Goal: Information Seeking & Learning: Check status

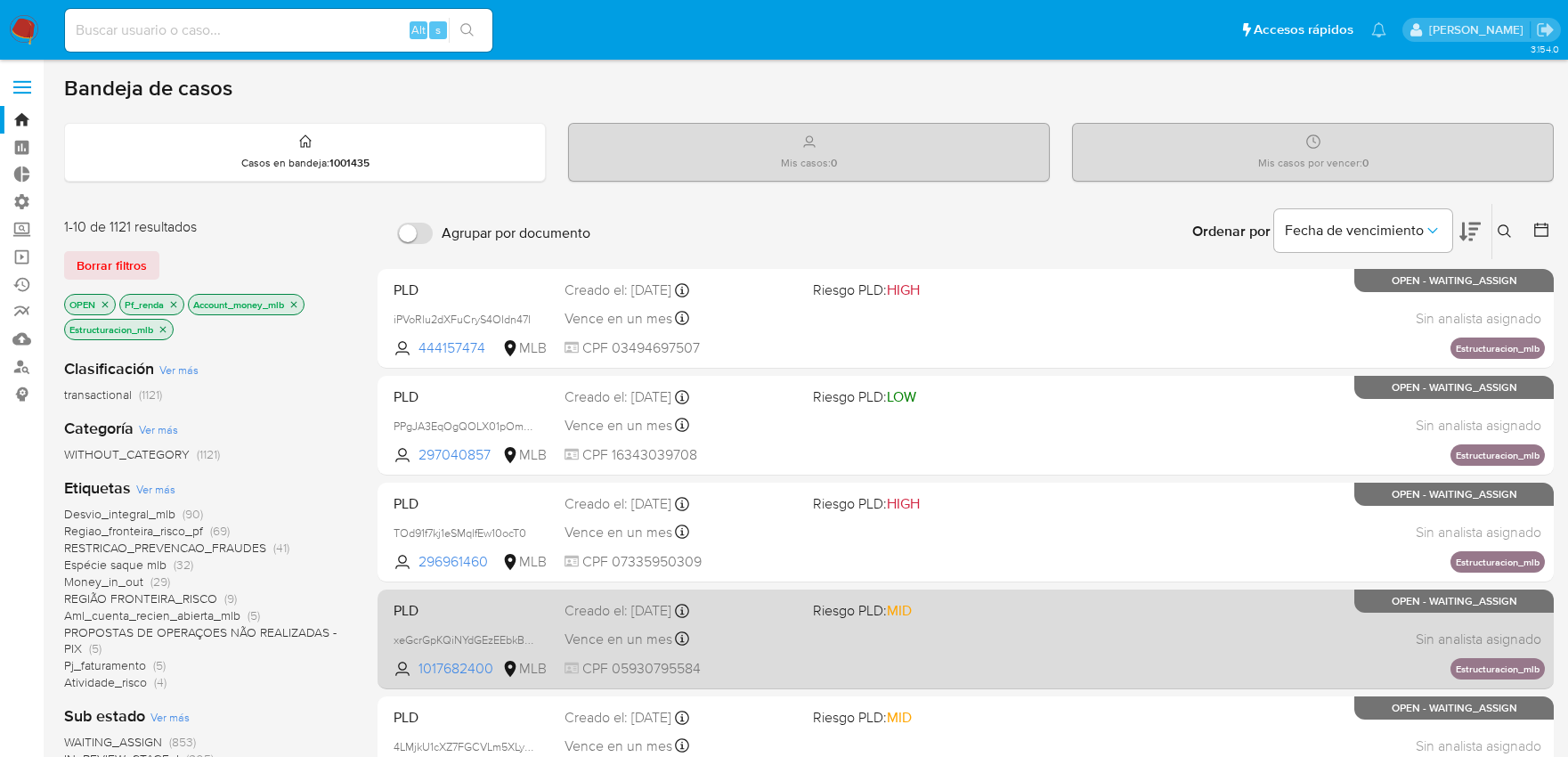
scroll to position [450, 0]
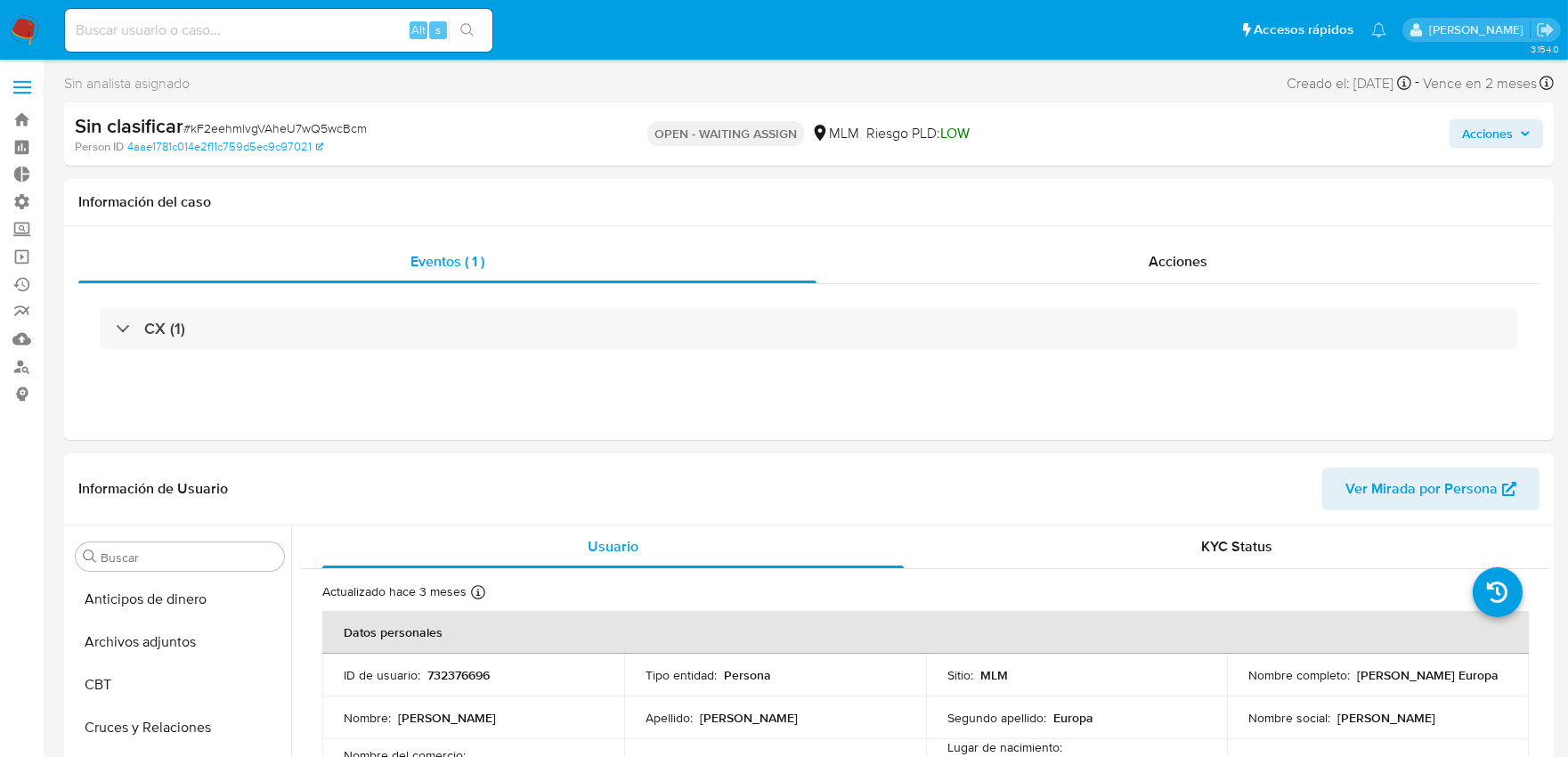
scroll to position [494, 0]
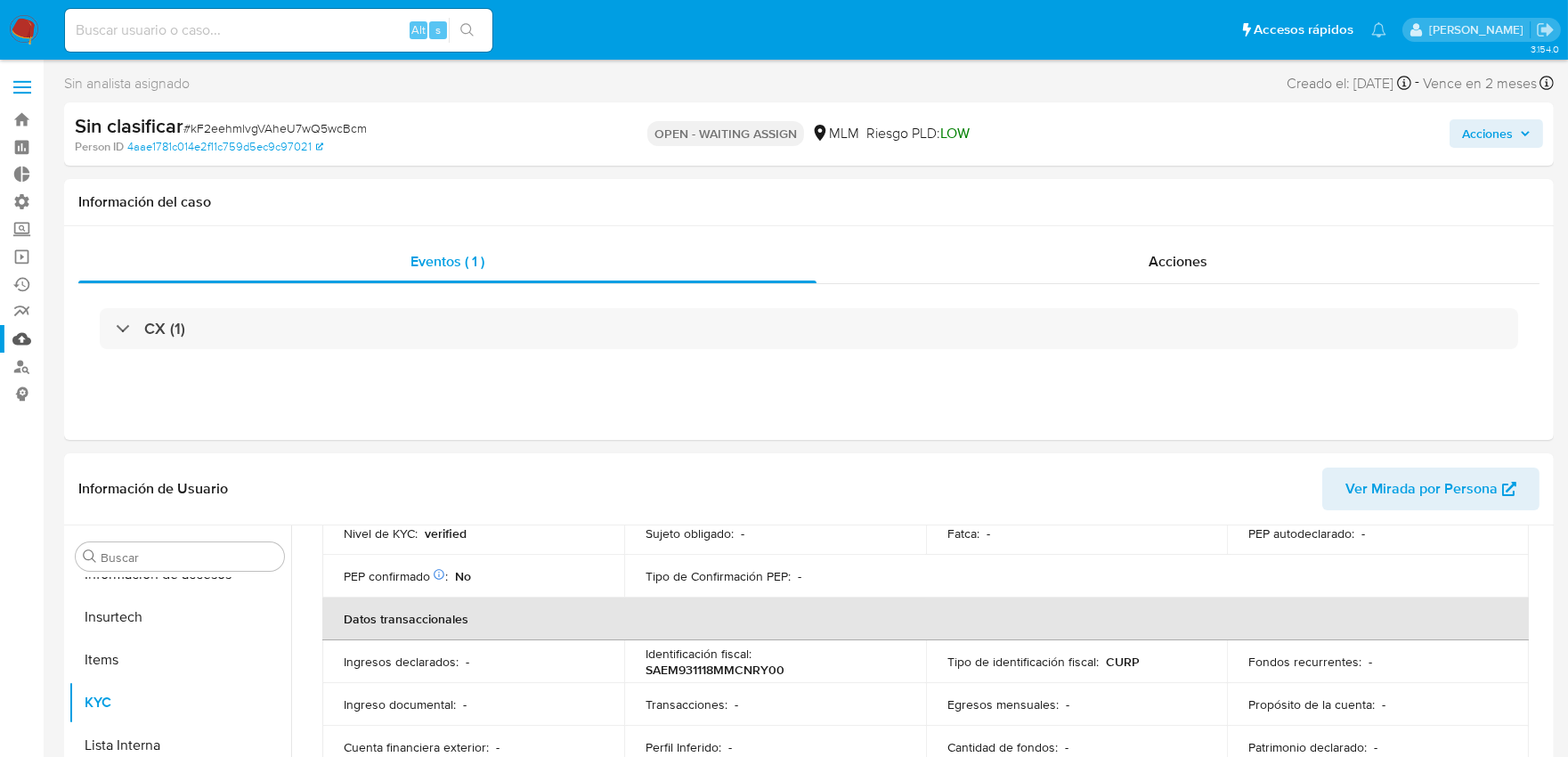
click at [30, 330] on link "Mulan" at bounding box center [106, 339] width 212 height 28
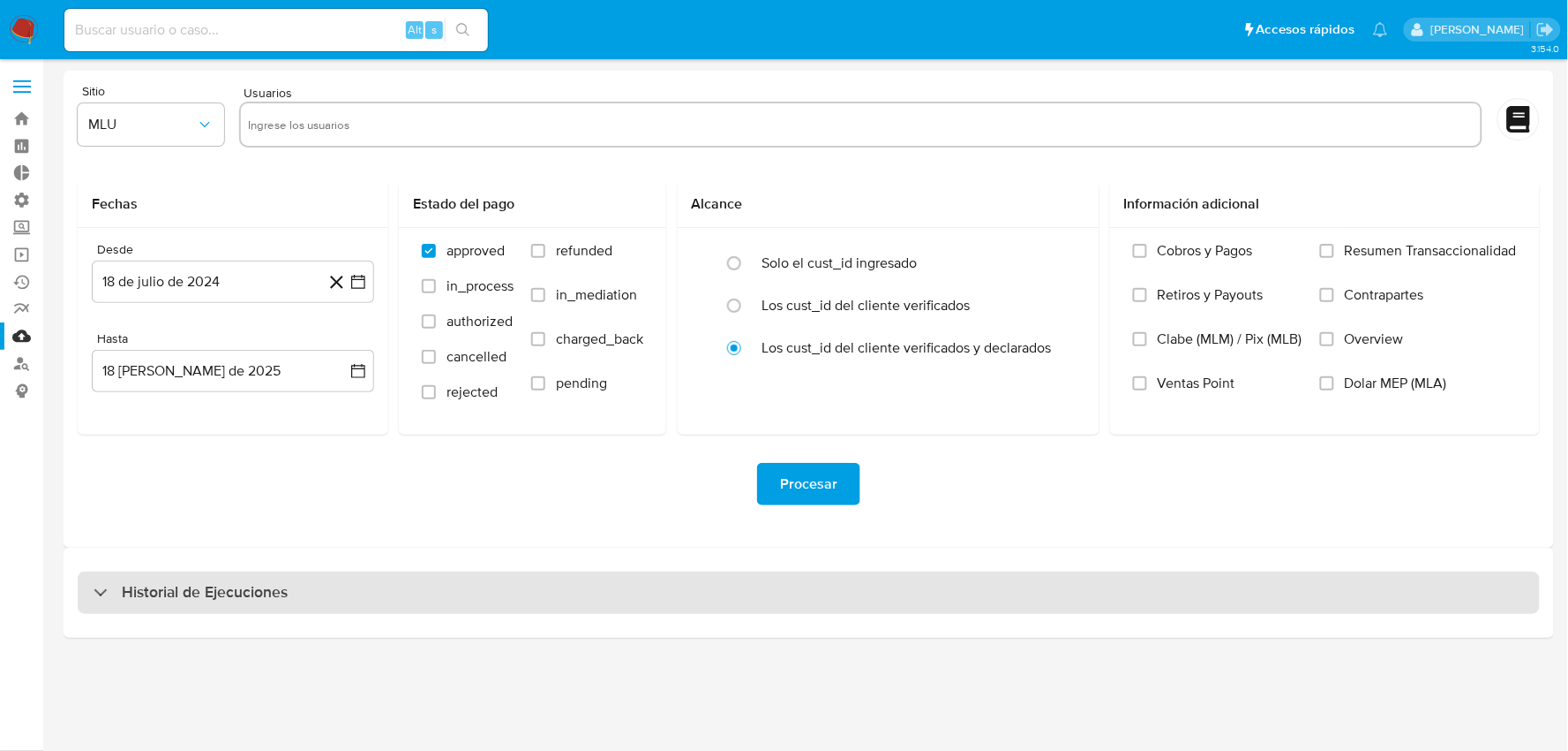
click at [903, 600] on div "Historial de Ejecuciones" at bounding box center [808, 592] width 1462 height 42
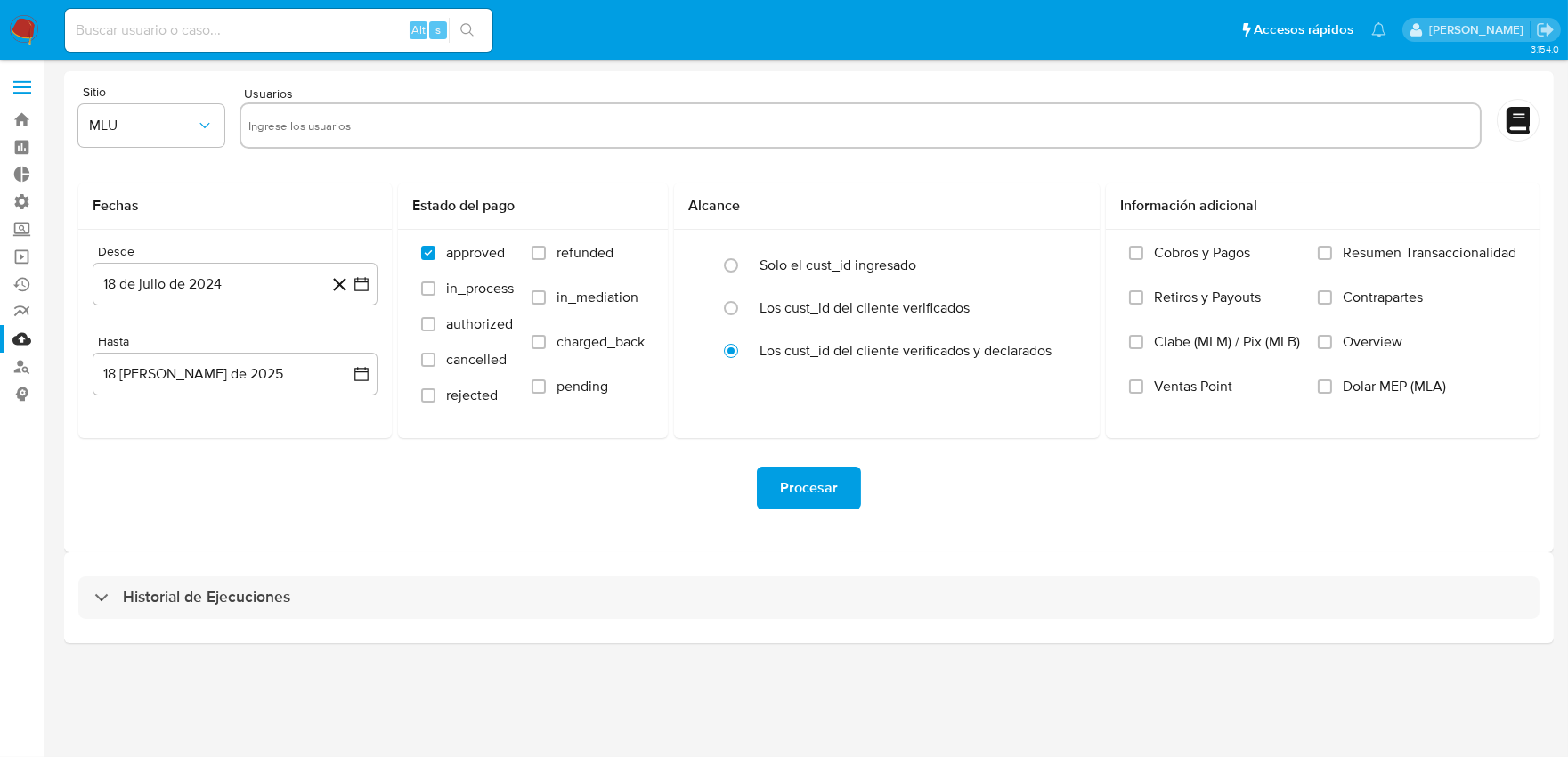
select select "10"
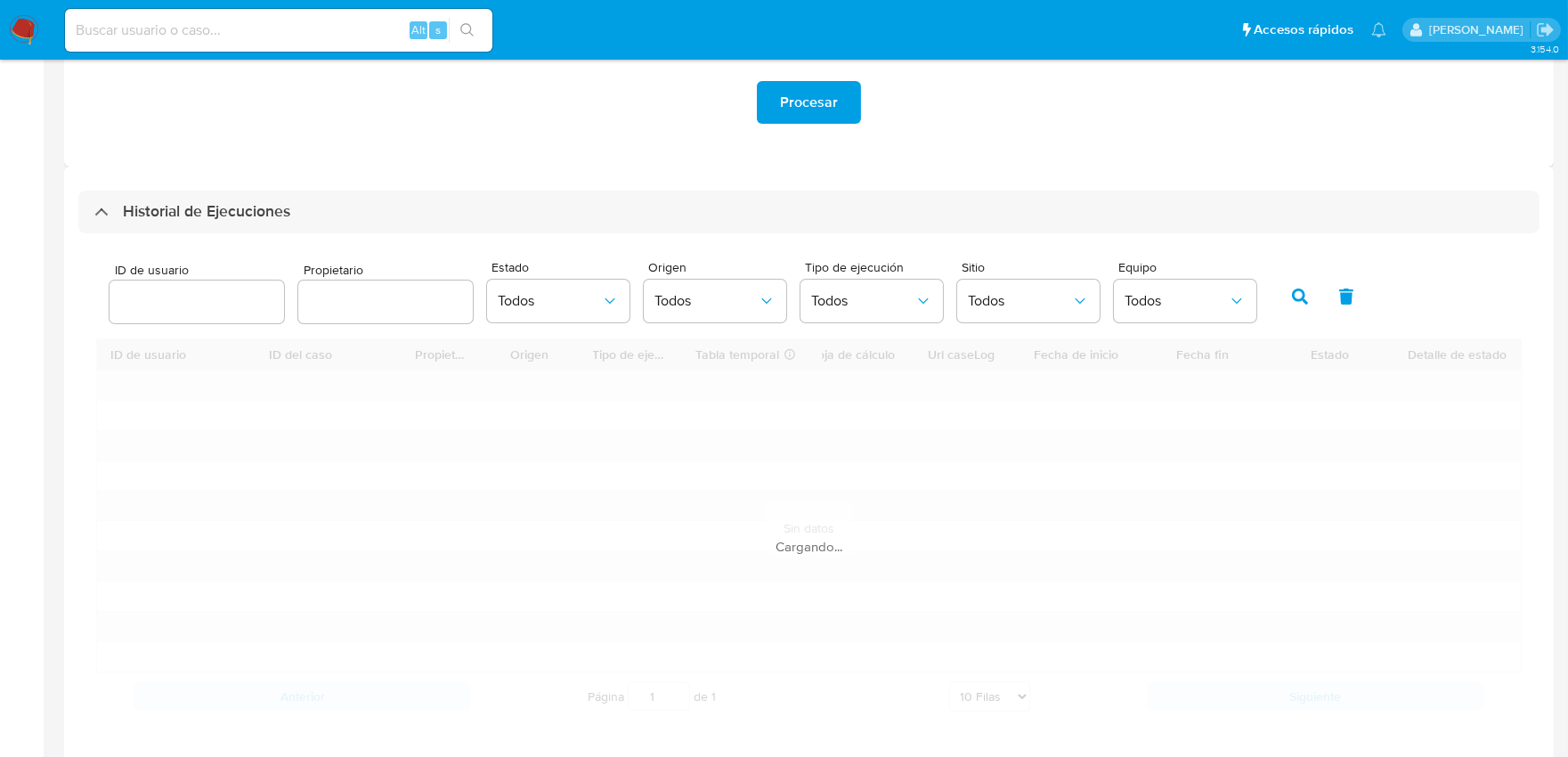
scroll to position [396, 0]
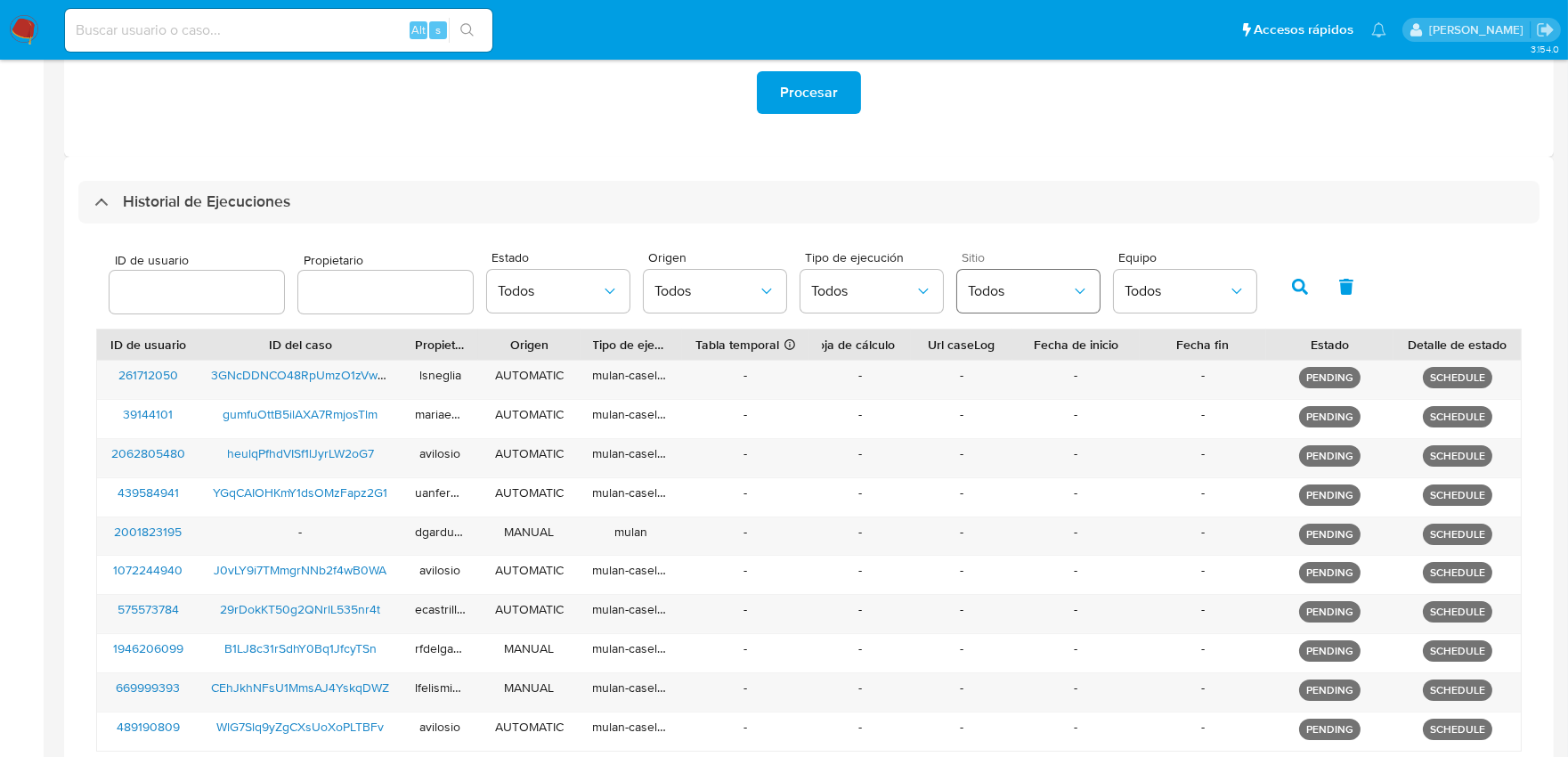
click at [1018, 292] on span "Todos" at bounding box center [1019, 291] width 104 height 18
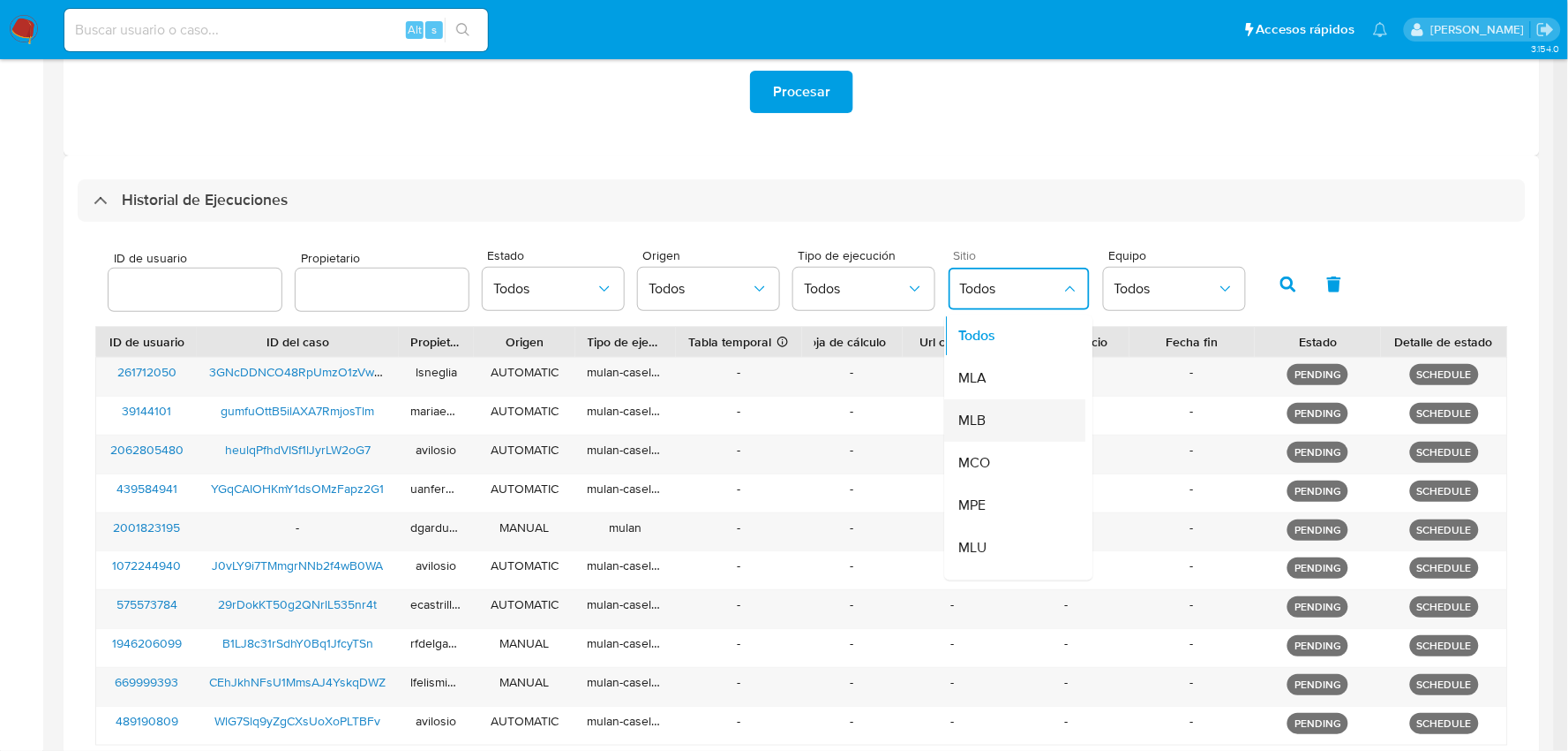
click at [982, 424] on div "MLB" at bounding box center [1010, 421] width 103 height 42
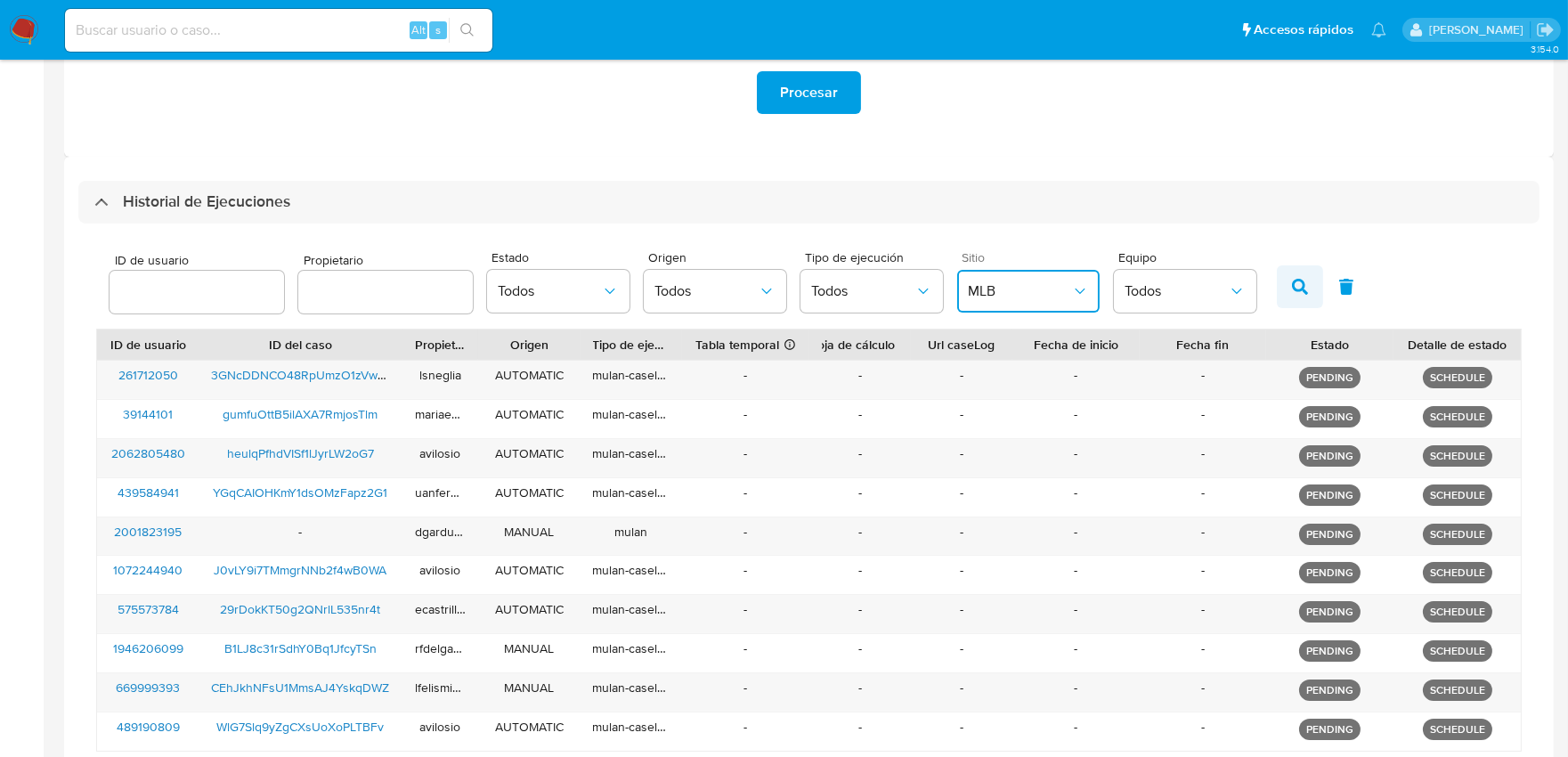
click at [1292, 292] on icon "button" at bounding box center [1300, 286] width 16 height 16
click at [1007, 296] on span "MLB" at bounding box center [1019, 291] width 104 height 18
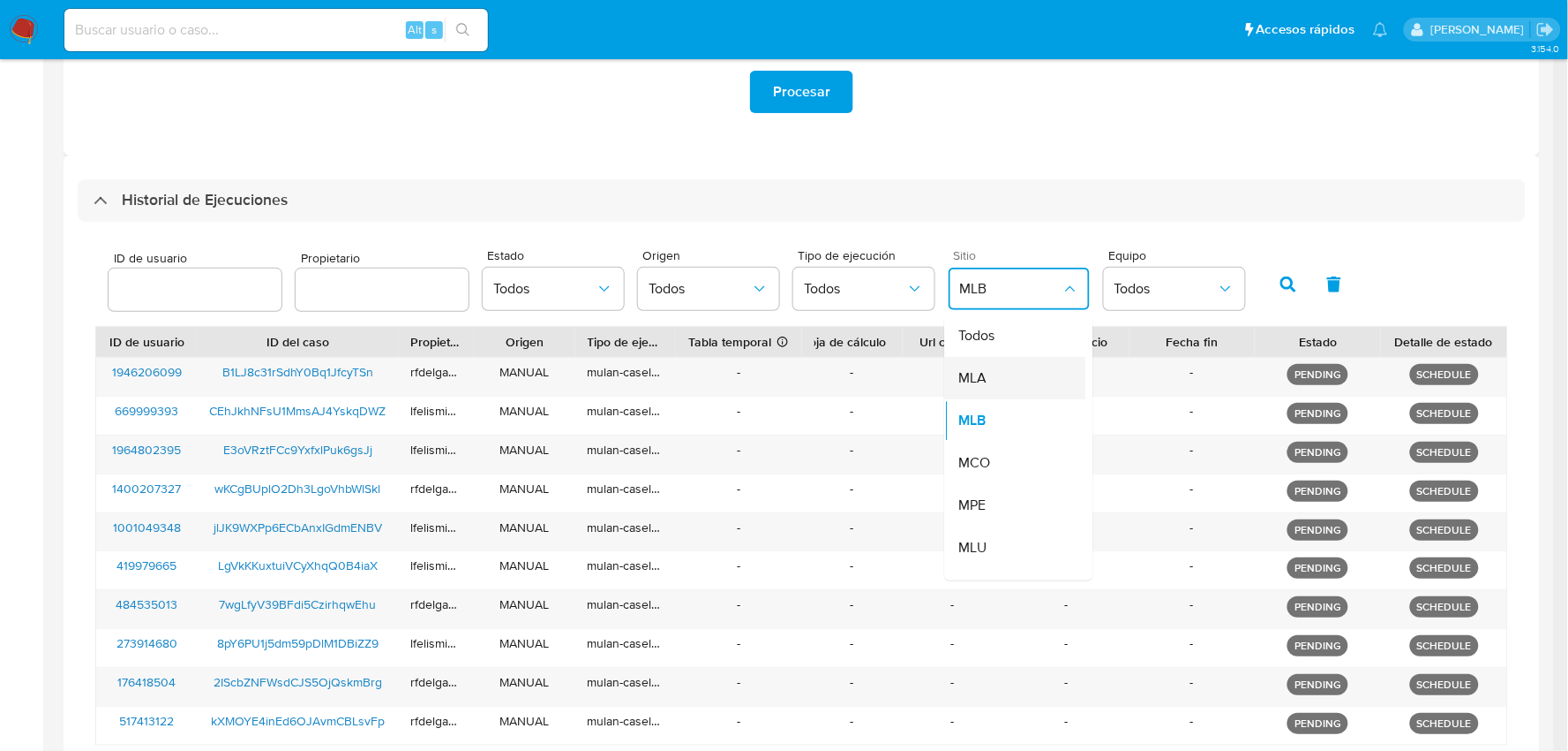
click at [998, 383] on div "MLA" at bounding box center [1010, 378] width 103 height 42
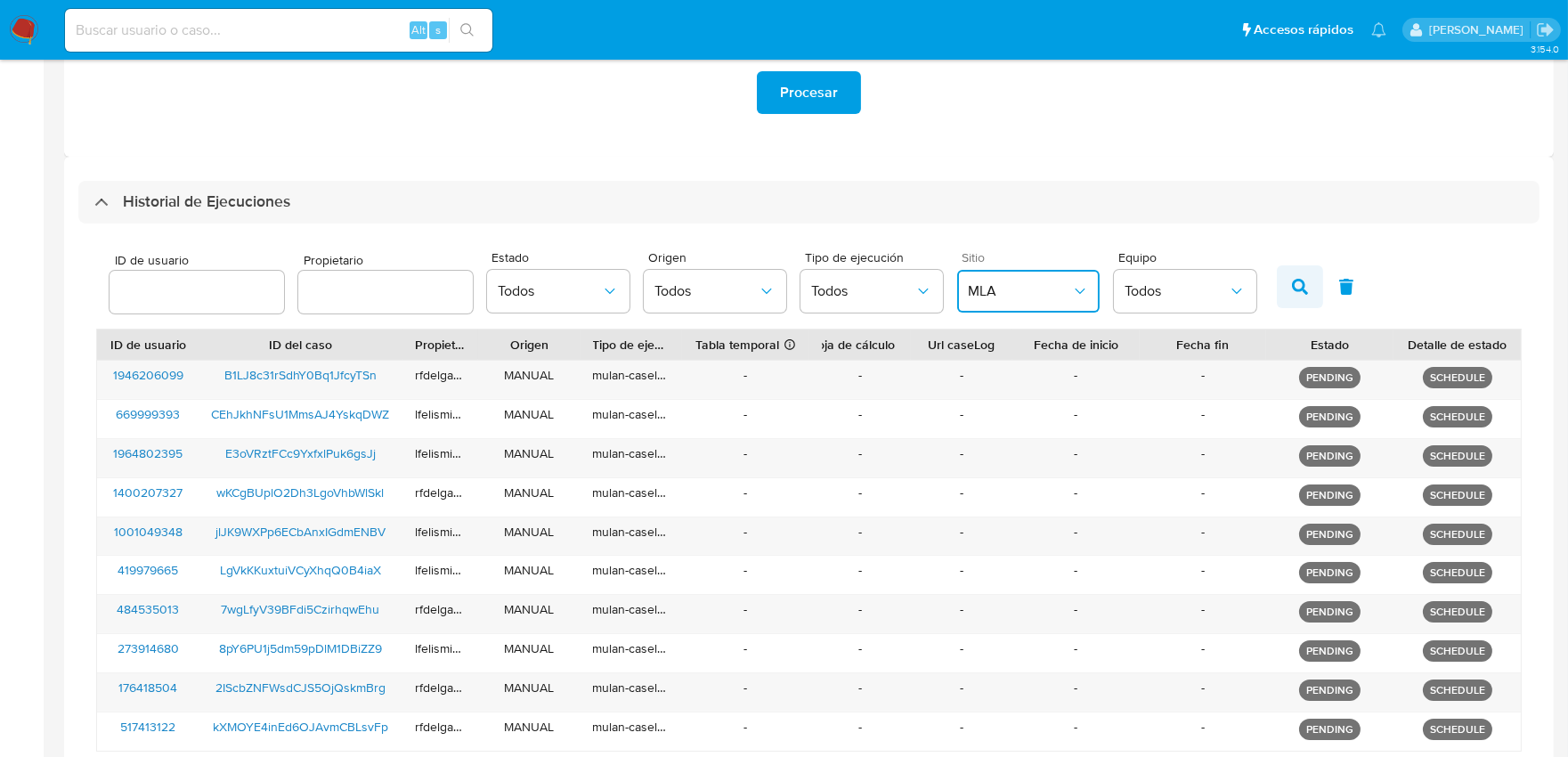
click at [1295, 290] on icon "button" at bounding box center [1300, 286] width 16 height 16
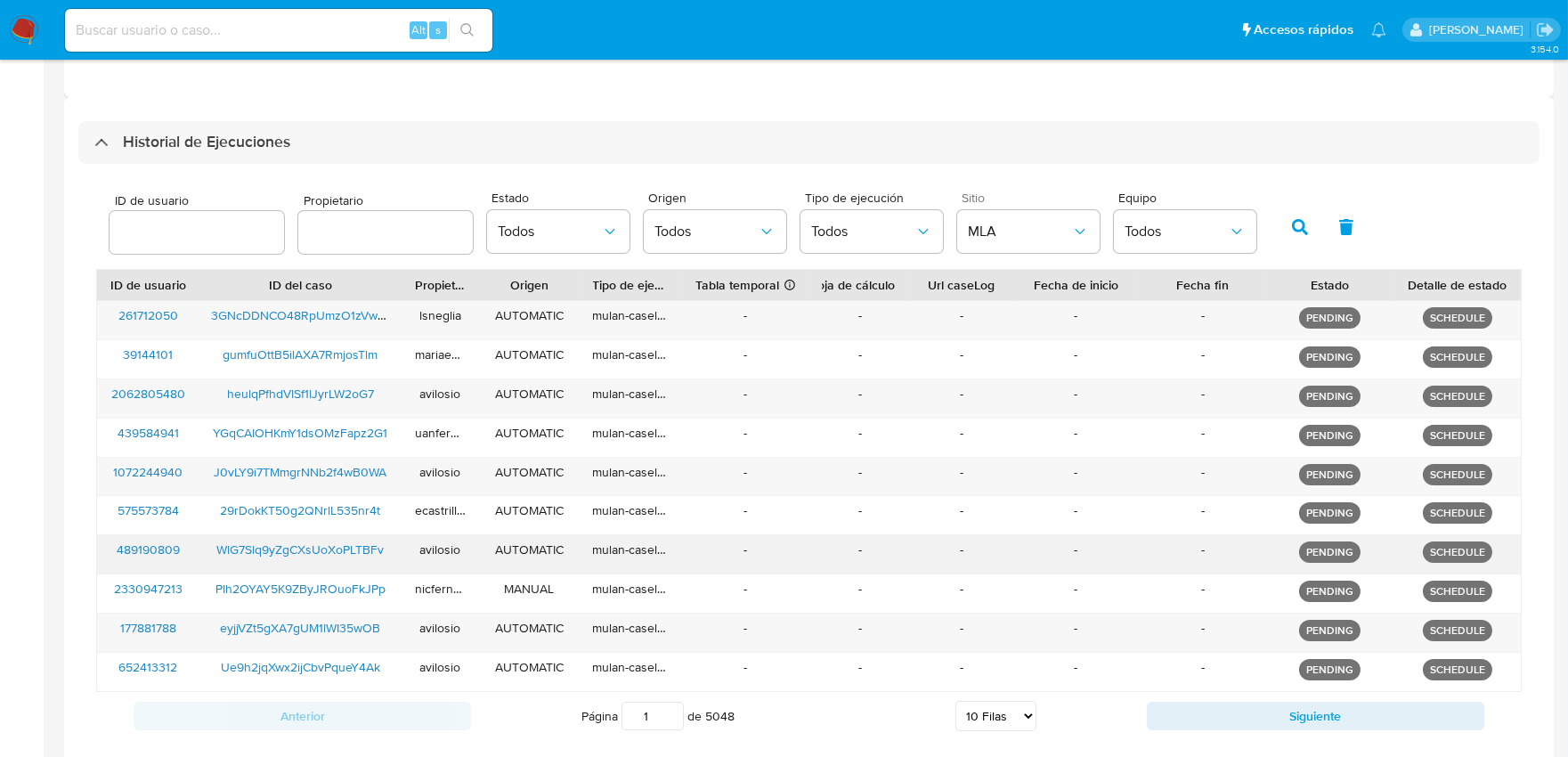
scroll to position [487, 0]
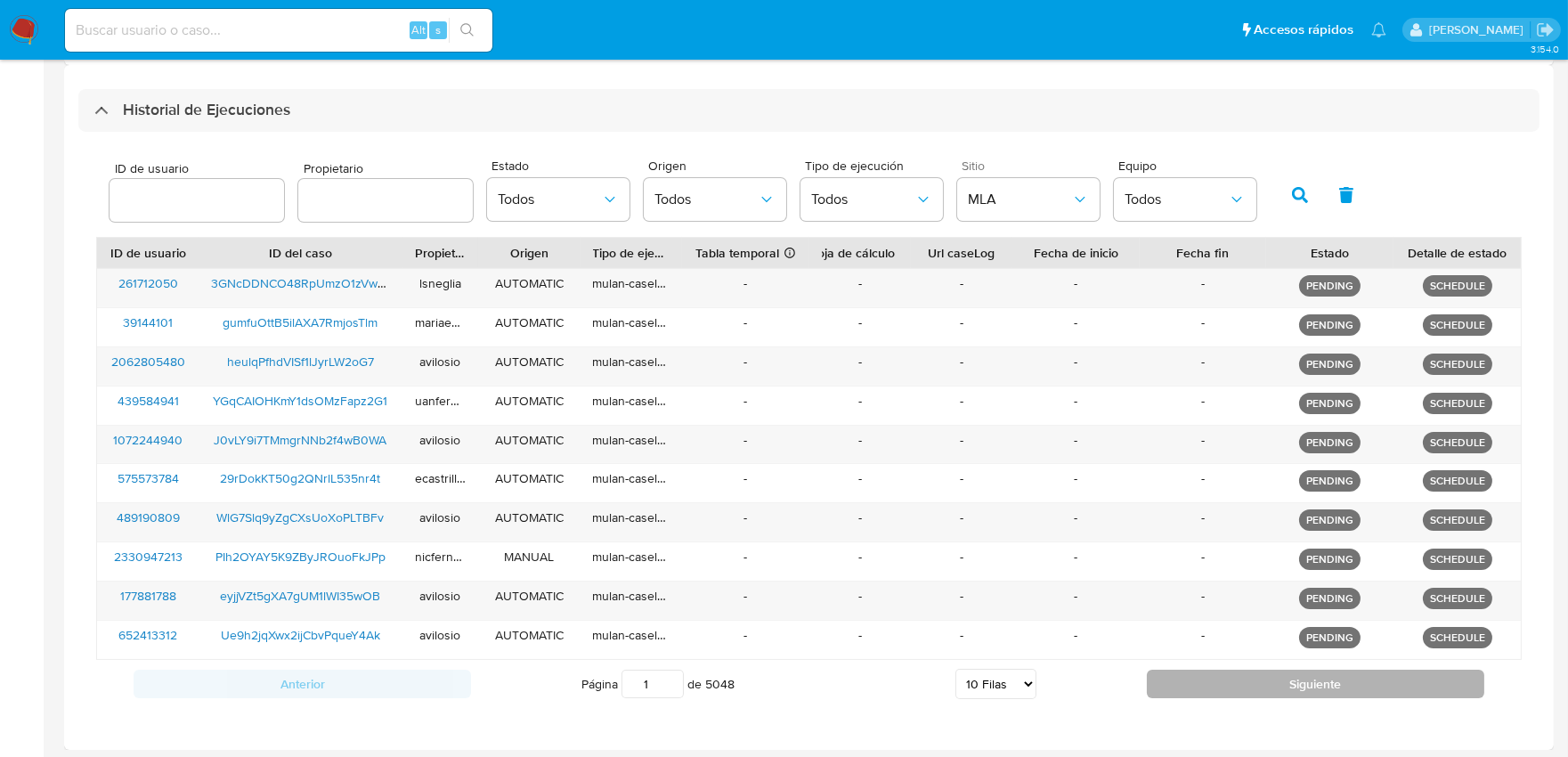
click at [1276, 682] on button "Siguiente" at bounding box center [1316, 684] width 338 height 29
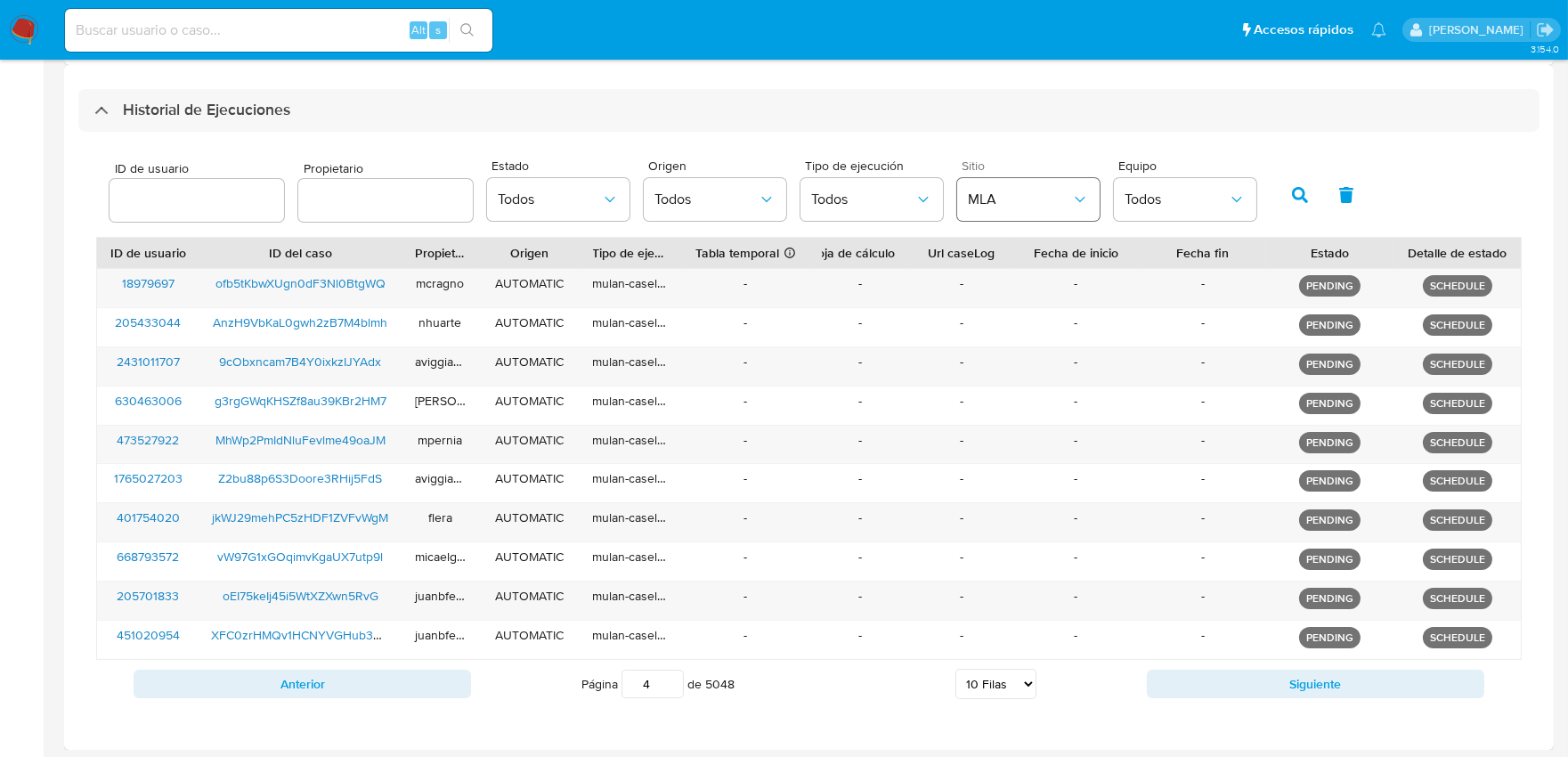
click at [985, 193] on span "MLA" at bounding box center [1019, 199] width 104 height 18
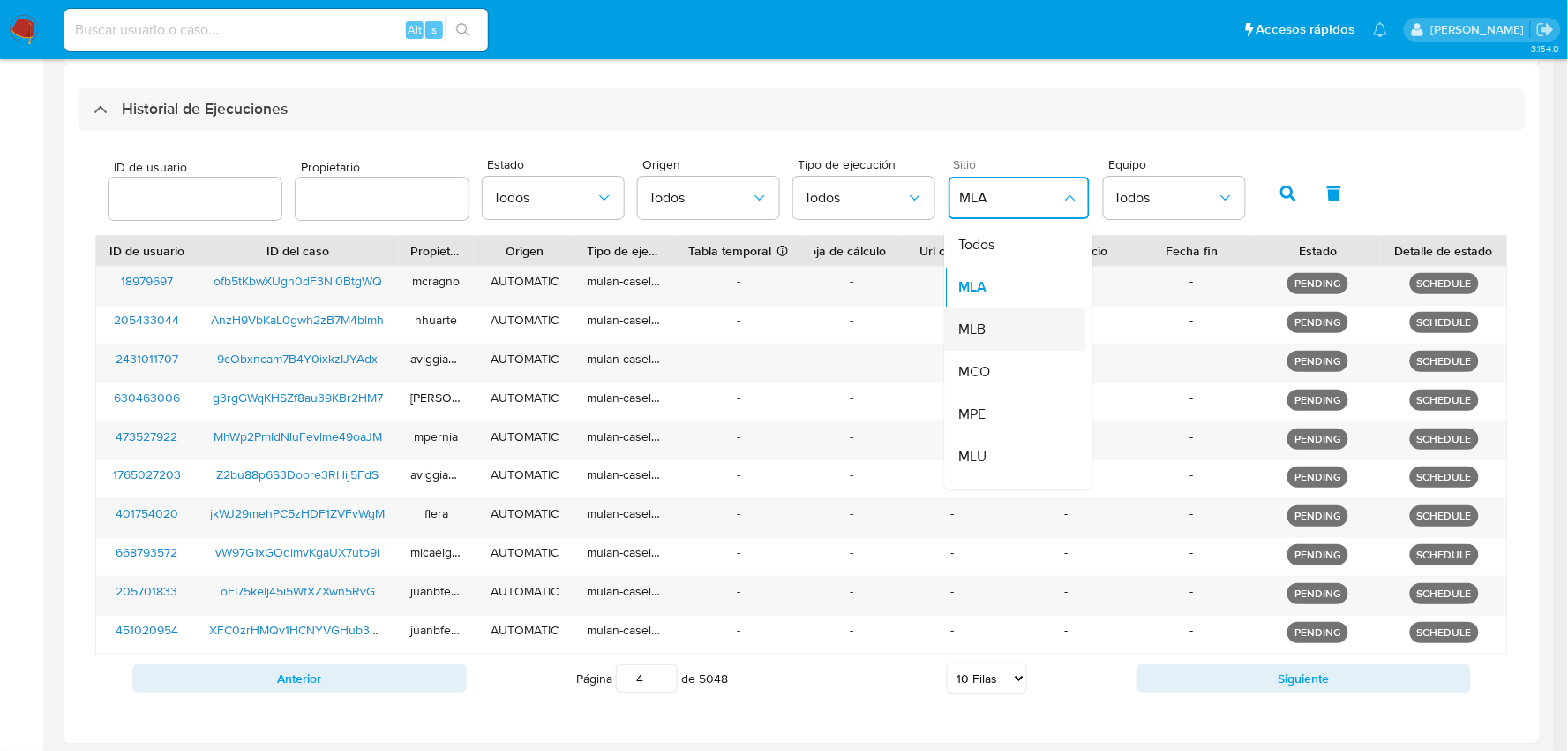
click at [1000, 326] on div "MLB" at bounding box center [1010, 330] width 103 height 42
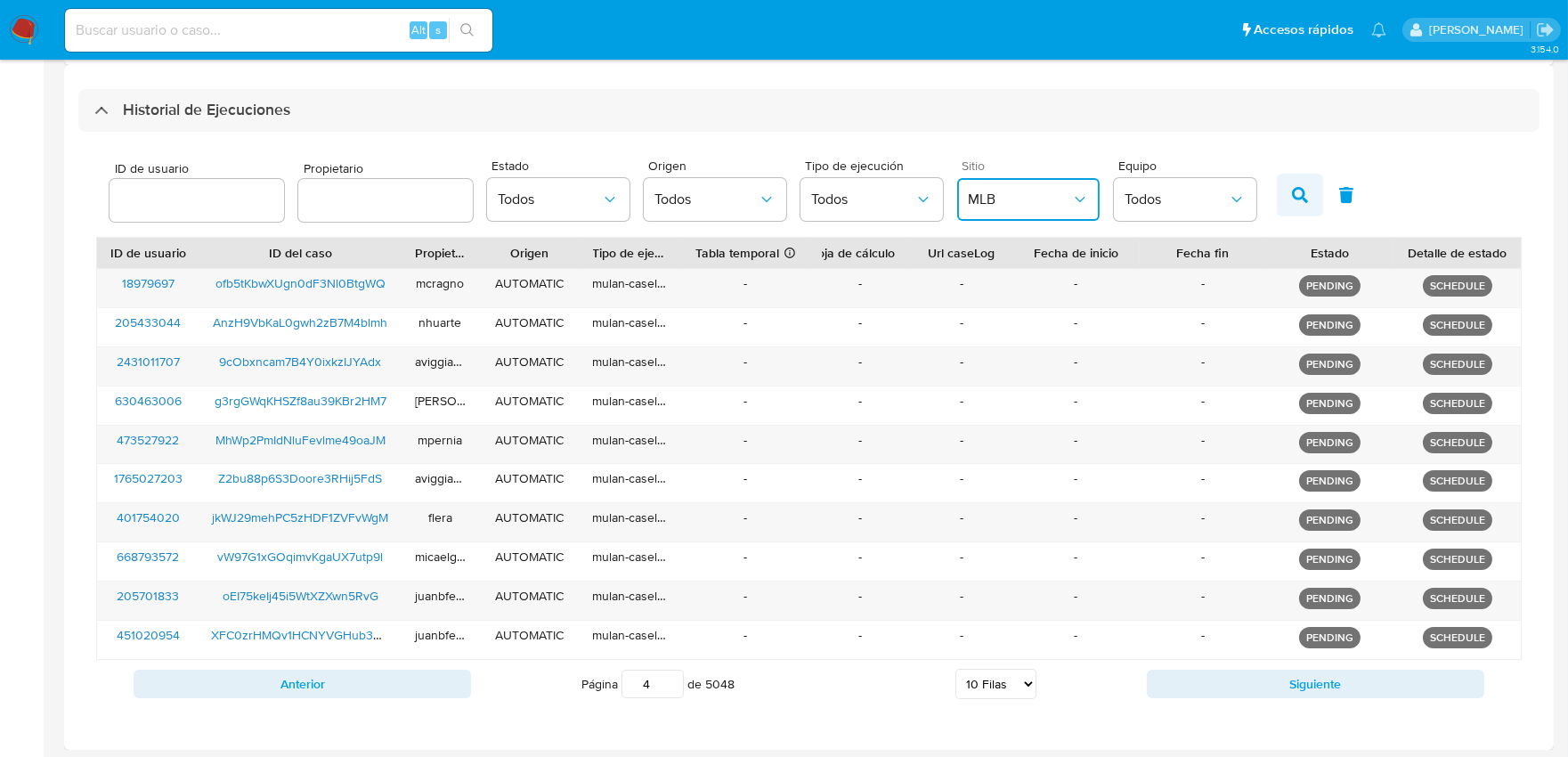
click at [1292, 188] on icon "button" at bounding box center [1300, 195] width 16 height 16
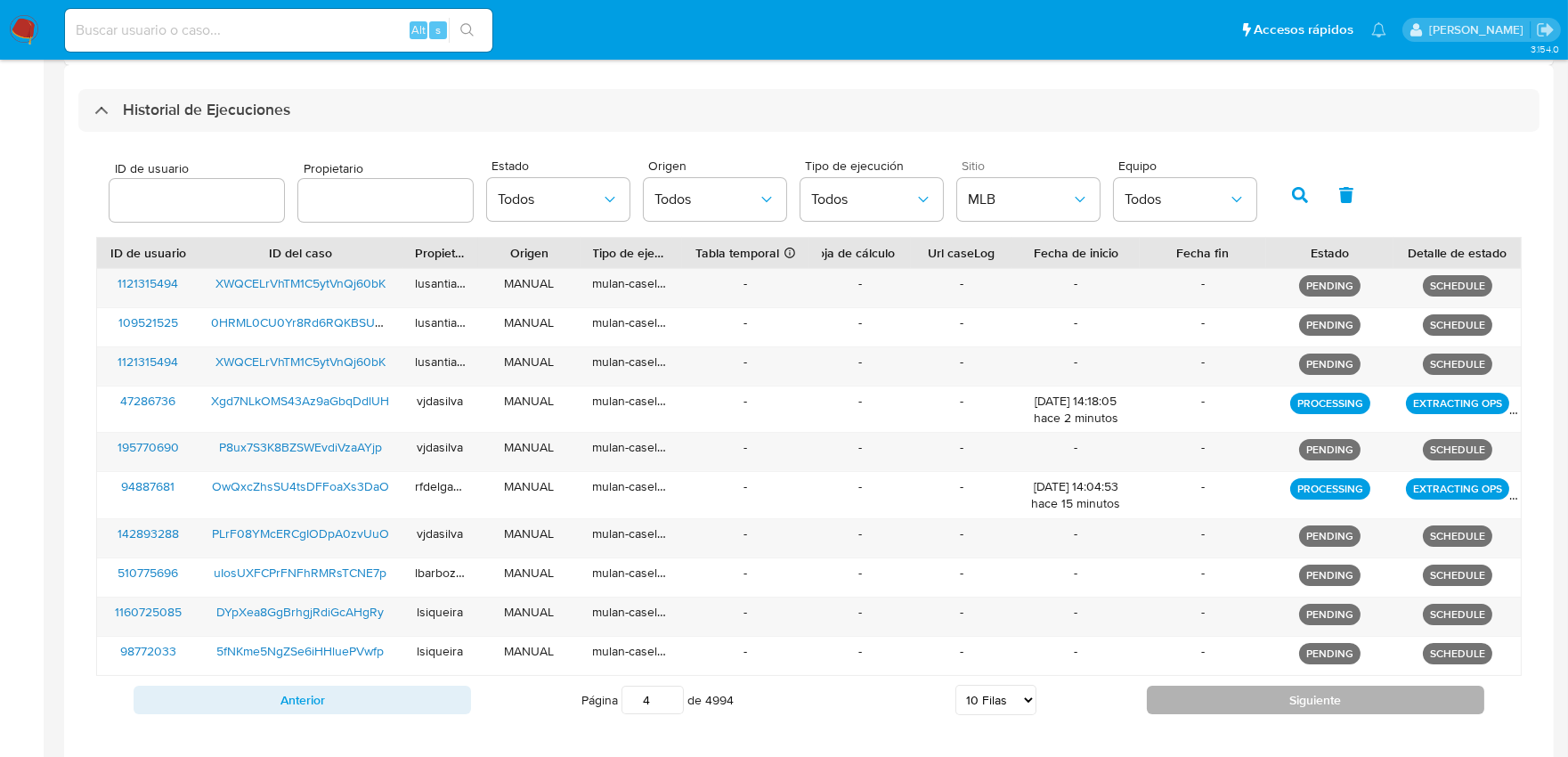
click at [1285, 689] on button "Siguiente" at bounding box center [1316, 700] width 338 height 29
type input "5"
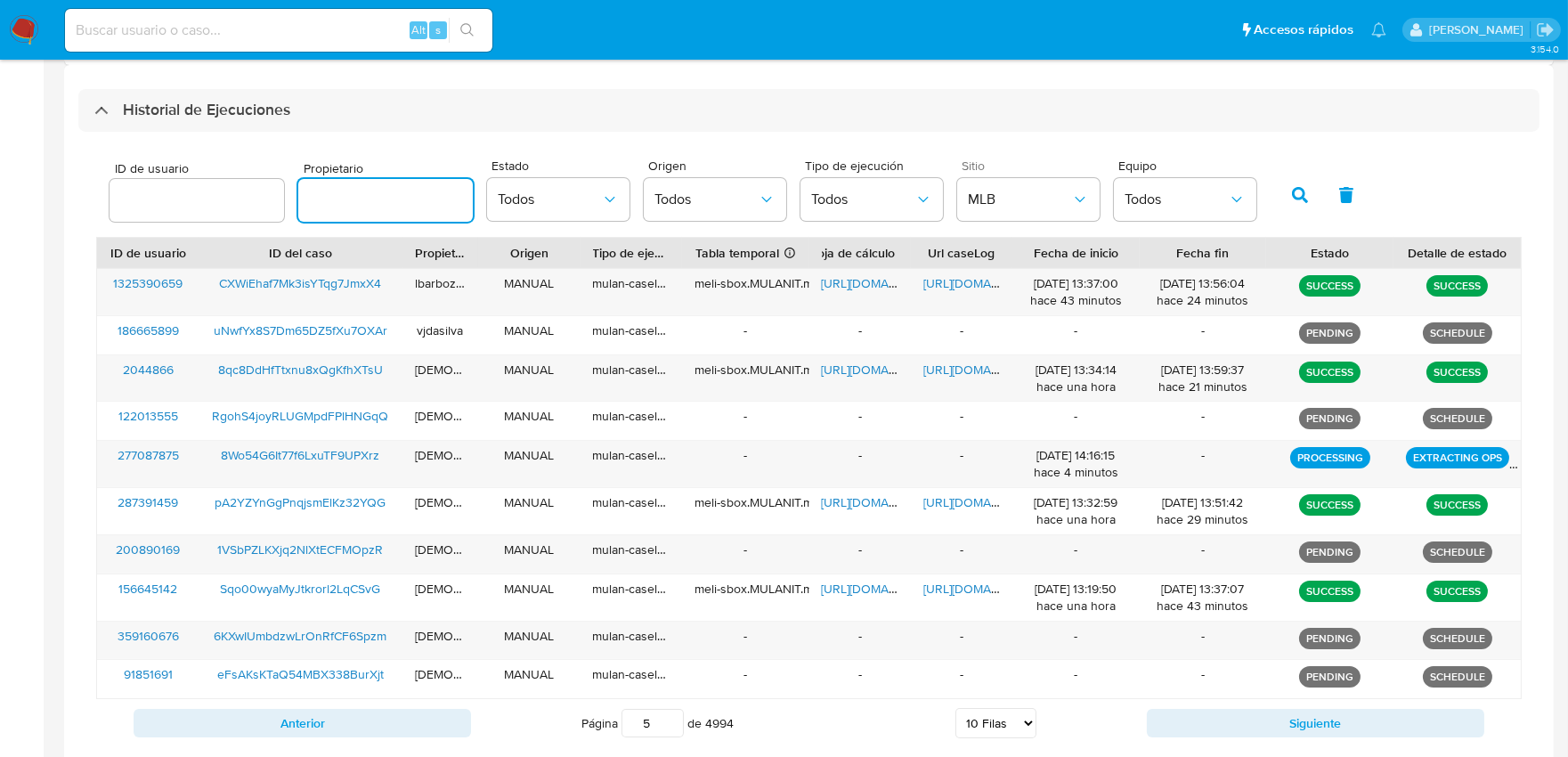
click at [339, 204] on input "text" at bounding box center [385, 200] width 174 height 23
type input "schabay"
click at [1302, 193] on button "button" at bounding box center [1300, 195] width 47 height 43
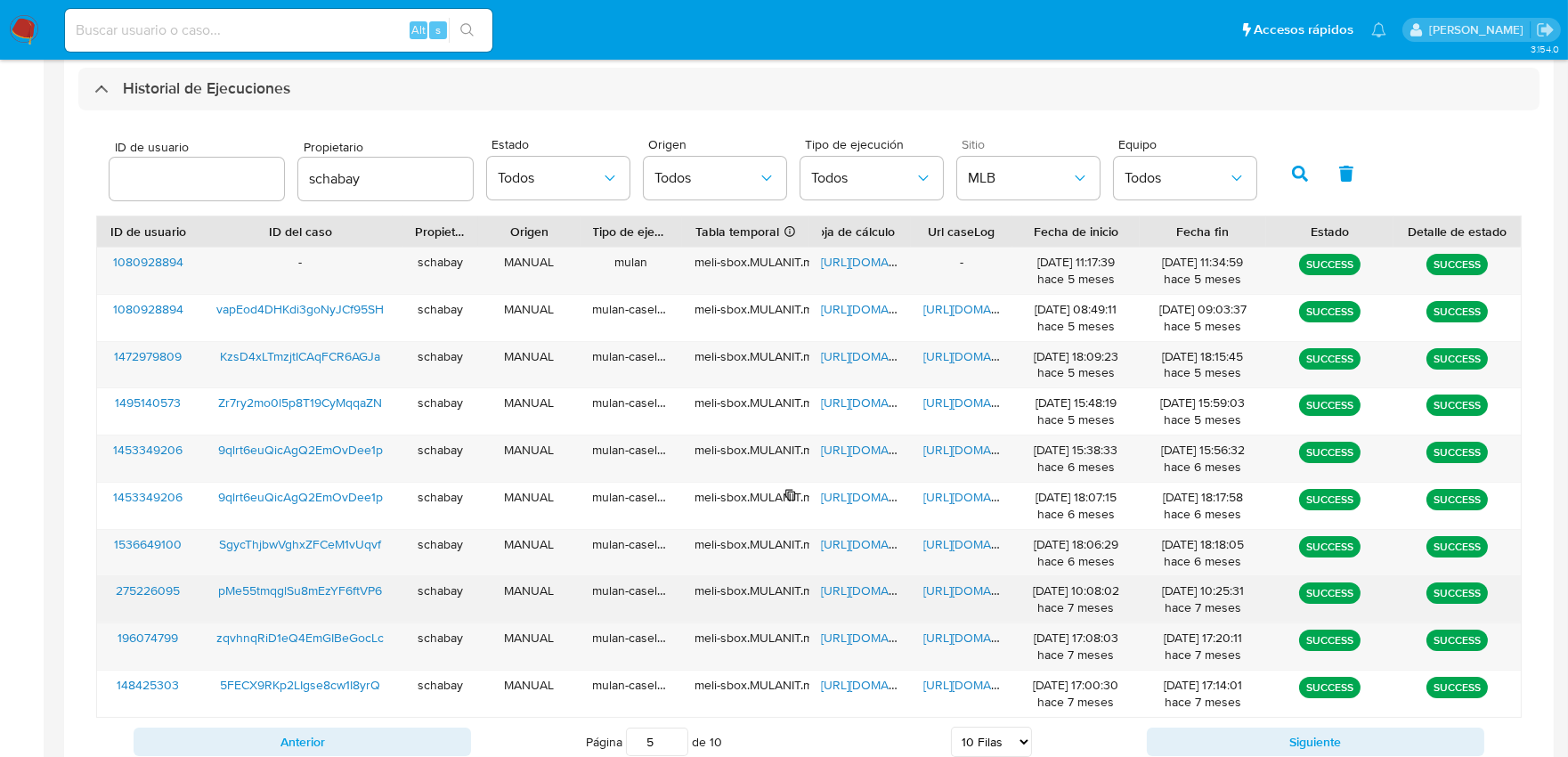
scroll to position [571, 0]
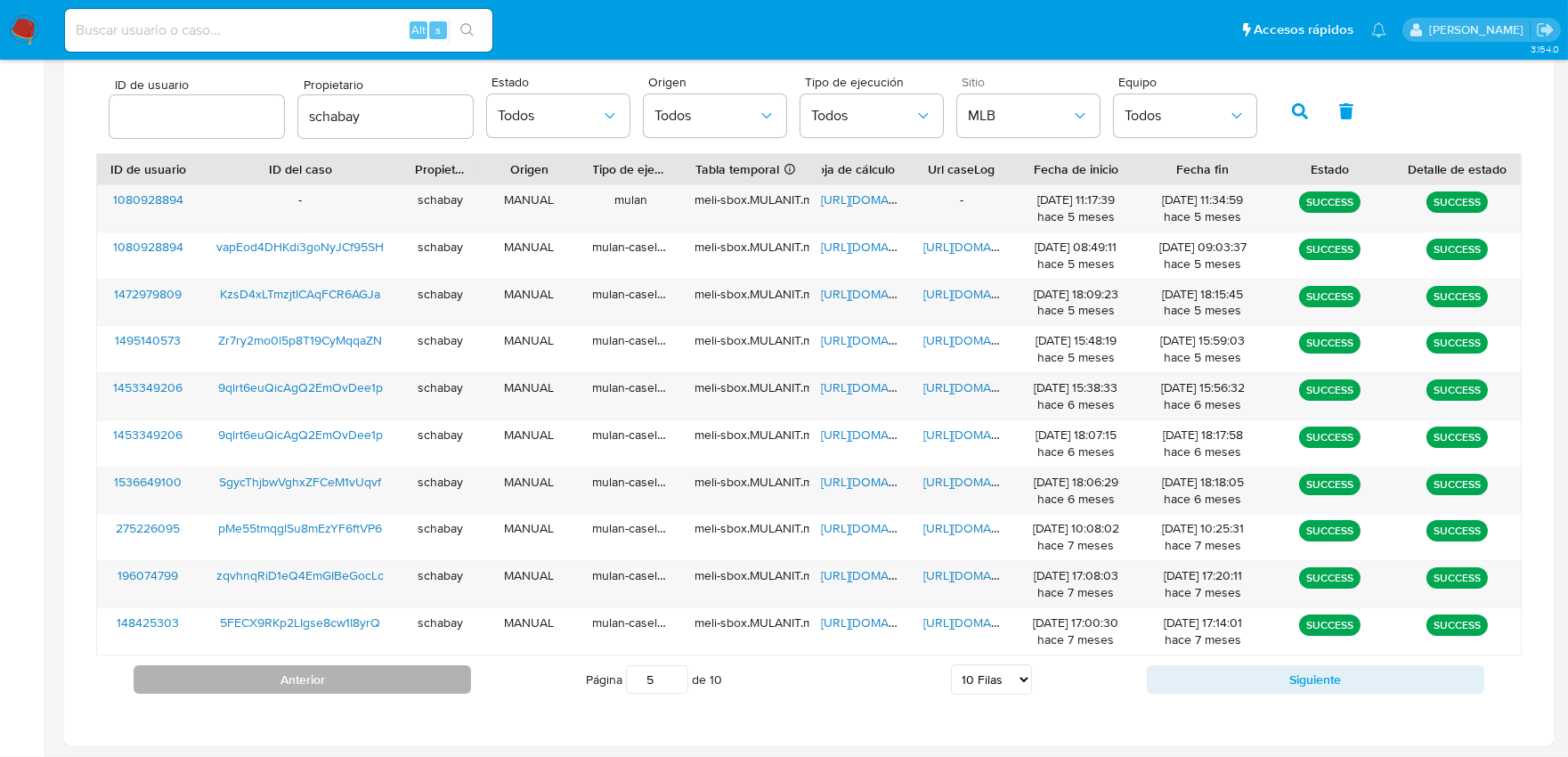
click at [419, 678] on button "Anterior" at bounding box center [302, 679] width 338 height 29
drag, startPoint x: 421, startPoint y: 673, endPoint x: 428, endPoint y: 666, distance: 9.9
click at [422, 672] on button "Anterior" at bounding box center [302, 679] width 338 height 29
click at [428, 670] on button "Anterior" at bounding box center [302, 679] width 338 height 29
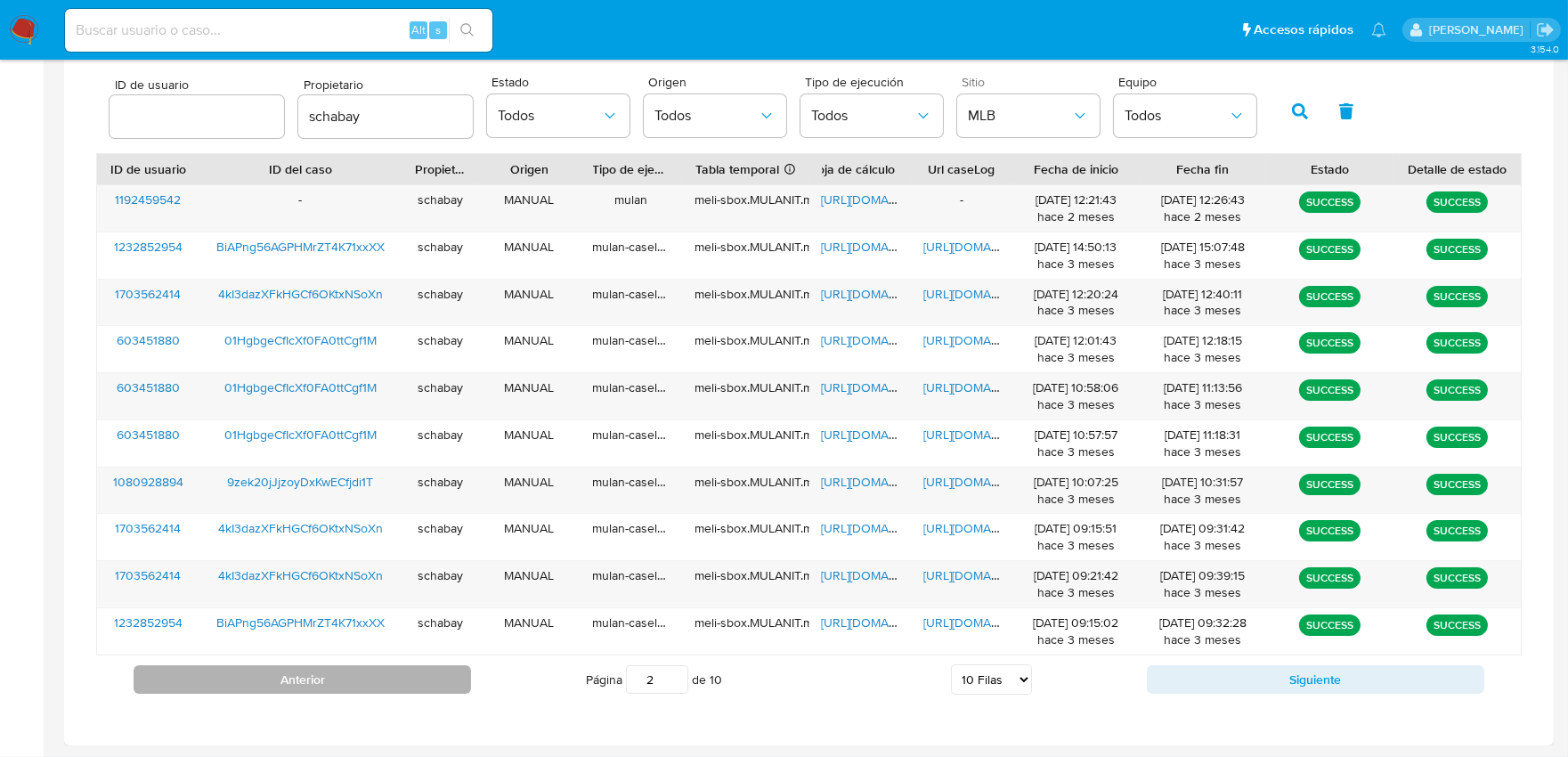
type input "1"
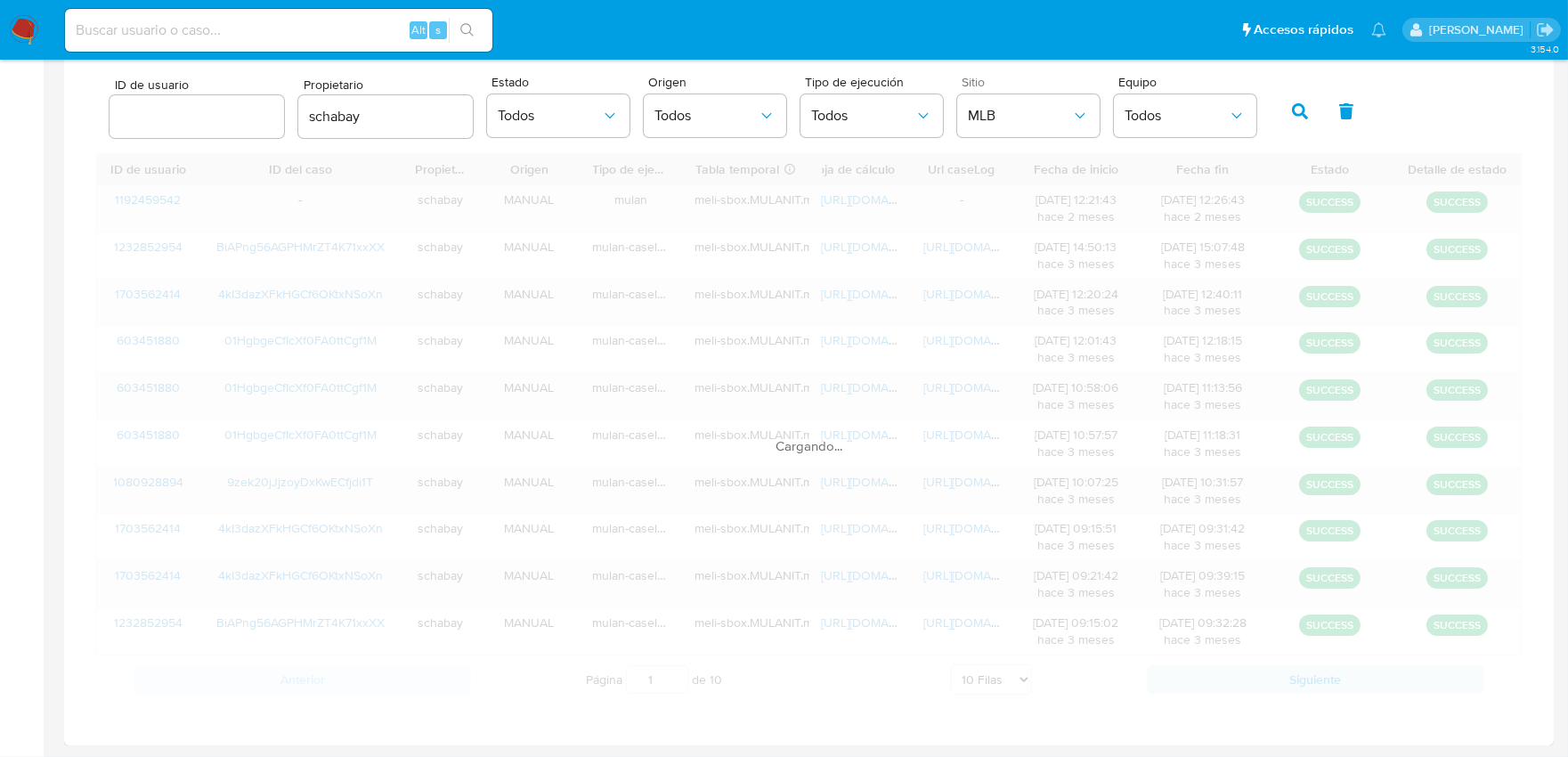
scroll to position [563, 0]
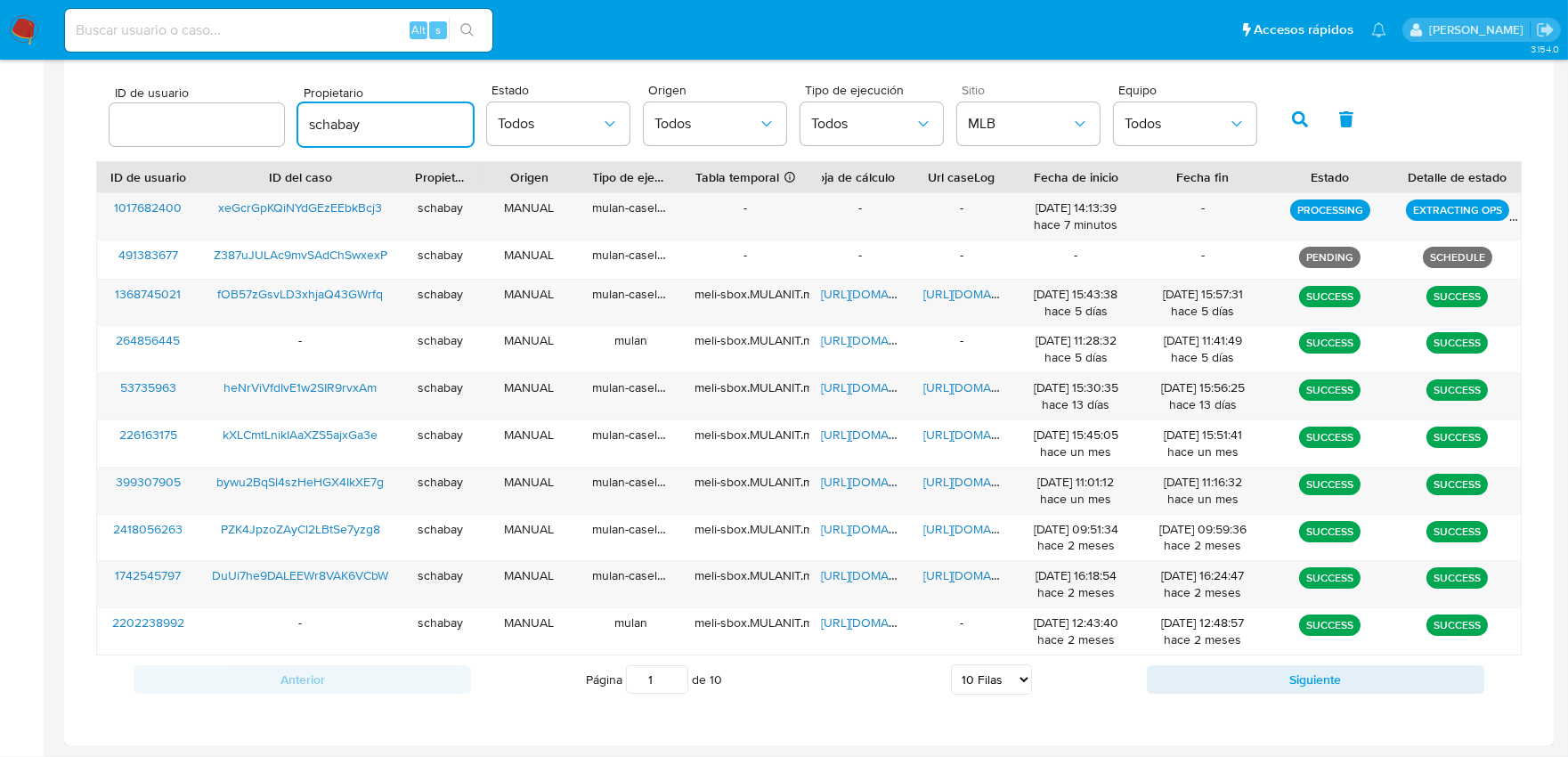
click at [401, 126] on input "schabay" at bounding box center [385, 125] width 174 height 23
drag, startPoint x: 401, startPoint y: 126, endPoint x: 308, endPoint y: 137, distance: 93.6
click at [308, 137] on div "schabay" at bounding box center [385, 125] width 174 height 43
click at [852, 133] on button "Todos" at bounding box center [872, 124] width 143 height 43
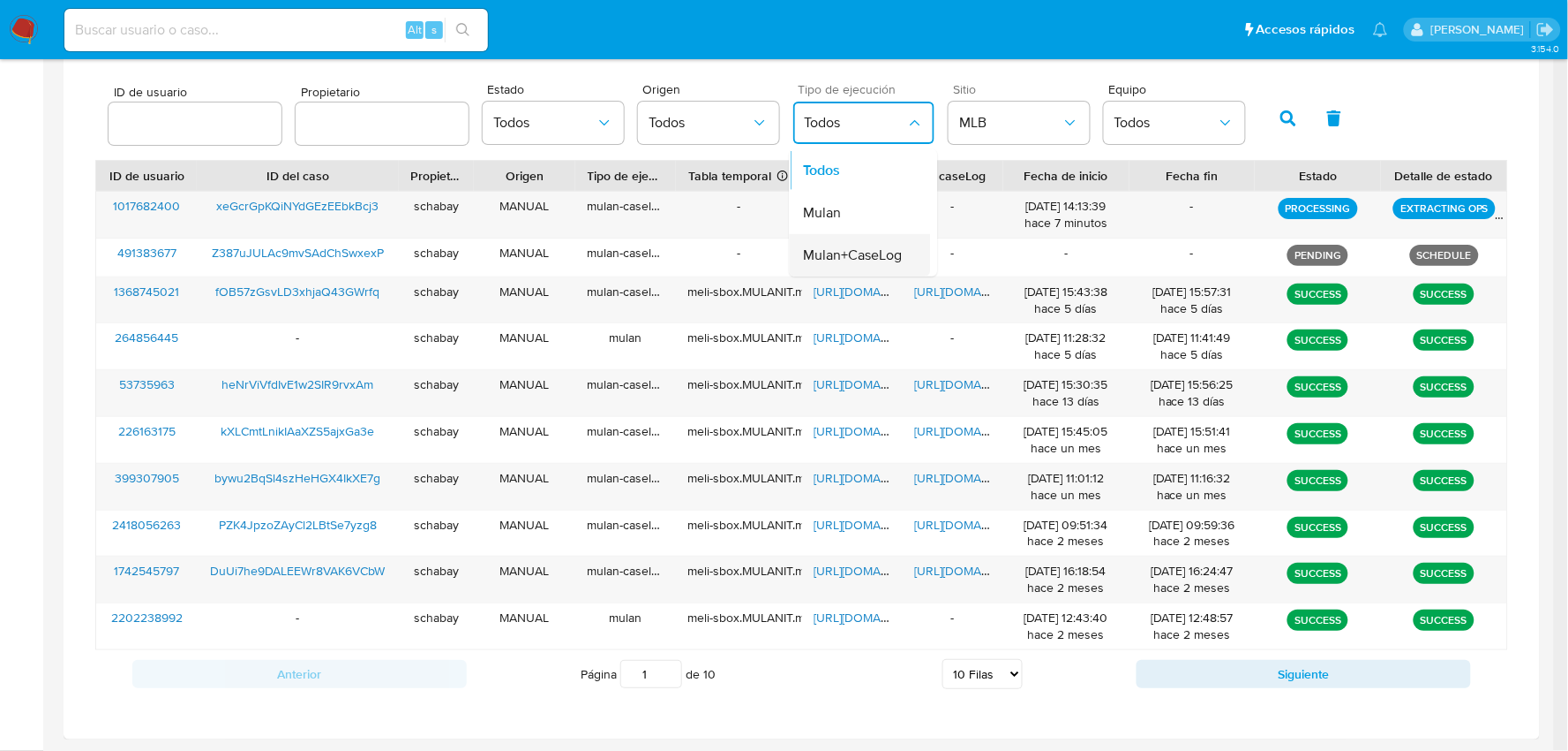
click at [853, 259] on span "Mulan+CaseLog" at bounding box center [853, 255] width 99 height 18
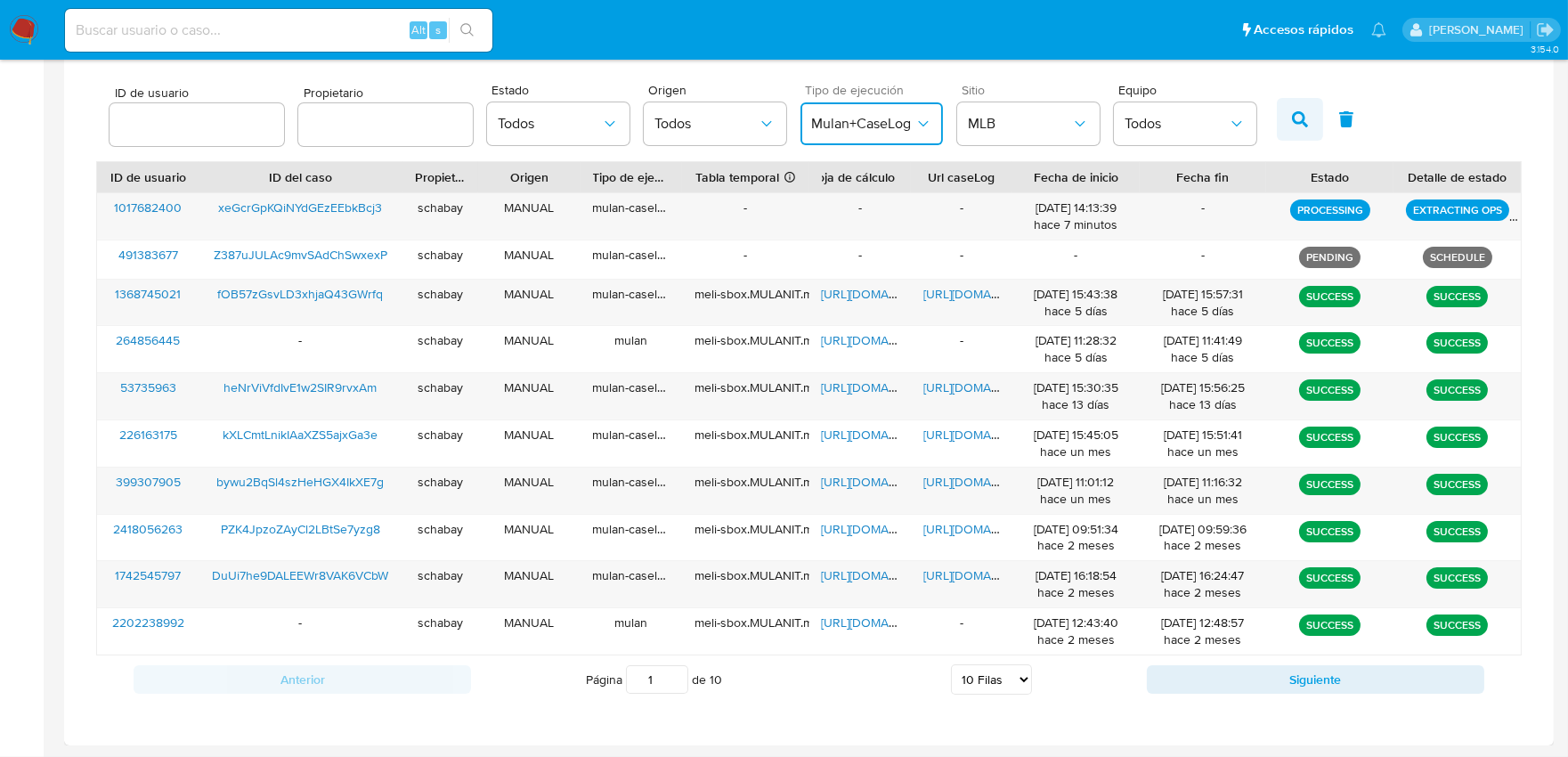
click at [1292, 121] on icon "button" at bounding box center [1300, 119] width 16 height 16
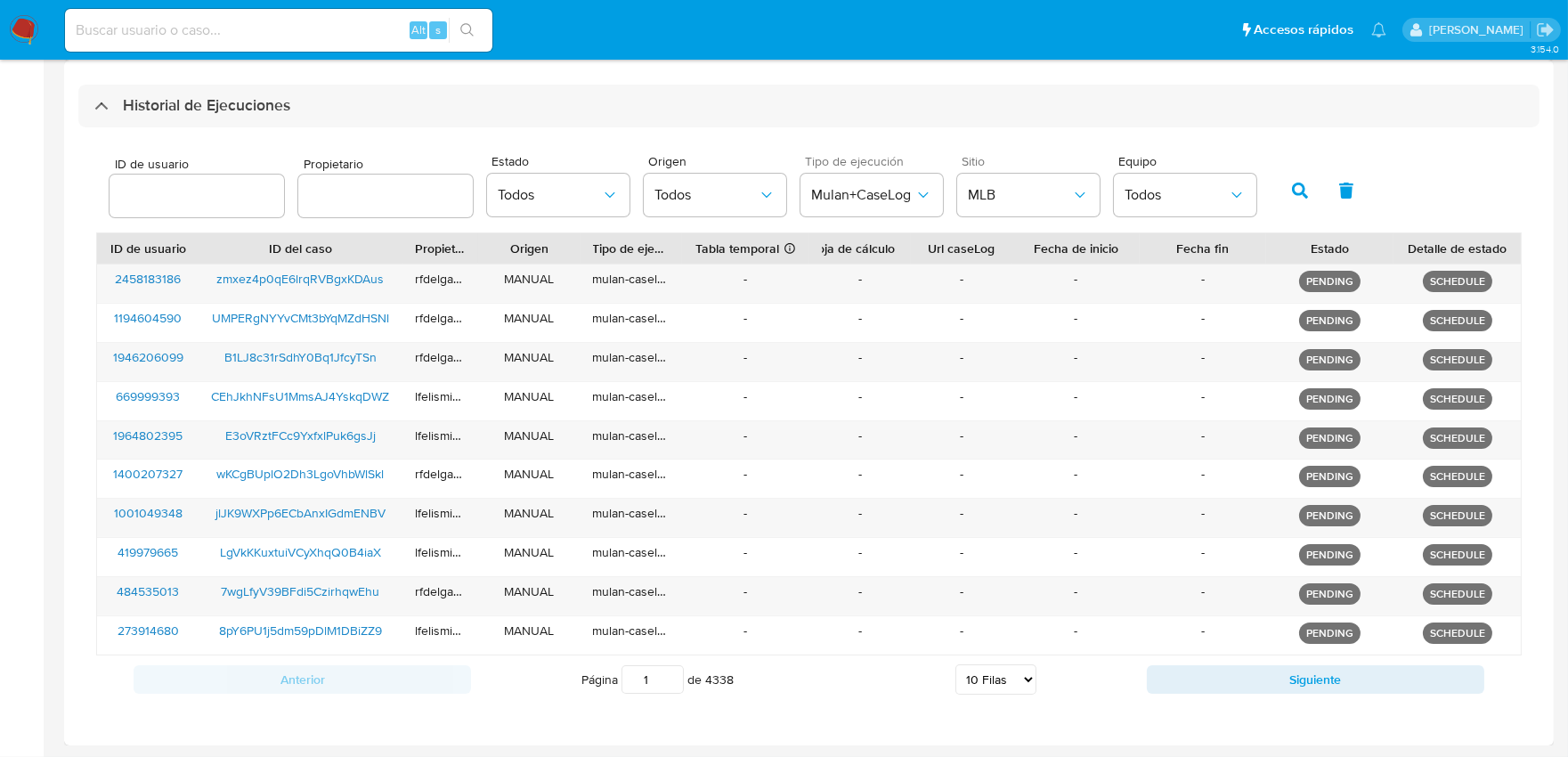
scroll to position [487, 0]
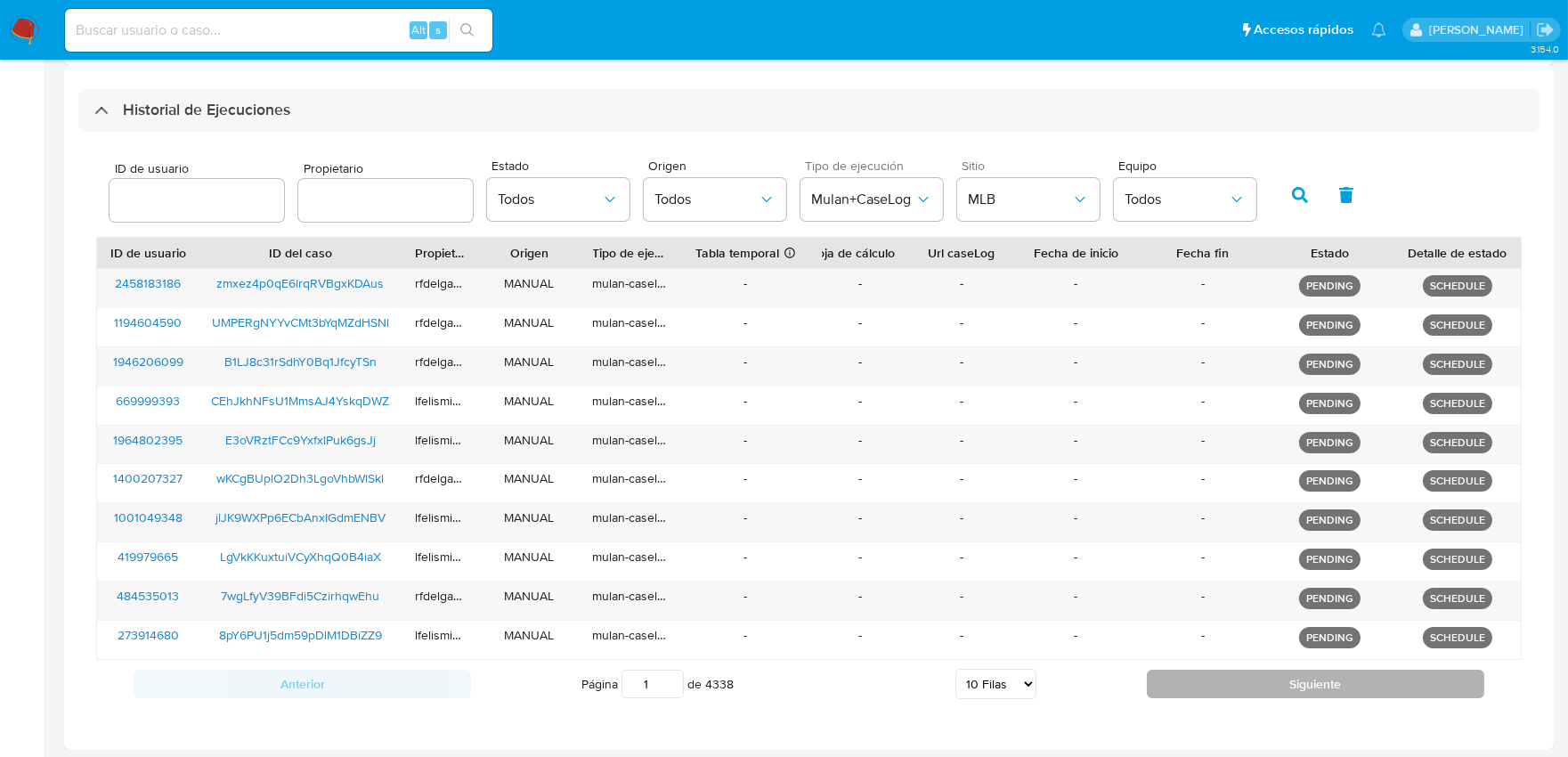
click at [1344, 679] on button "Siguiente" at bounding box center [1316, 684] width 338 height 29
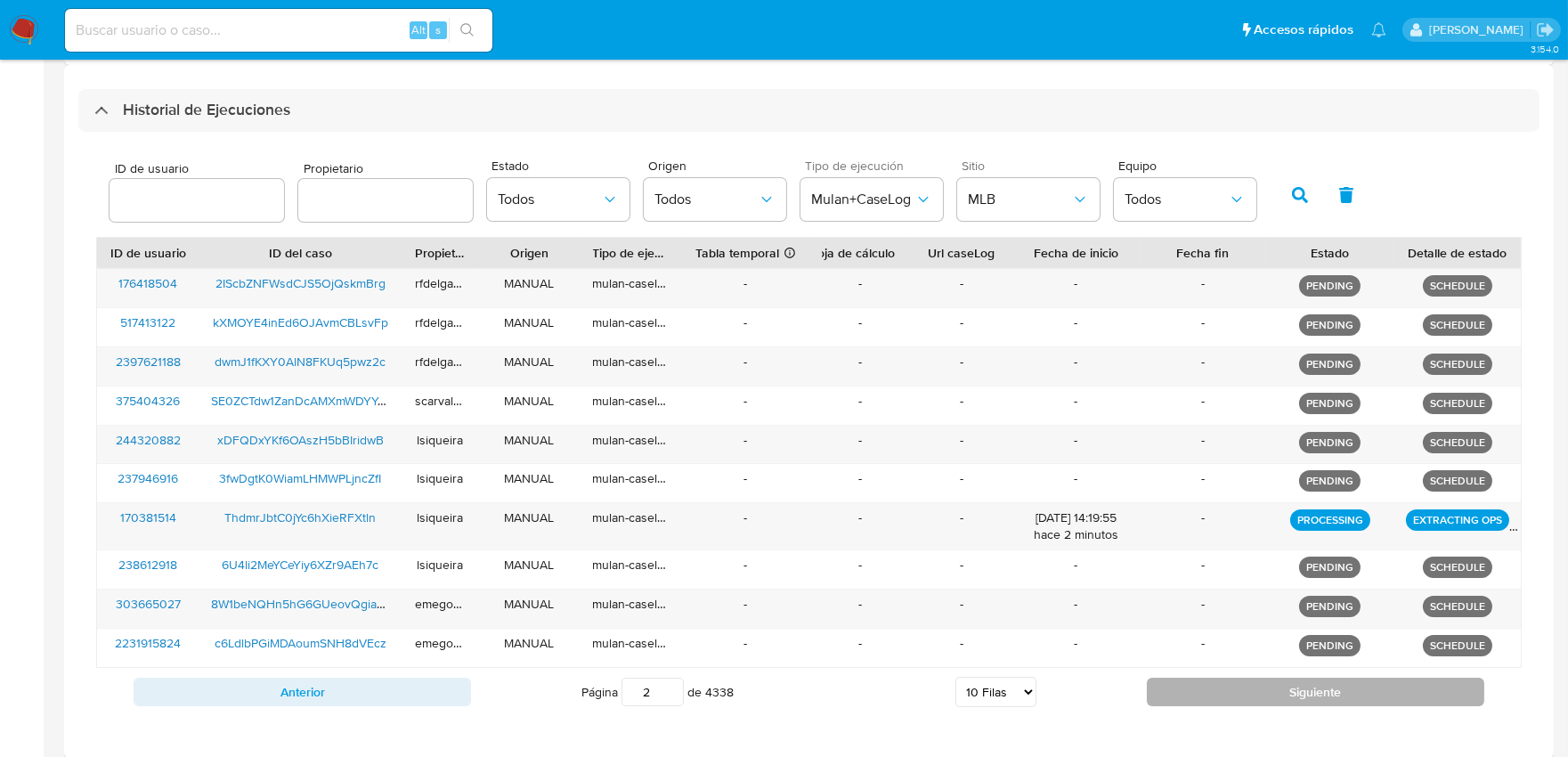
click at [1346, 677] on button "Siguiente" at bounding box center [1316, 691] width 338 height 29
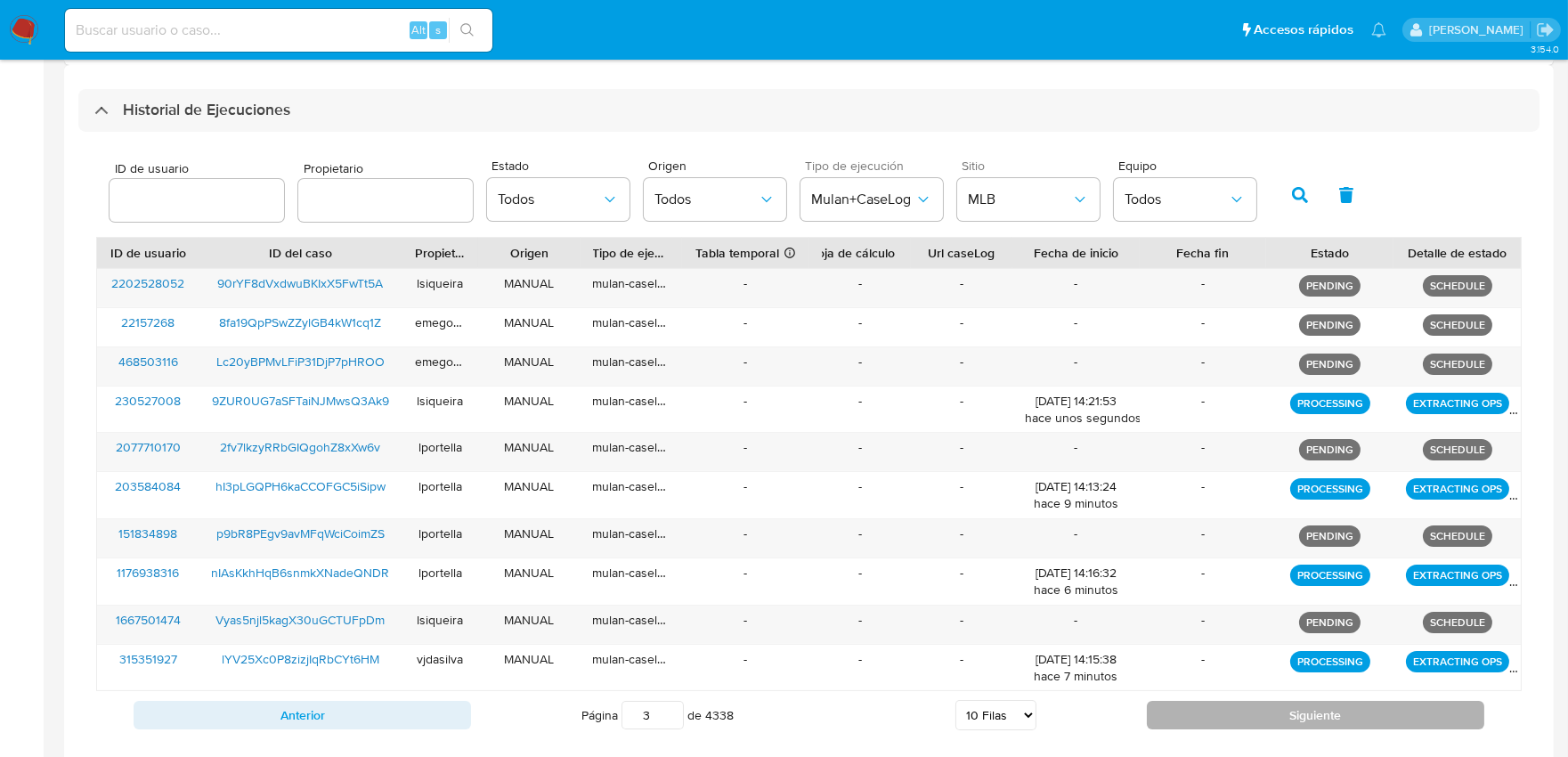
click at [1357, 716] on button "Siguiente" at bounding box center [1316, 715] width 338 height 29
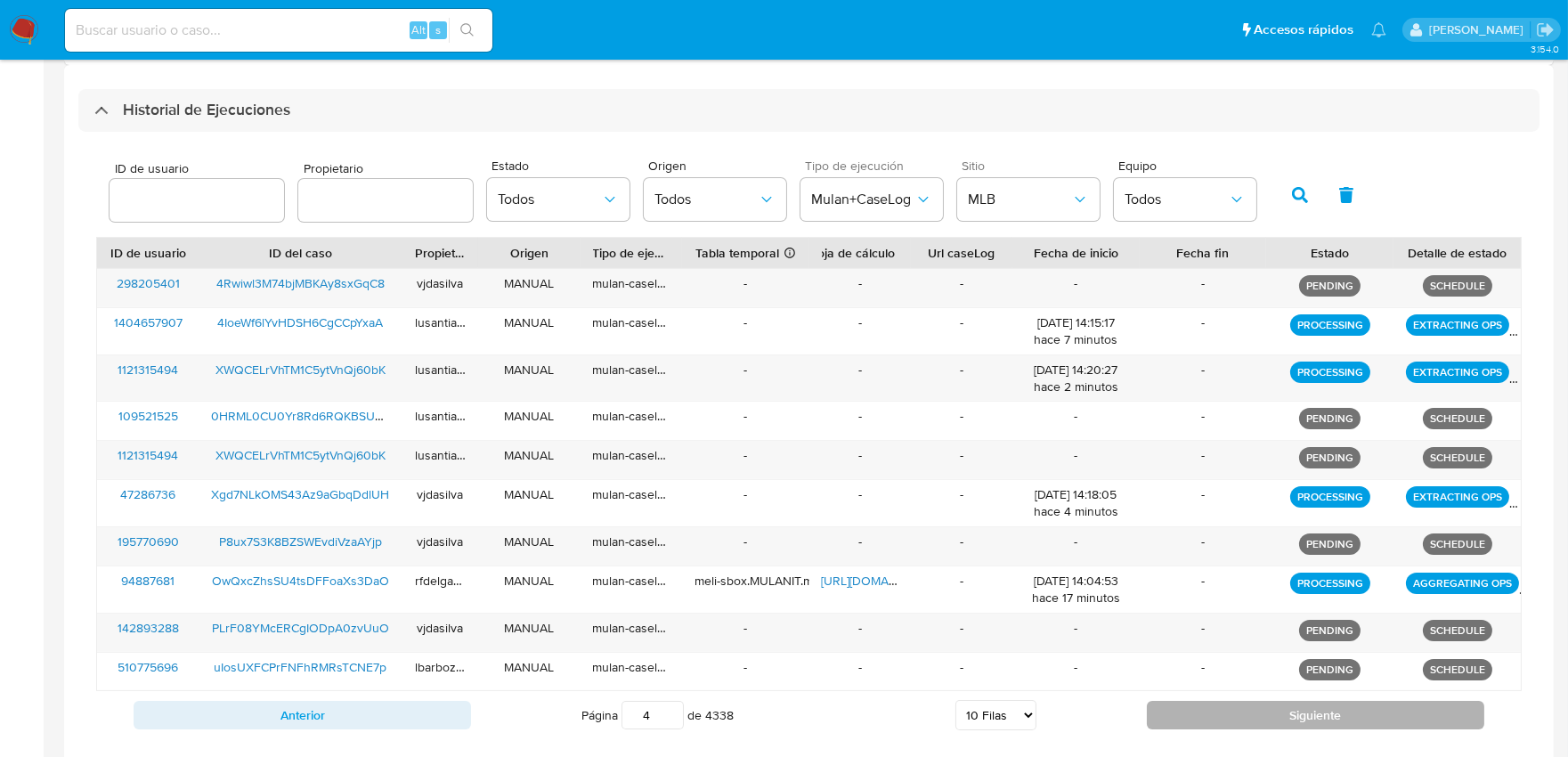
click at [1357, 715] on button "Siguiente" at bounding box center [1316, 715] width 338 height 29
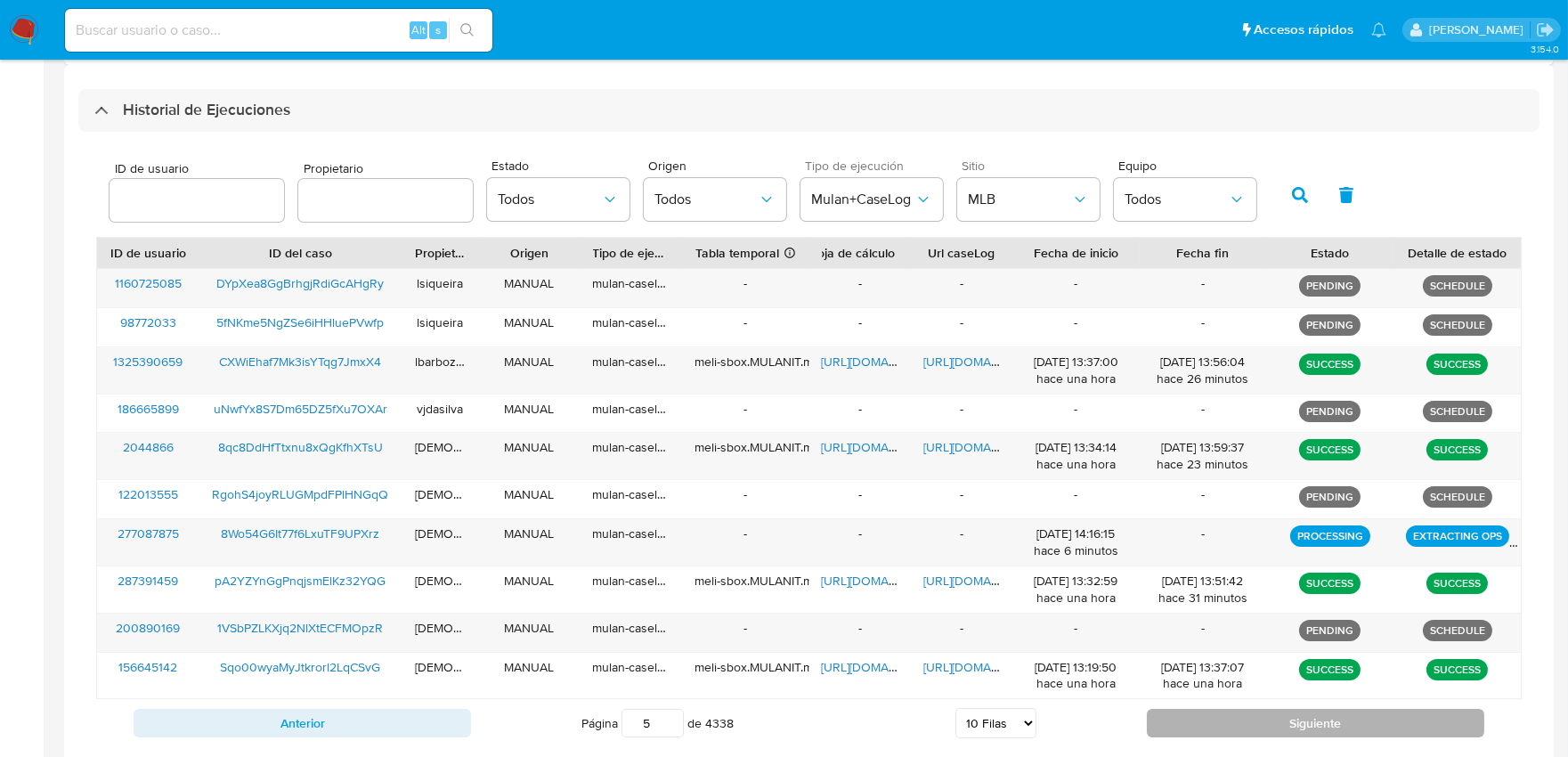
click at [1256, 731] on button "Siguiente" at bounding box center [1316, 723] width 338 height 29
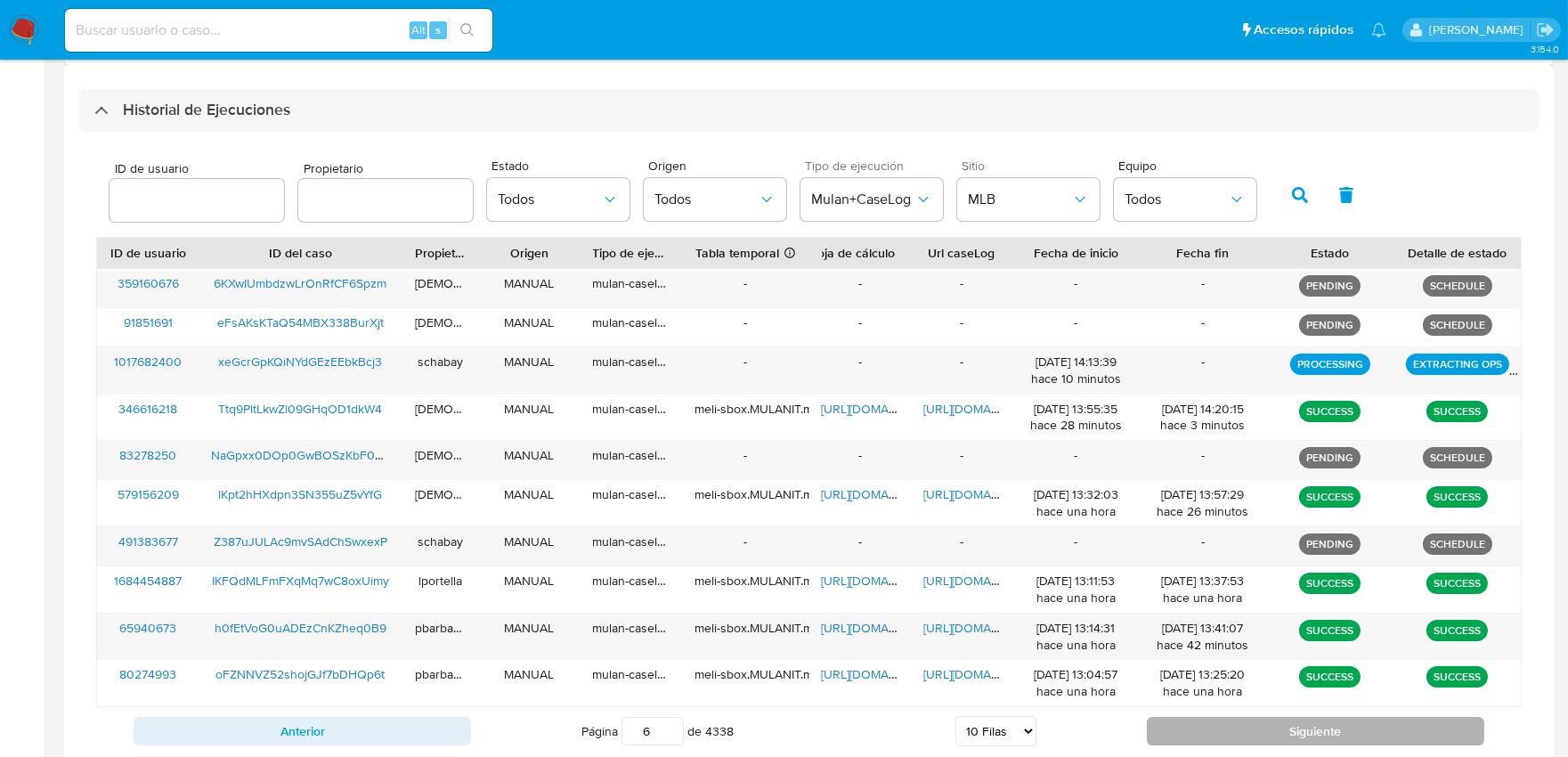
click at [1256, 731] on button "Siguiente" at bounding box center [1316, 730] width 338 height 29
type input "7"
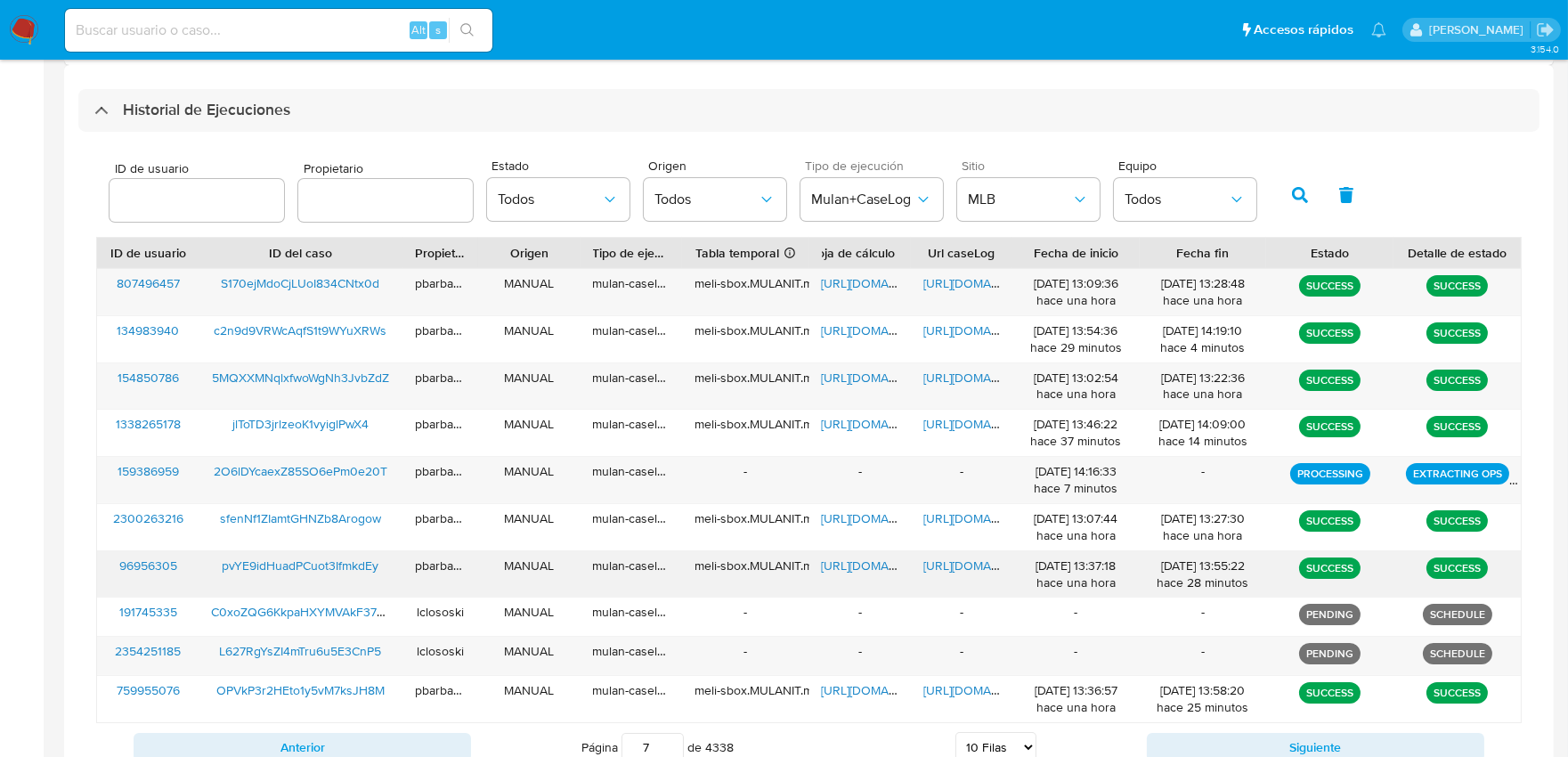
click at [951, 572] on span "https://docs.google.com/document/d/1llq0E6ci5Y9Ri0pXcUjiE8hUpfMfvih6dWKxnRhxwuk…" at bounding box center [985, 565] width 123 height 18
drag, startPoint x: 1447, startPoint y: 51, endPoint x: 1524, endPoint y: 48, distance: 77.1
click at [1494, 51] on nav "Pausado Ver notificaciones Alt s Accesos rápidos Presiona las siguientes teclas…" at bounding box center [784, 29] width 1568 height 60
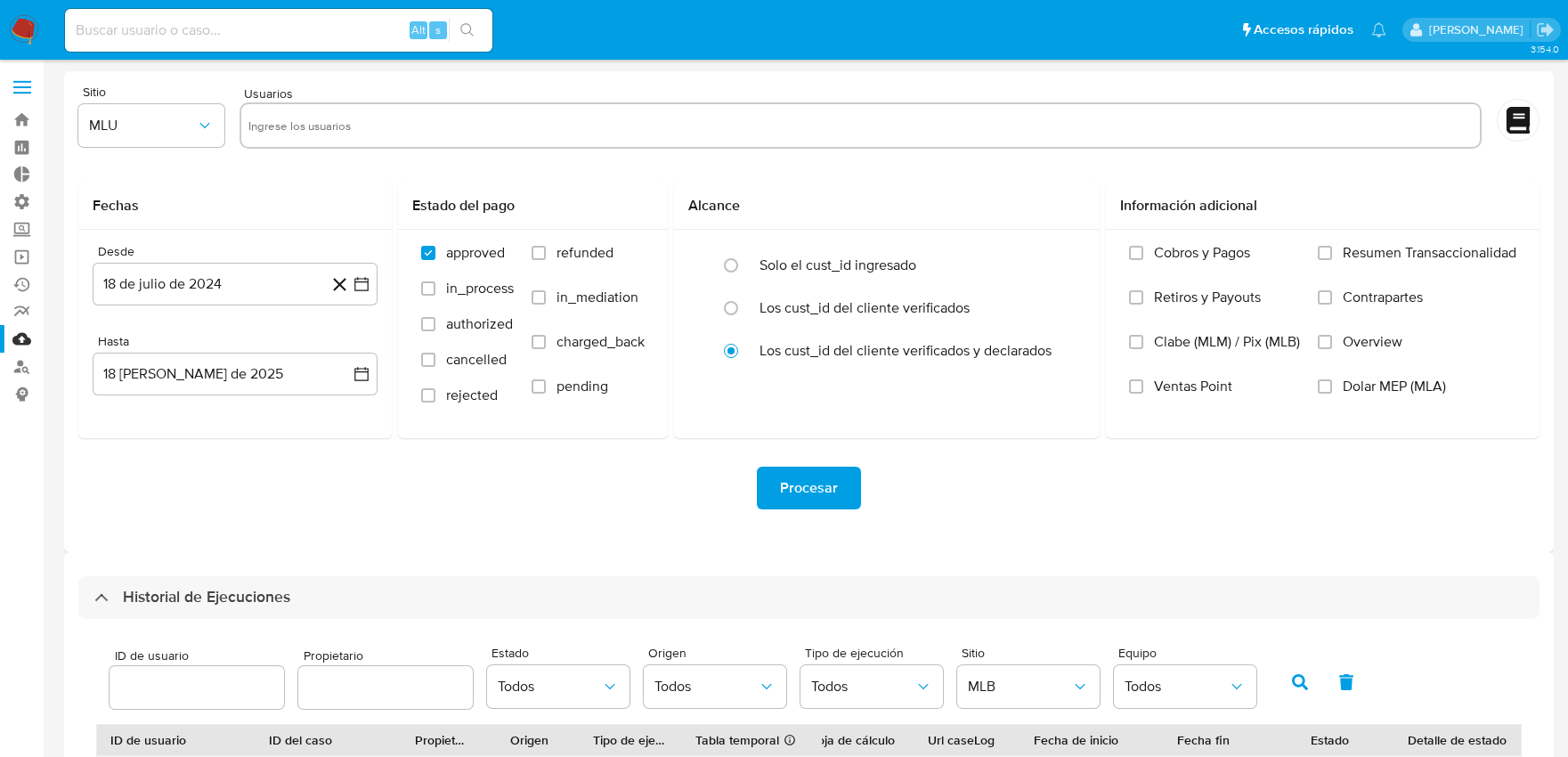
select select "10"
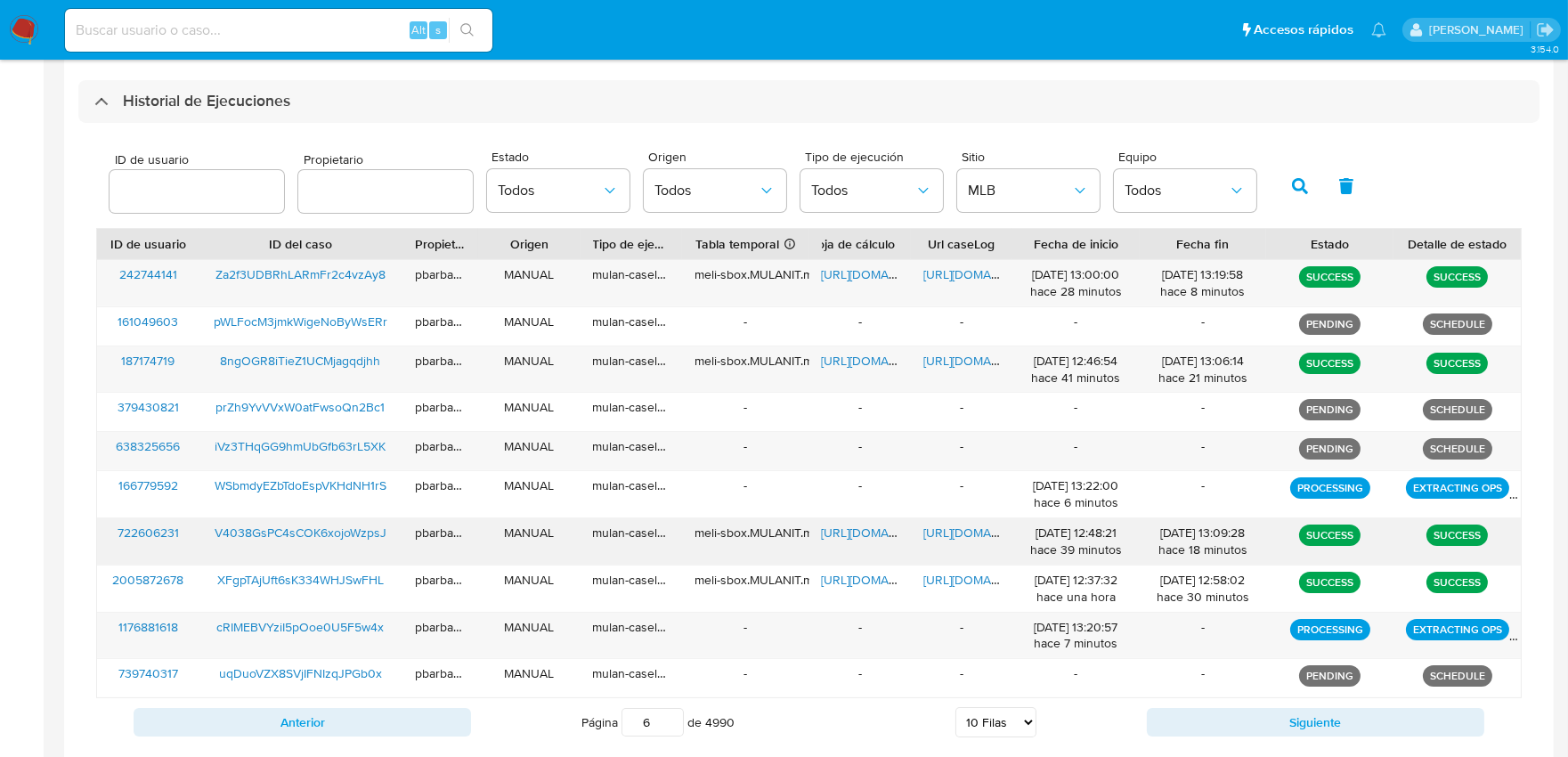
click at [959, 535] on span "https://docs.google.com/document/d/15MVy6zUEpoMPxtm0CyZhSM3MZUv-ou55GBjGDGpplsM…" at bounding box center [985, 532] width 123 height 18
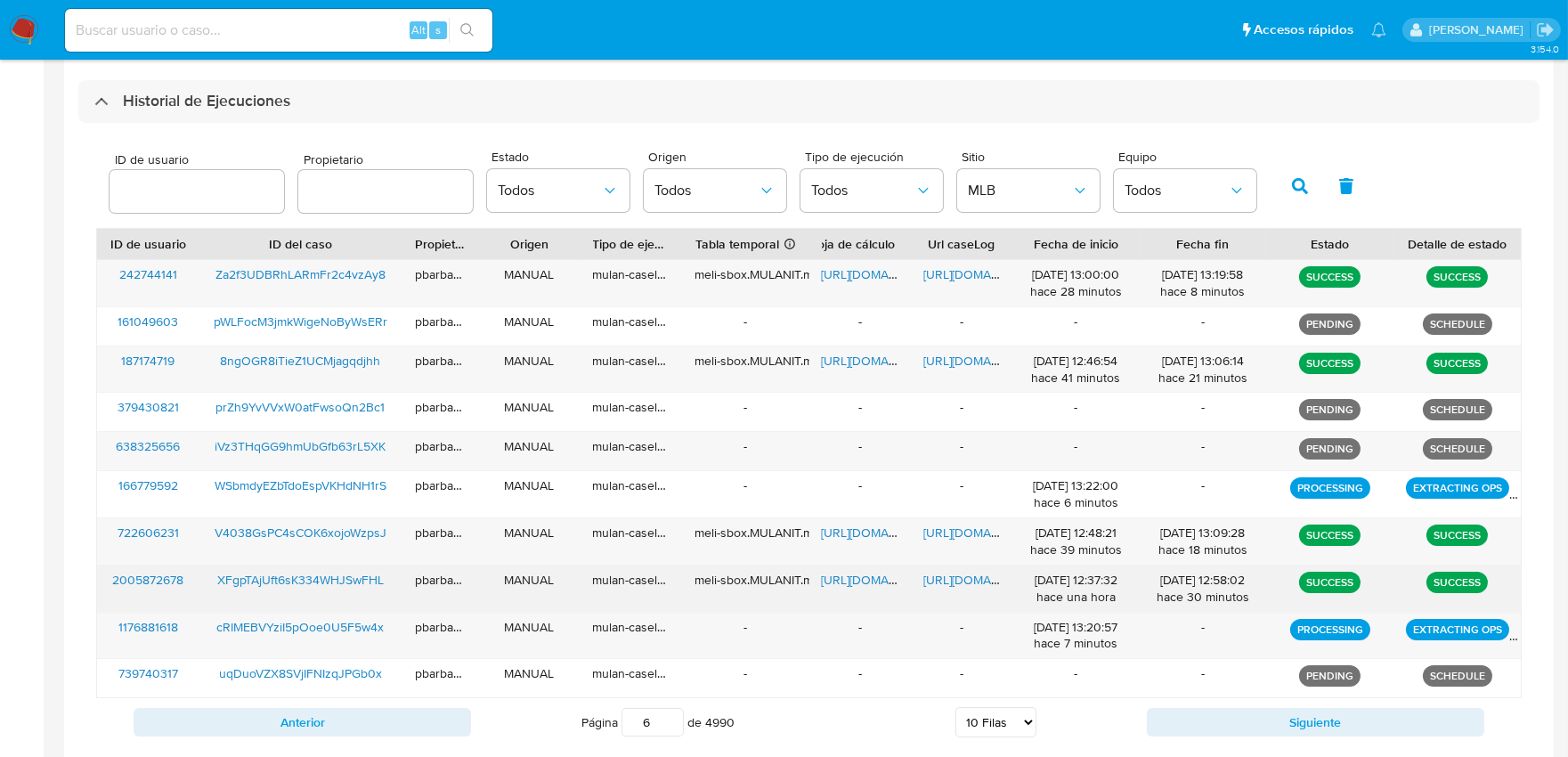
click at [955, 574] on span "https://docs.google.com/document/d/1x-XzdJH5PLuYUx8zeYy7K8O1botIUG38tP6vaSMEnMA…" at bounding box center [985, 579] width 123 height 18
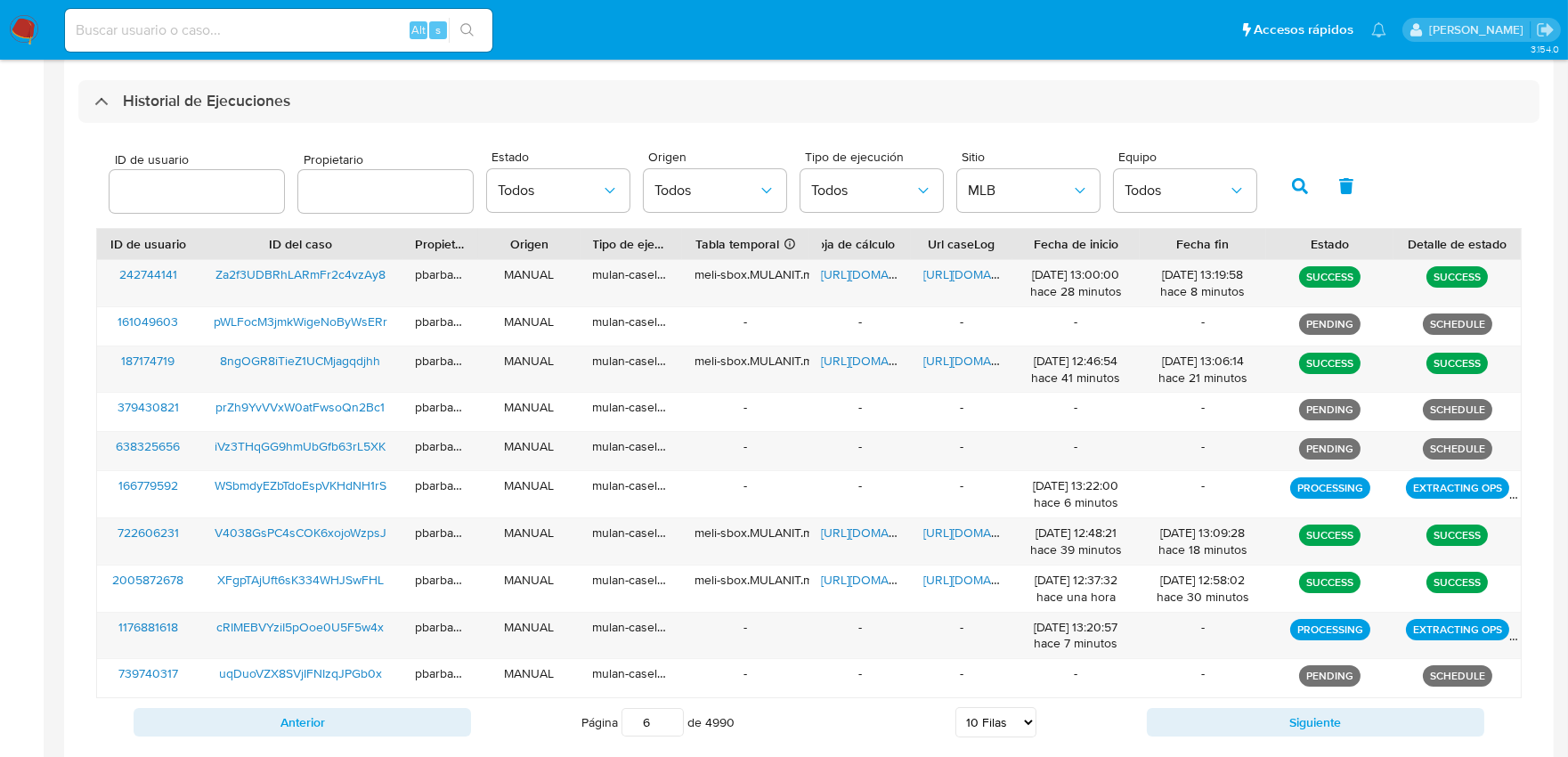
click at [339, 14] on div "Alt s" at bounding box center [278, 29] width 427 height 43
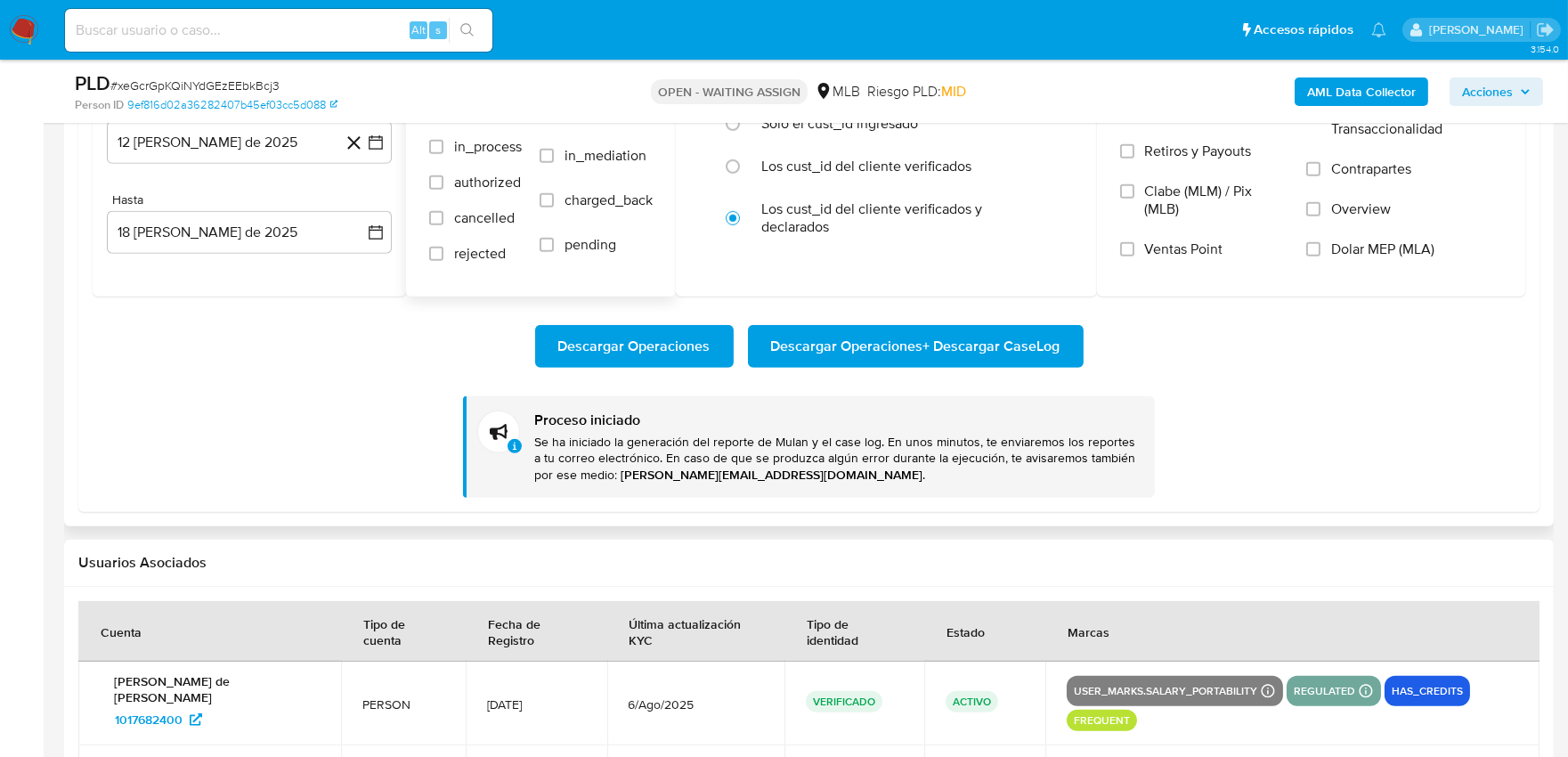
scroll to position [794, 0]
click at [348, 25] on input at bounding box center [278, 30] width 427 height 23
paste input "360512927 88cf13ac-8bd3-4949-a595-fcb40c4b4c36"
type input "360512927 88cf13ac-8bd3-4949-a595-fcb40c4b4c36"
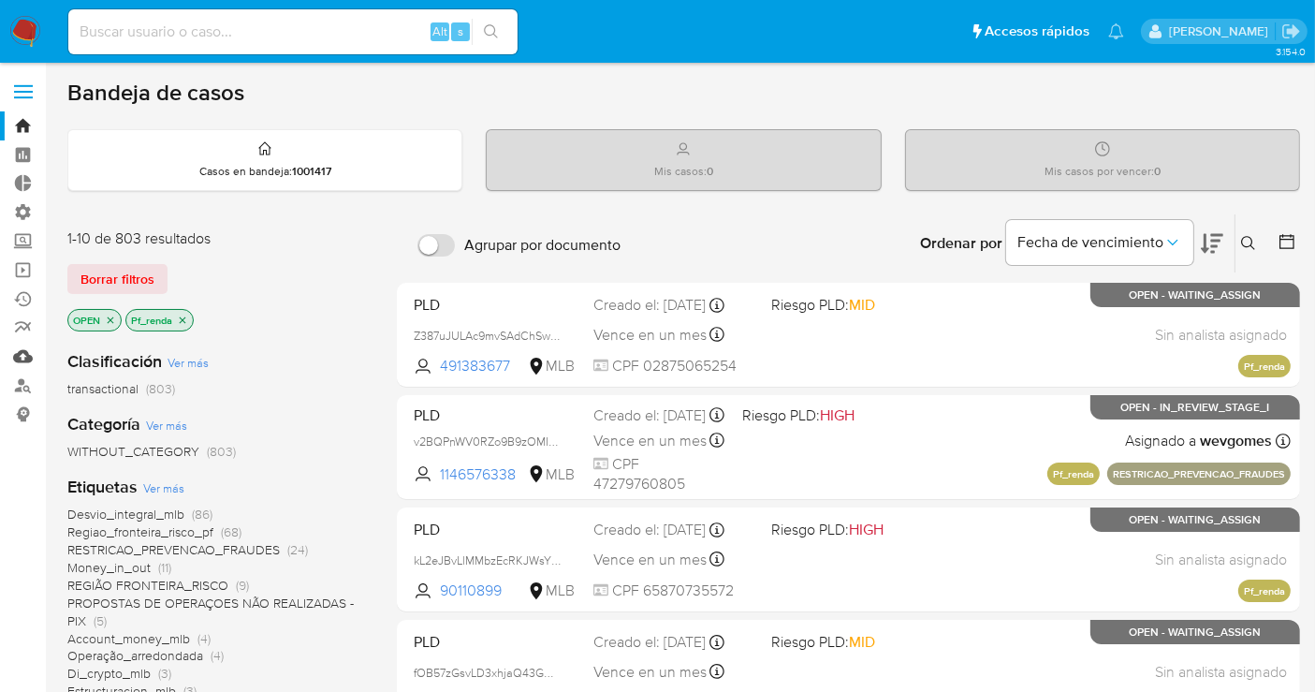
click at [35, 359] on link "Mulan" at bounding box center [111, 356] width 223 height 29
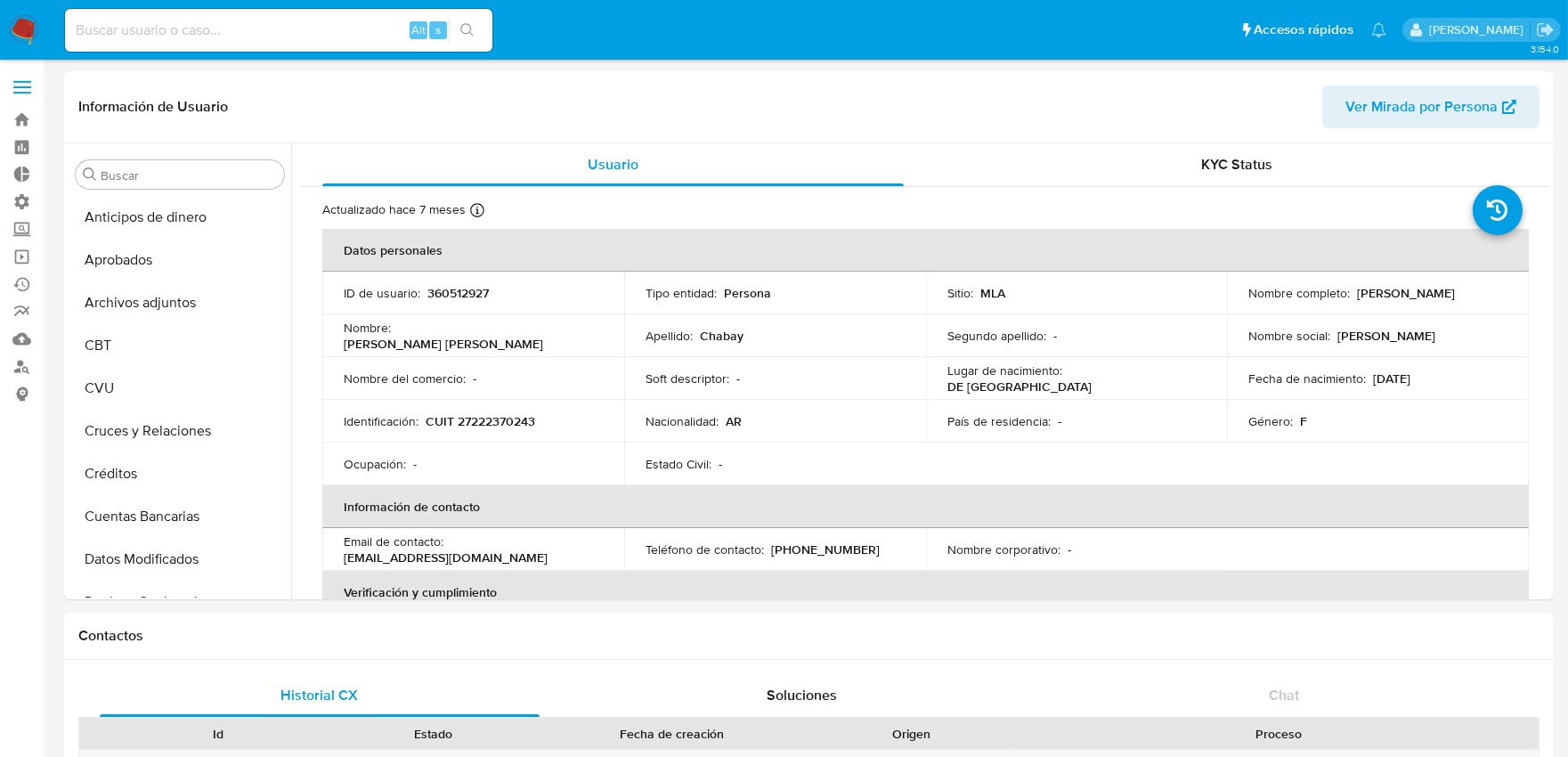
scroll to position [880, 0]
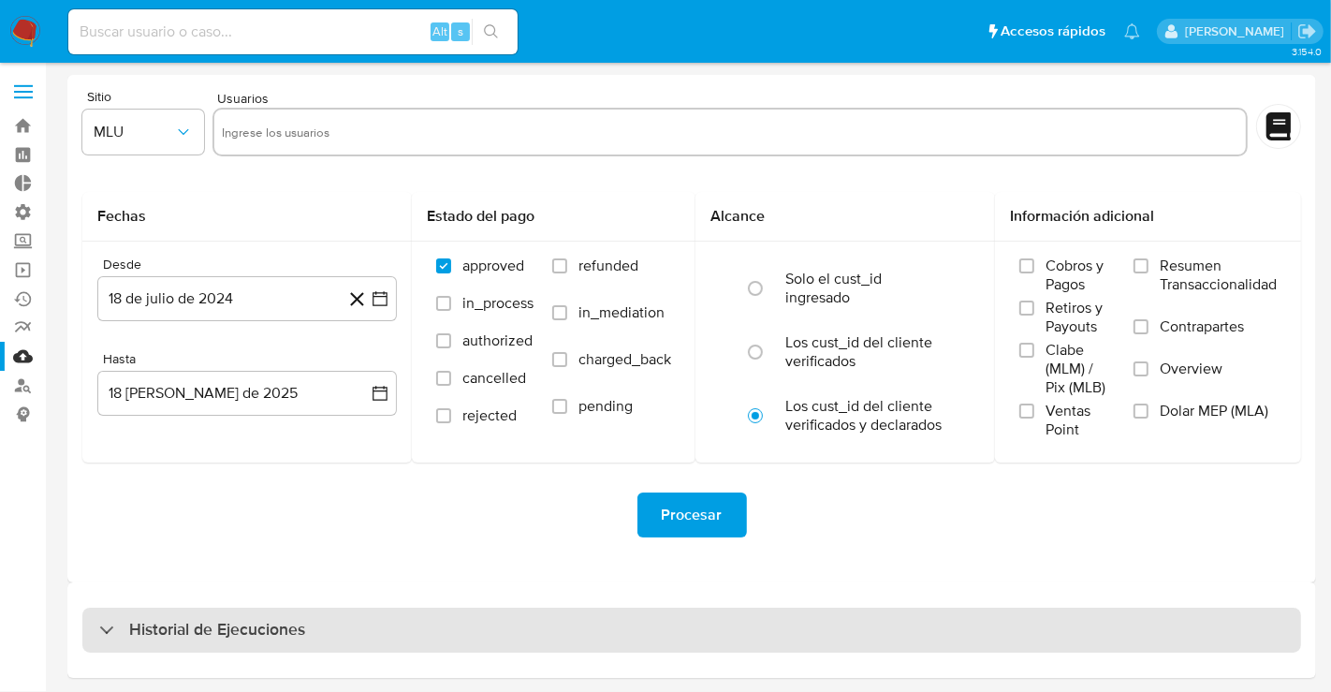
click at [247, 632] on h3 "Historial de Ejecuciones" at bounding box center [217, 630] width 176 height 22
select select "10"
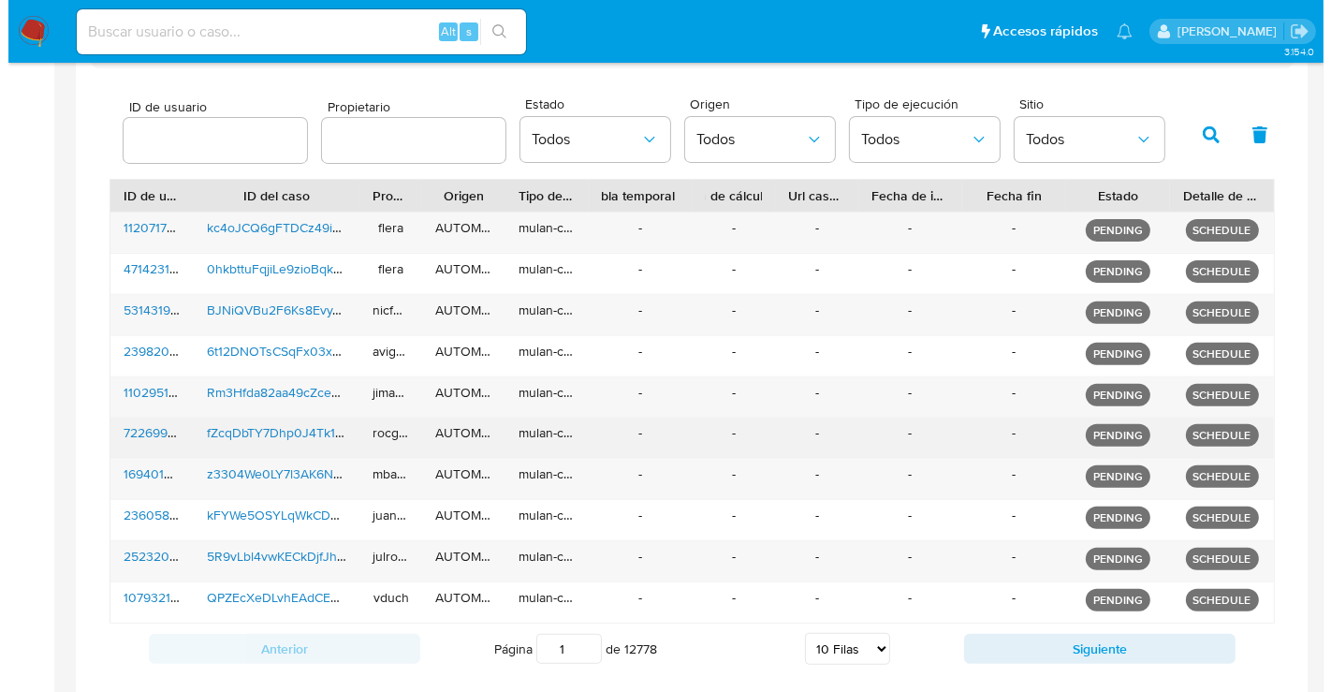
scroll to position [623, 0]
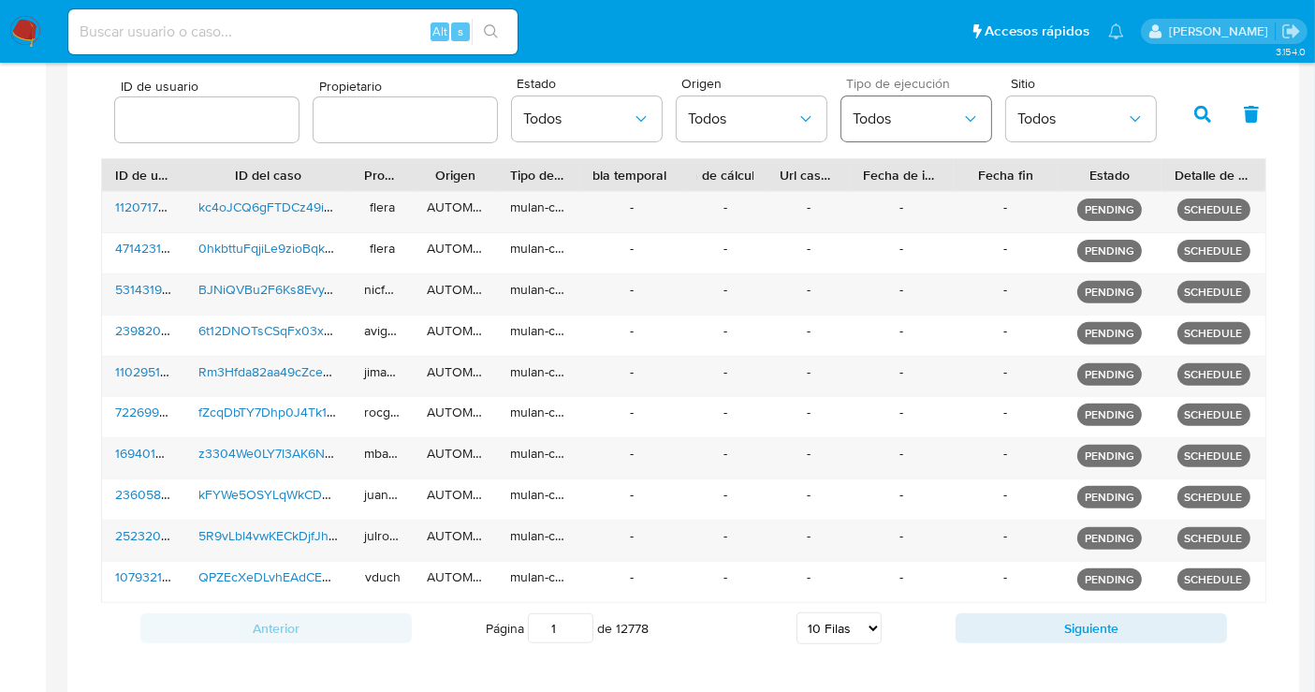
click at [892, 114] on span "Todos" at bounding box center [907, 119] width 109 height 19
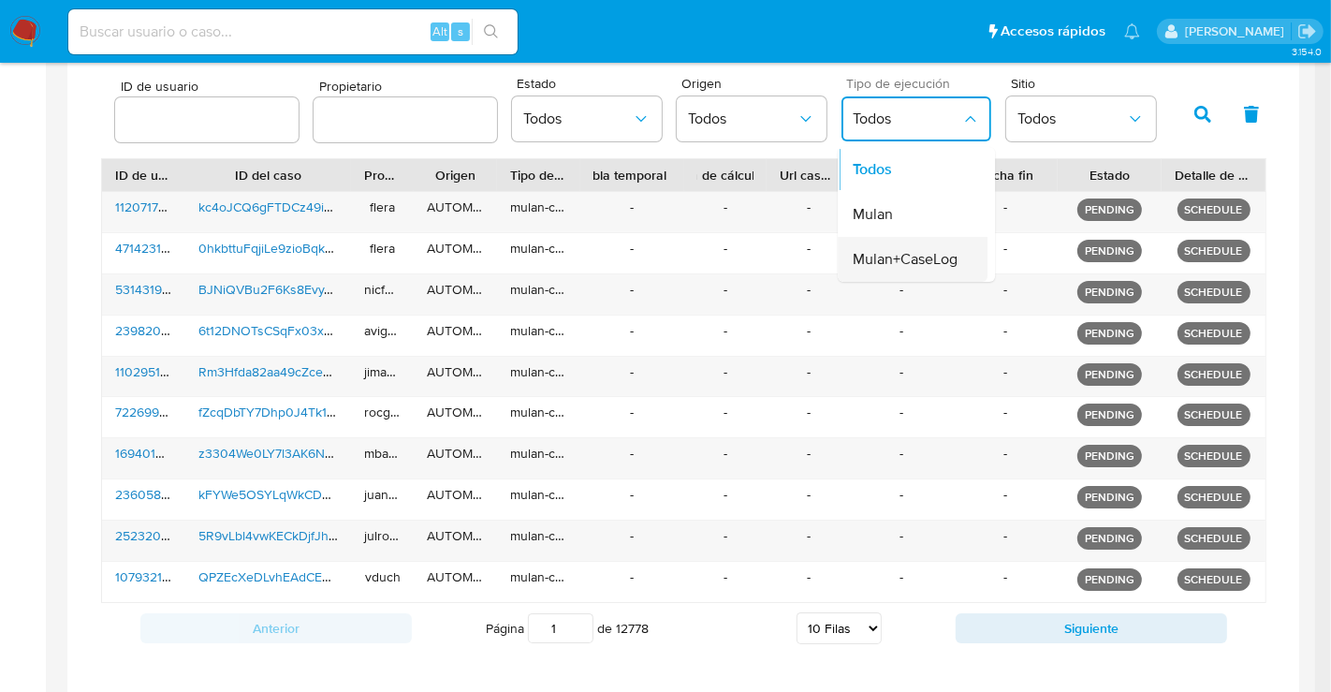
click at [903, 253] on span "Mulan+CaseLog" at bounding box center [905, 259] width 105 height 19
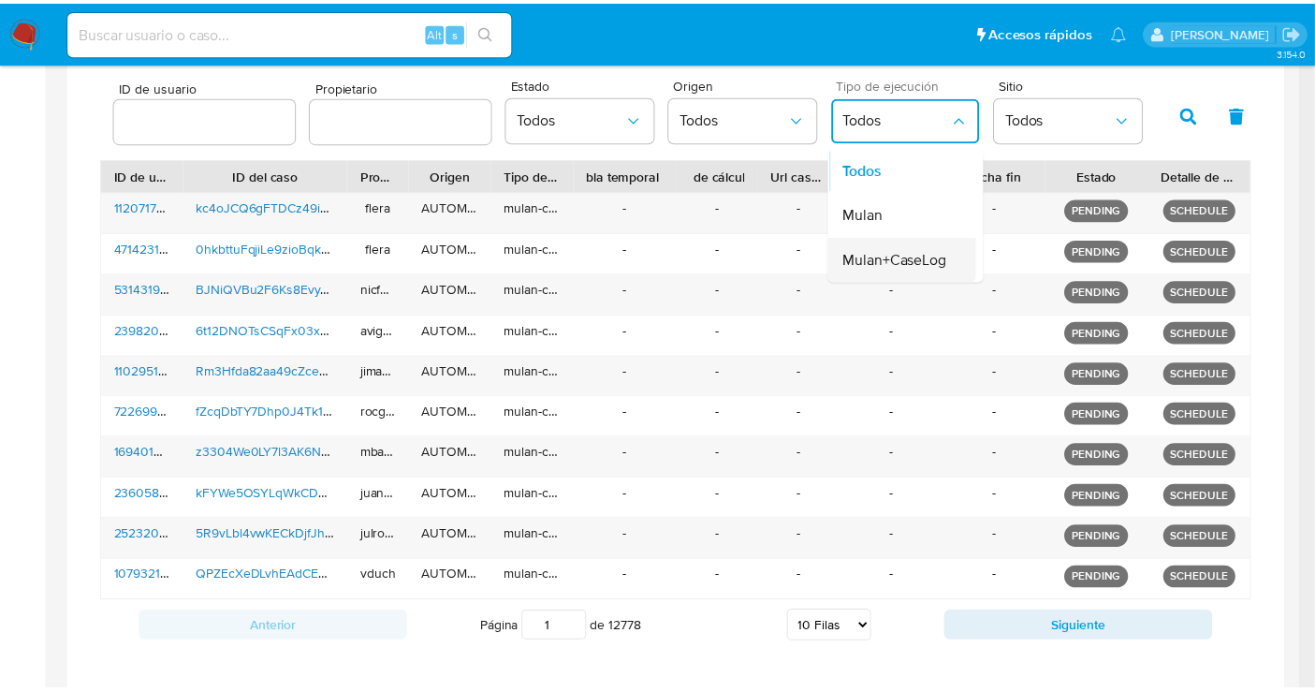
scroll to position [617, 0]
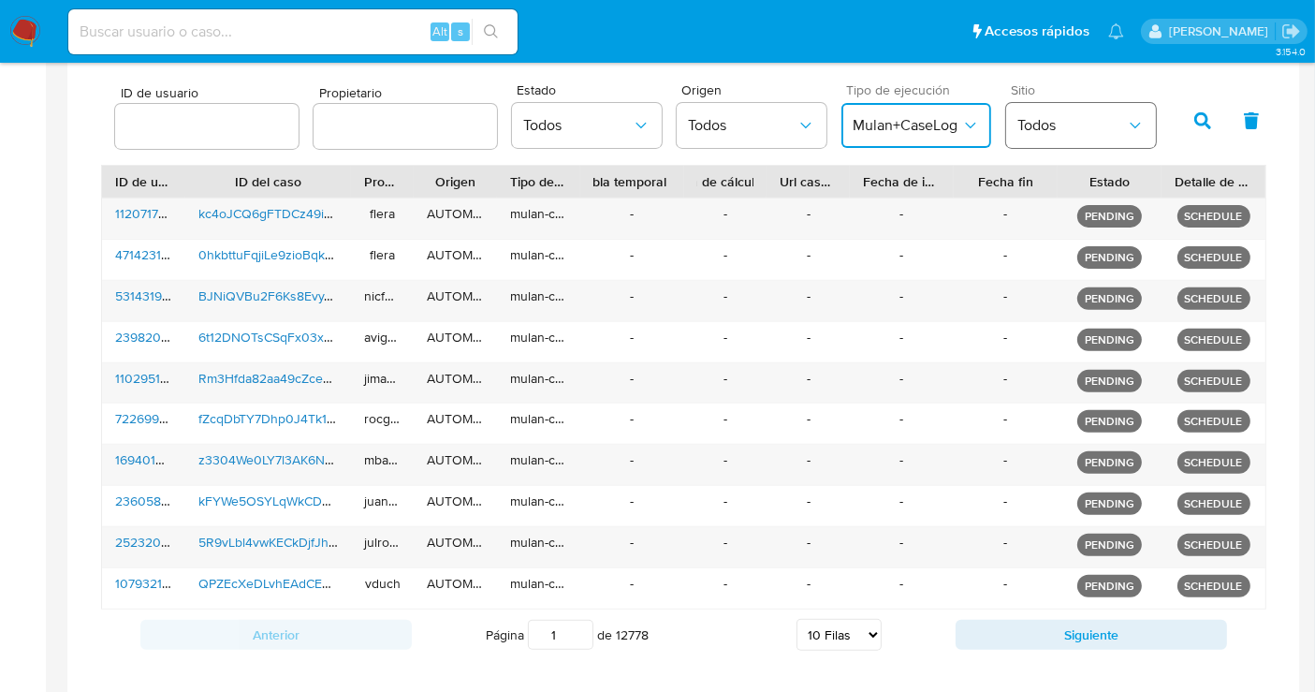
click at [1052, 119] on span "Todos" at bounding box center [1071, 125] width 109 height 19
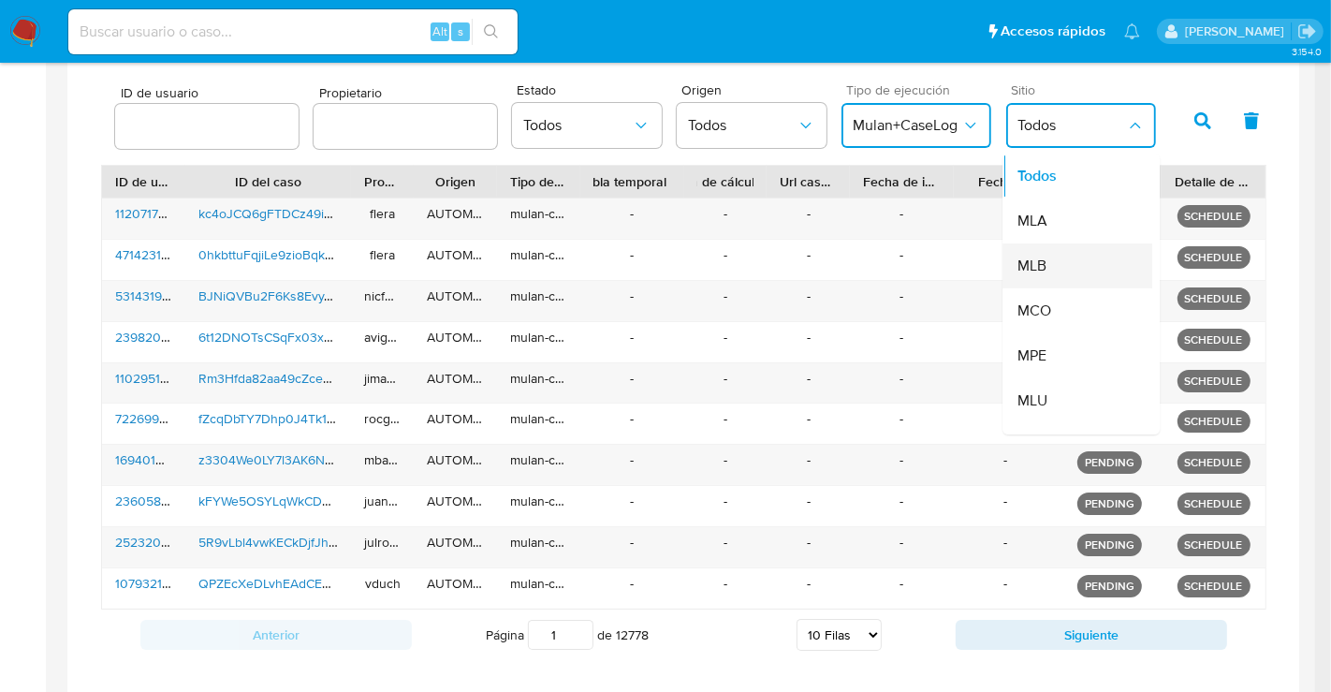
click at [1045, 265] on div "MLB" at bounding box center [1071, 265] width 109 height 45
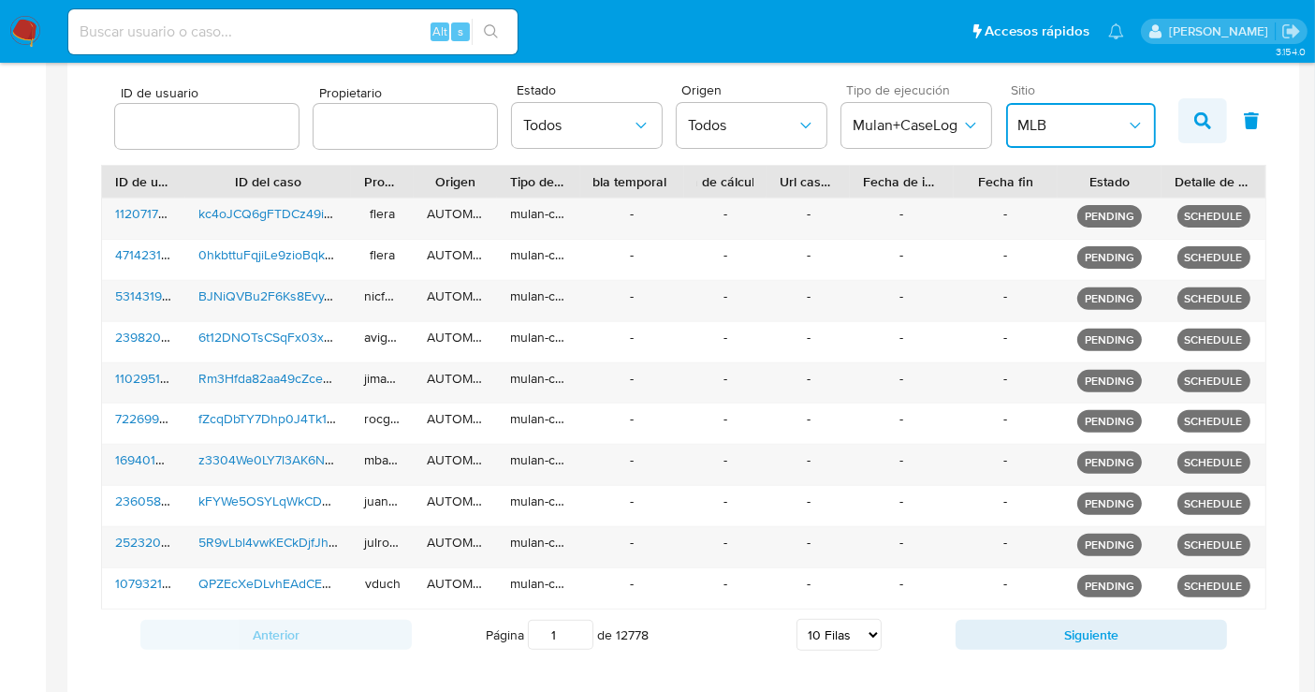
click at [1201, 121] on icon "button" at bounding box center [1202, 120] width 17 height 17
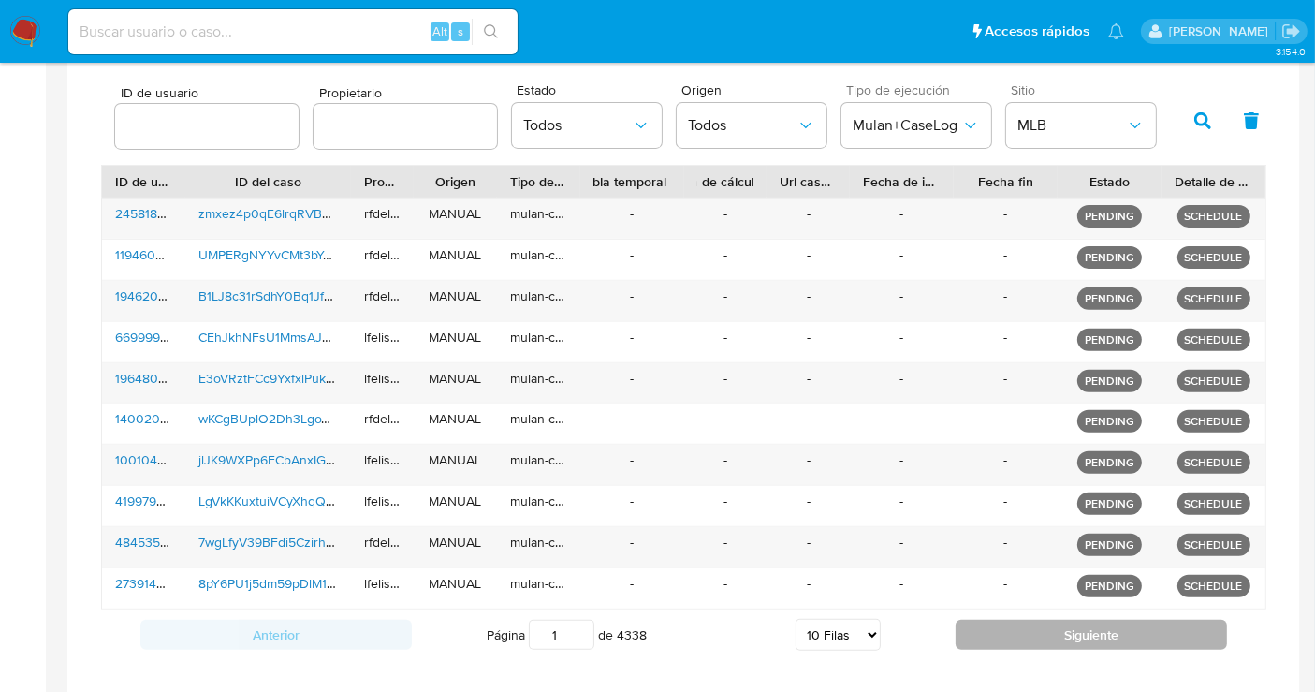
click at [1064, 632] on button "Siguiente" at bounding box center [1091, 635] width 271 height 30
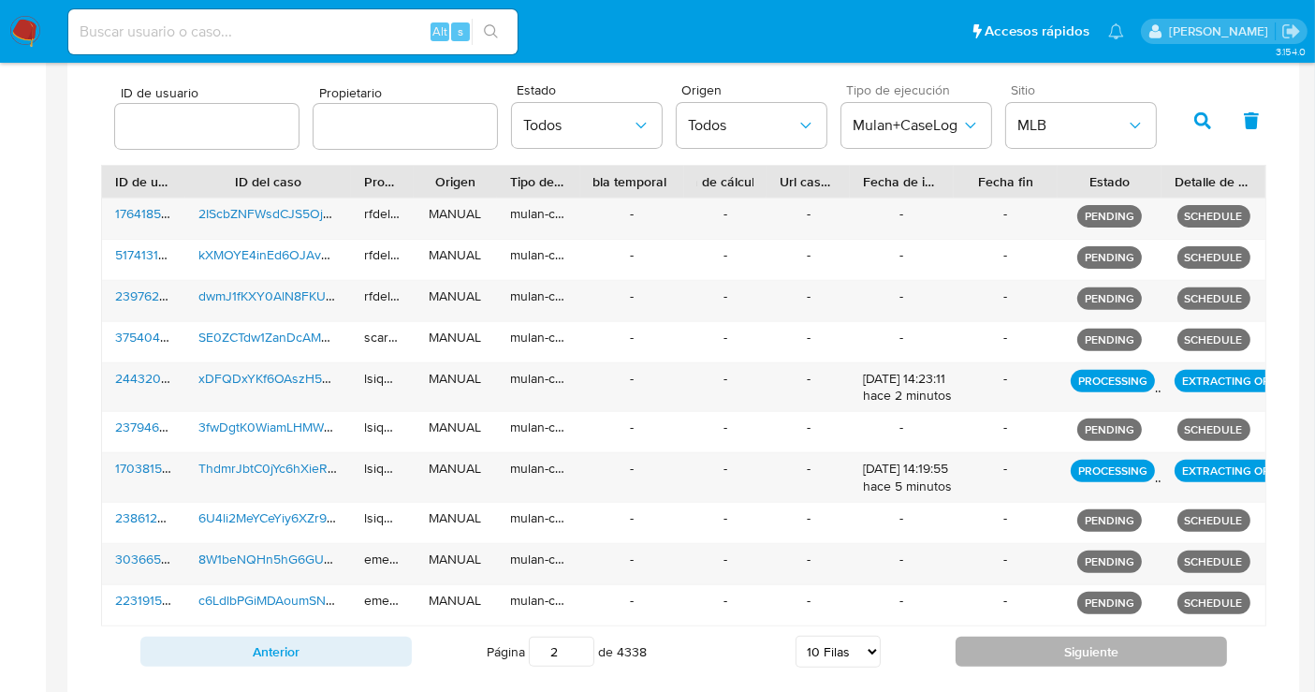
click at [1064, 636] on button "Siguiente" at bounding box center [1091, 651] width 271 height 30
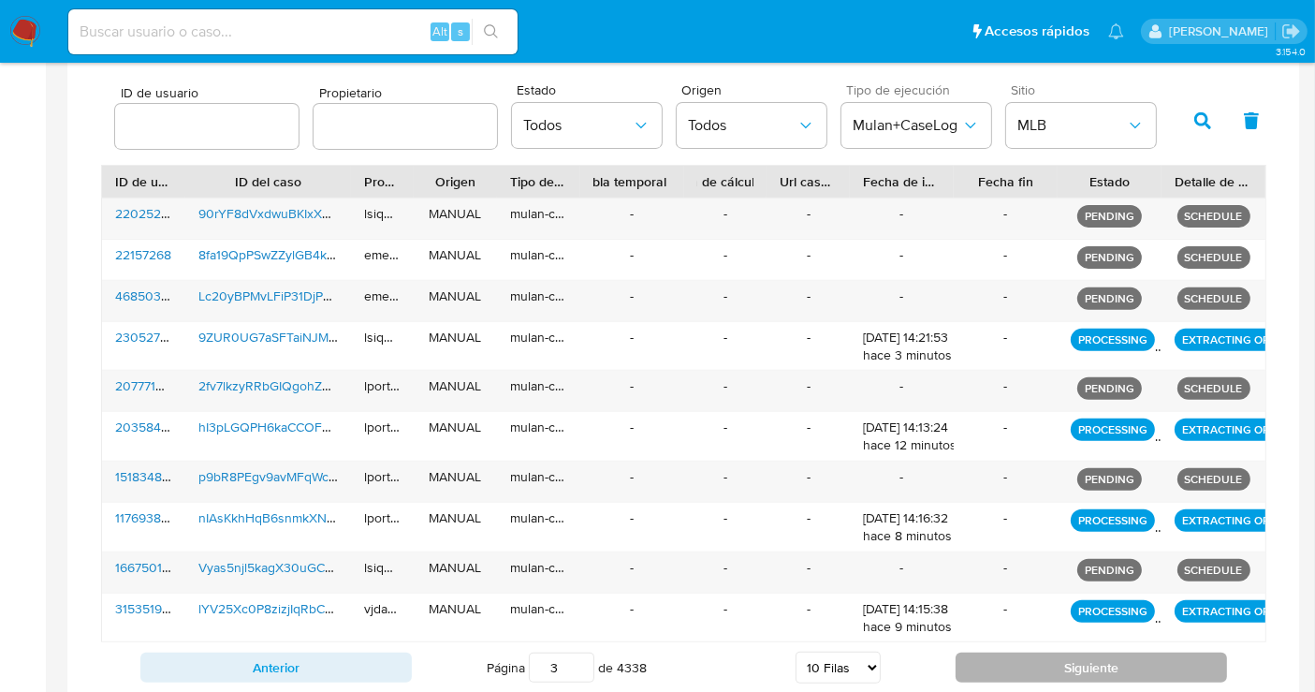
click at [1075, 659] on button "Siguiente" at bounding box center [1091, 667] width 271 height 30
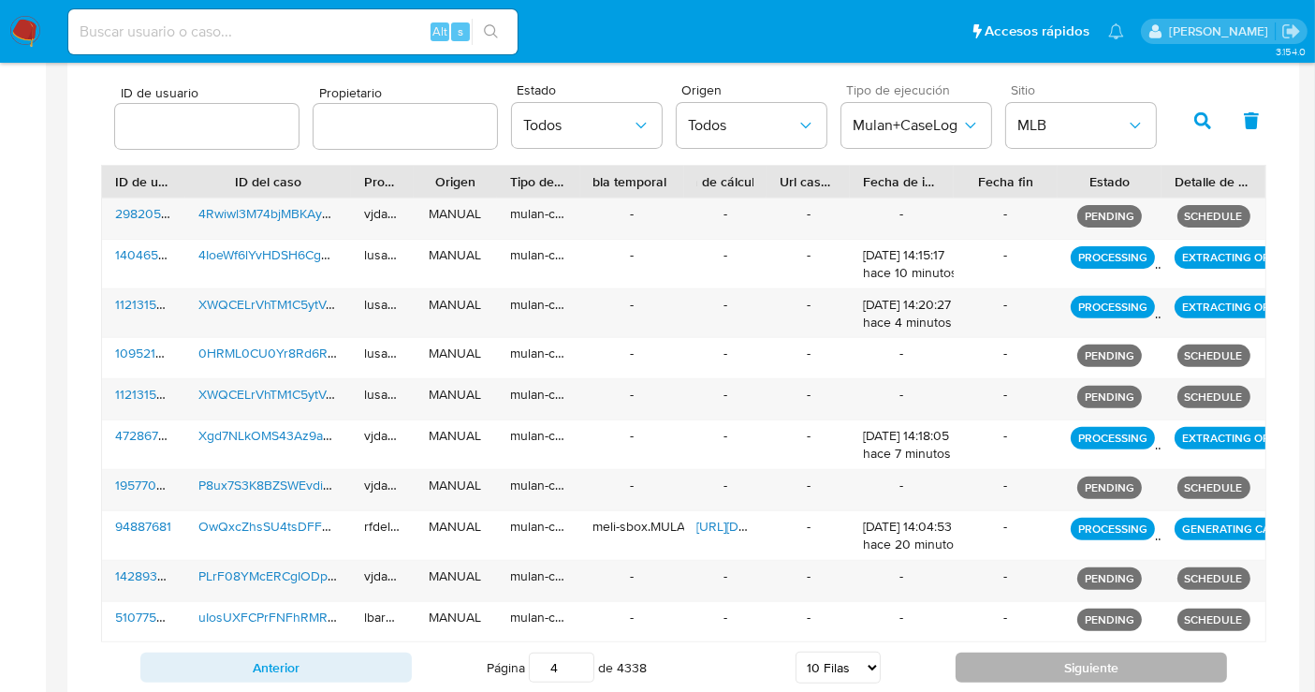
click at [1075, 660] on button "Siguiente" at bounding box center [1091, 667] width 271 height 30
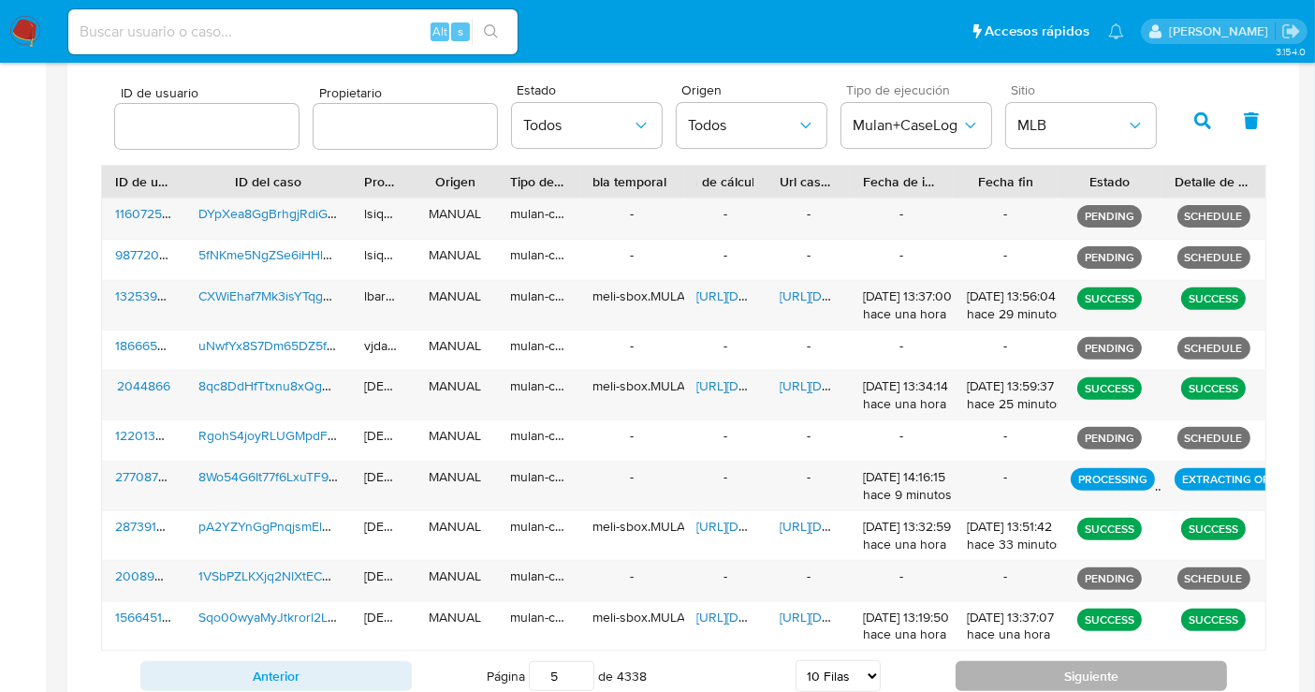
click at [1012, 666] on button "Siguiente" at bounding box center [1091, 676] width 271 height 30
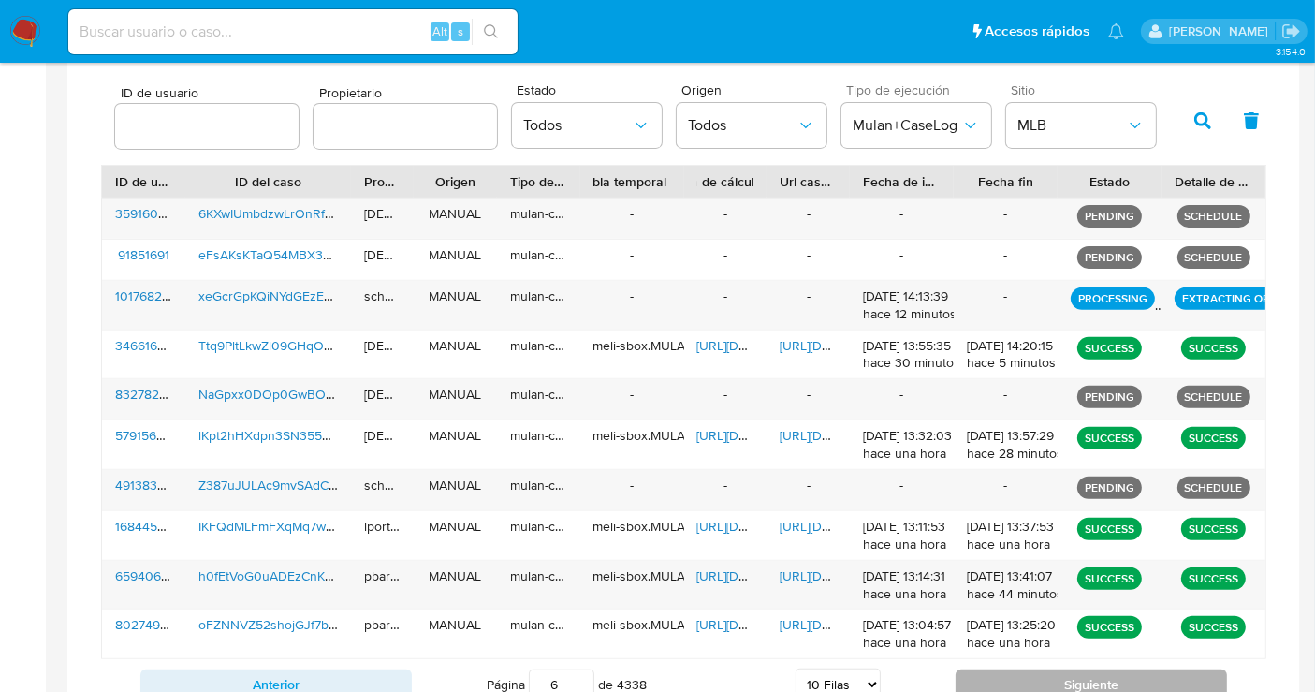
click at [1141, 686] on button "Siguiente" at bounding box center [1091, 684] width 271 height 30
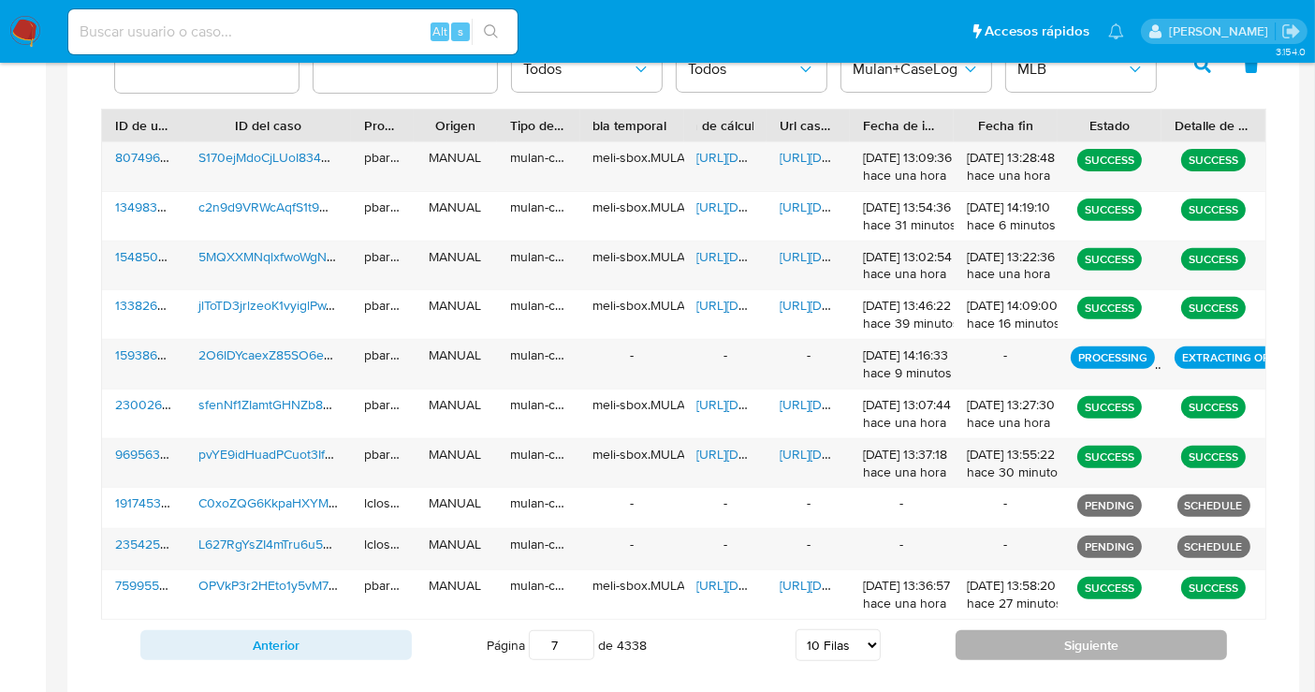
scroll to position [703, 0]
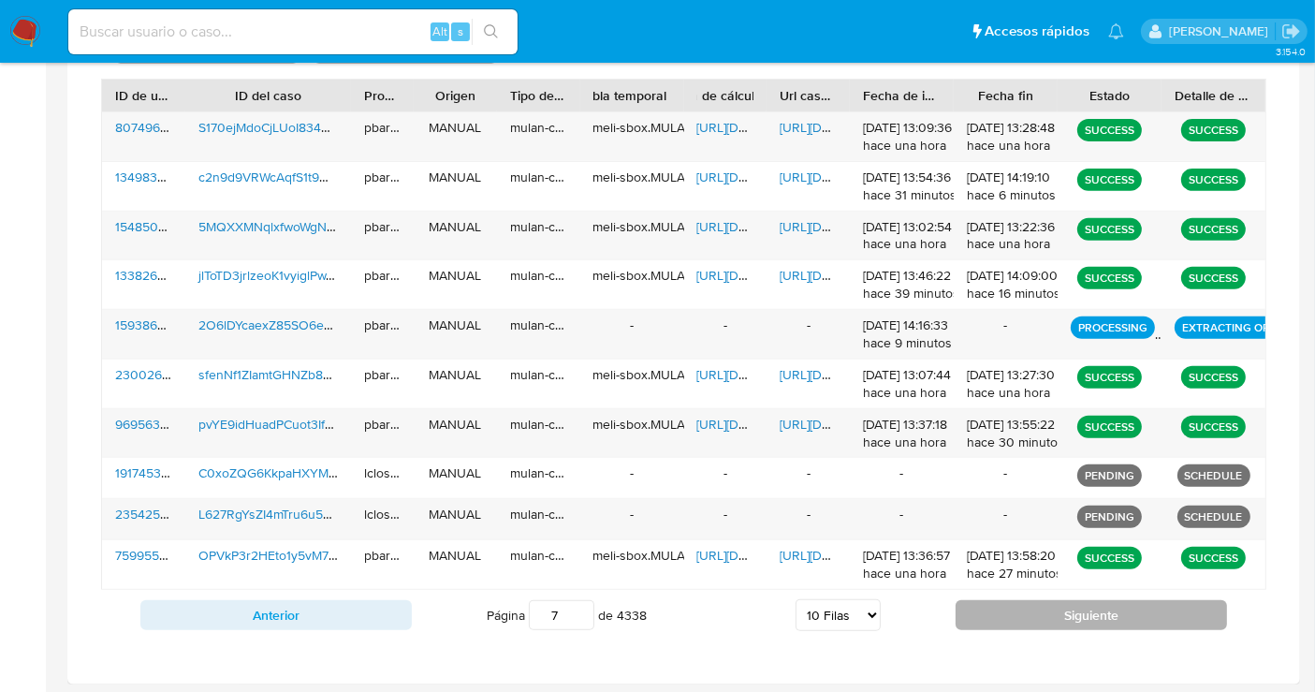
click at [1037, 602] on button "Siguiente" at bounding box center [1091, 615] width 271 height 30
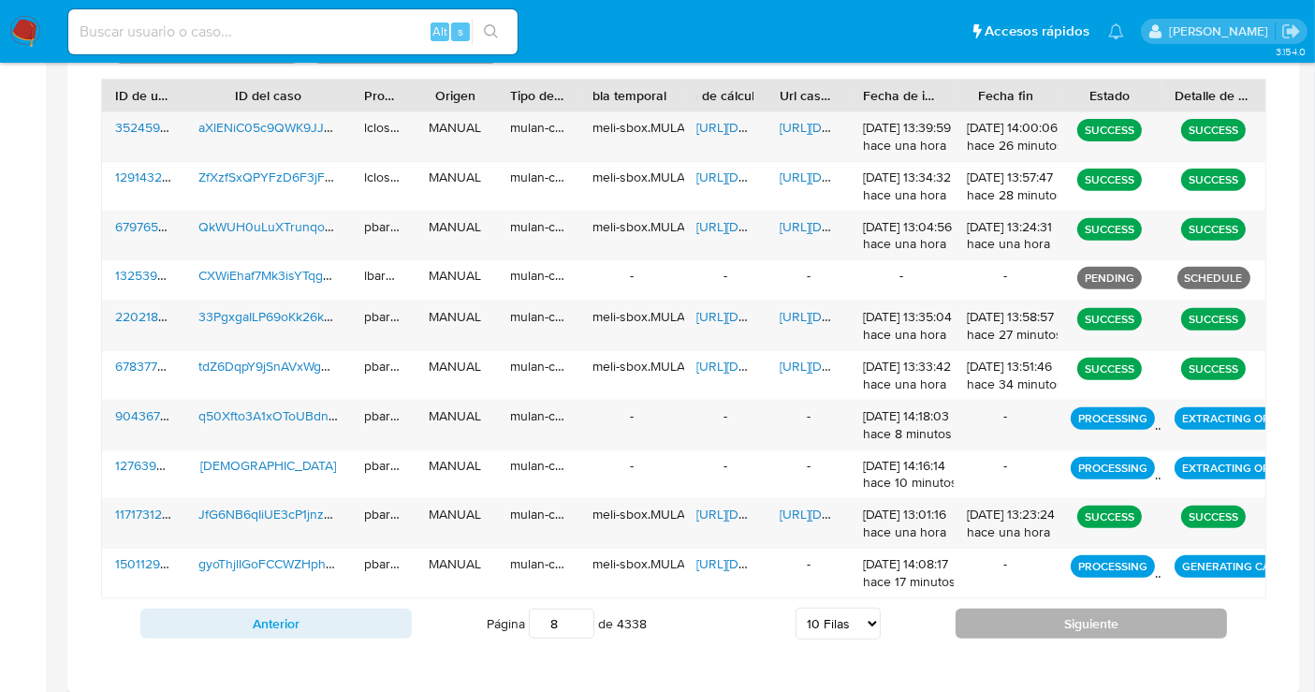
click at [1002, 619] on button "Siguiente" at bounding box center [1091, 623] width 271 height 30
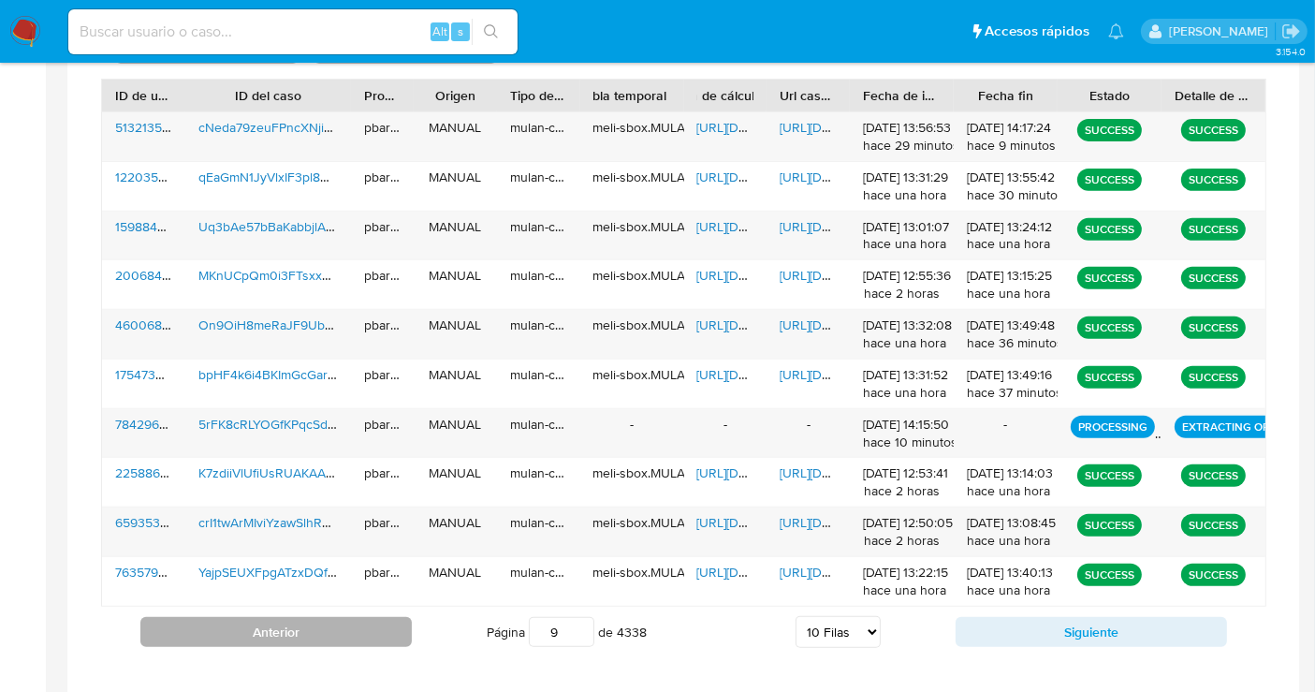
click at [353, 622] on button "Anterior" at bounding box center [275, 632] width 271 height 30
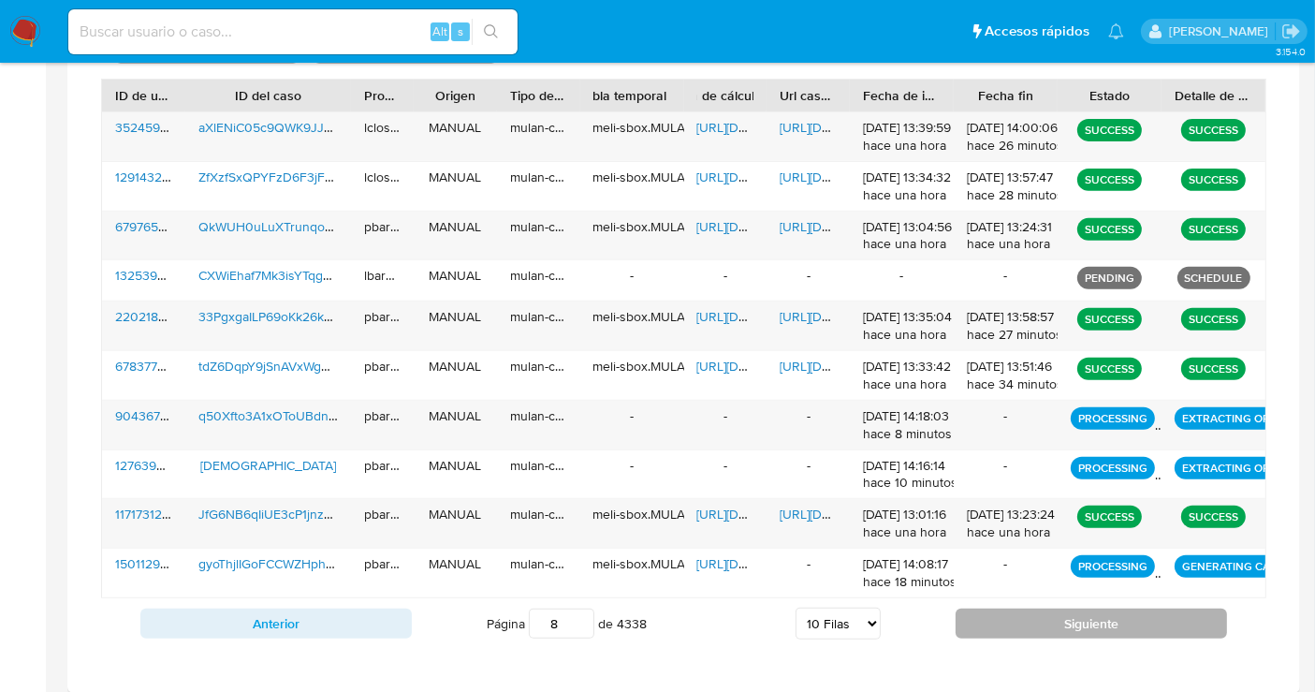
click at [1088, 623] on button "Siguiente" at bounding box center [1091, 623] width 271 height 30
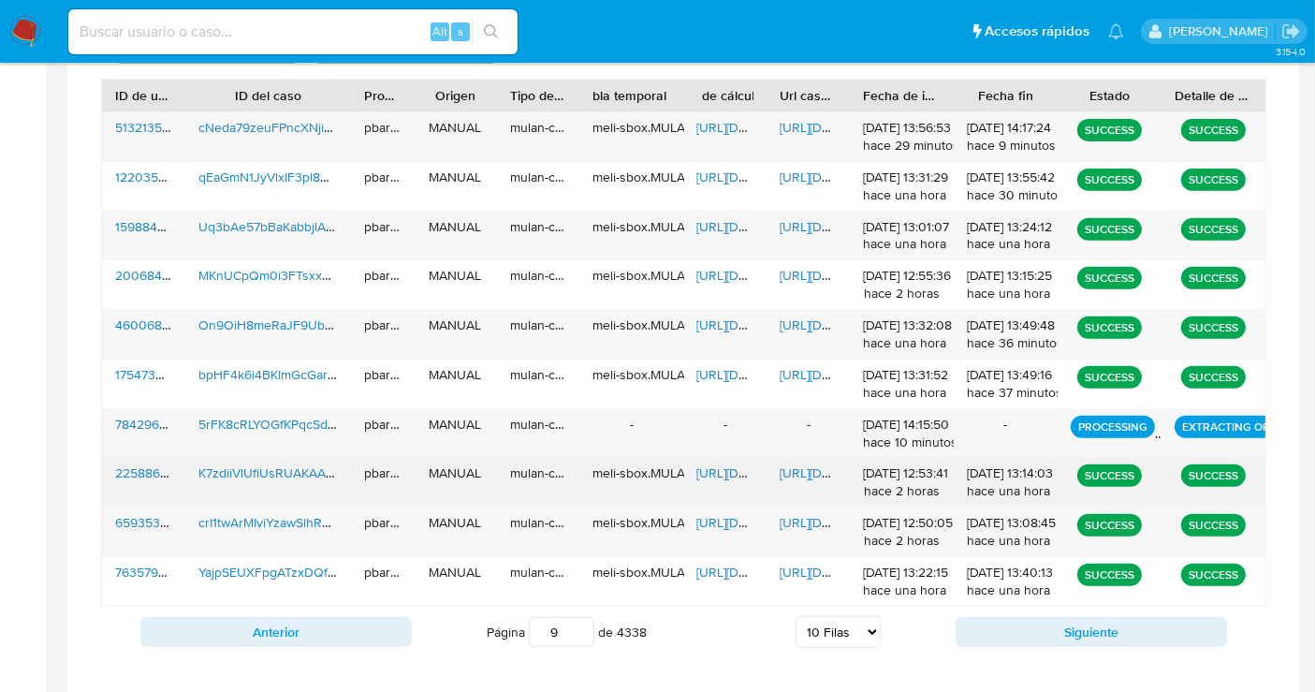
click at [811, 475] on span "https://docs.google.com/document/d/1h3T64YXblu_jrkm31kRN958hmsDtJ7poHWjeEZhfp-I…" at bounding box center [844, 472] width 129 height 19
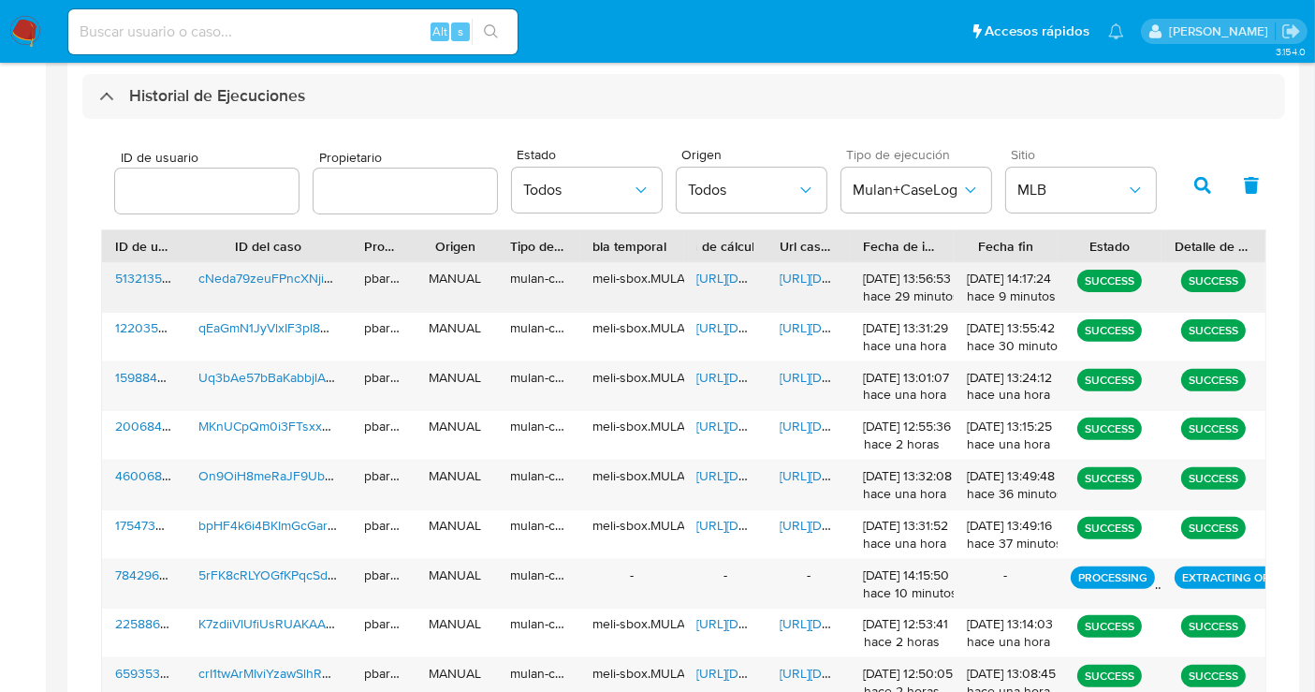
scroll to position [390, 0]
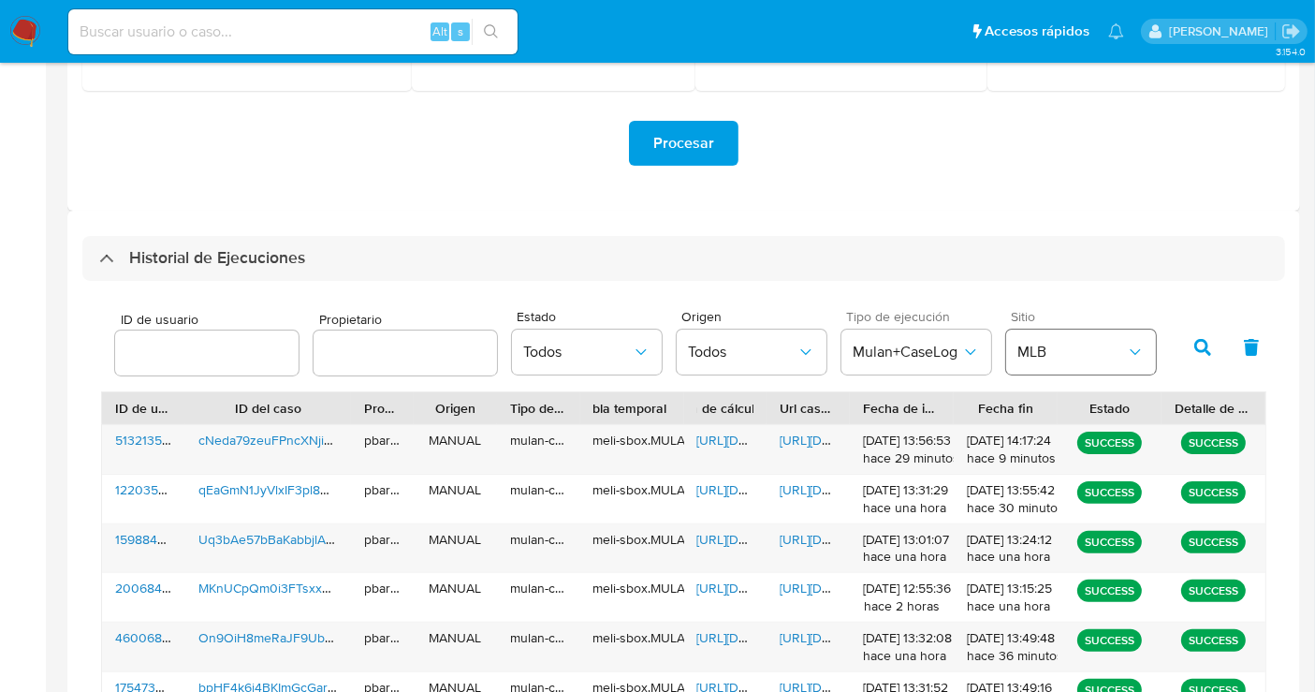
click at [1034, 370] on button "MLB" at bounding box center [1081, 351] width 150 height 45
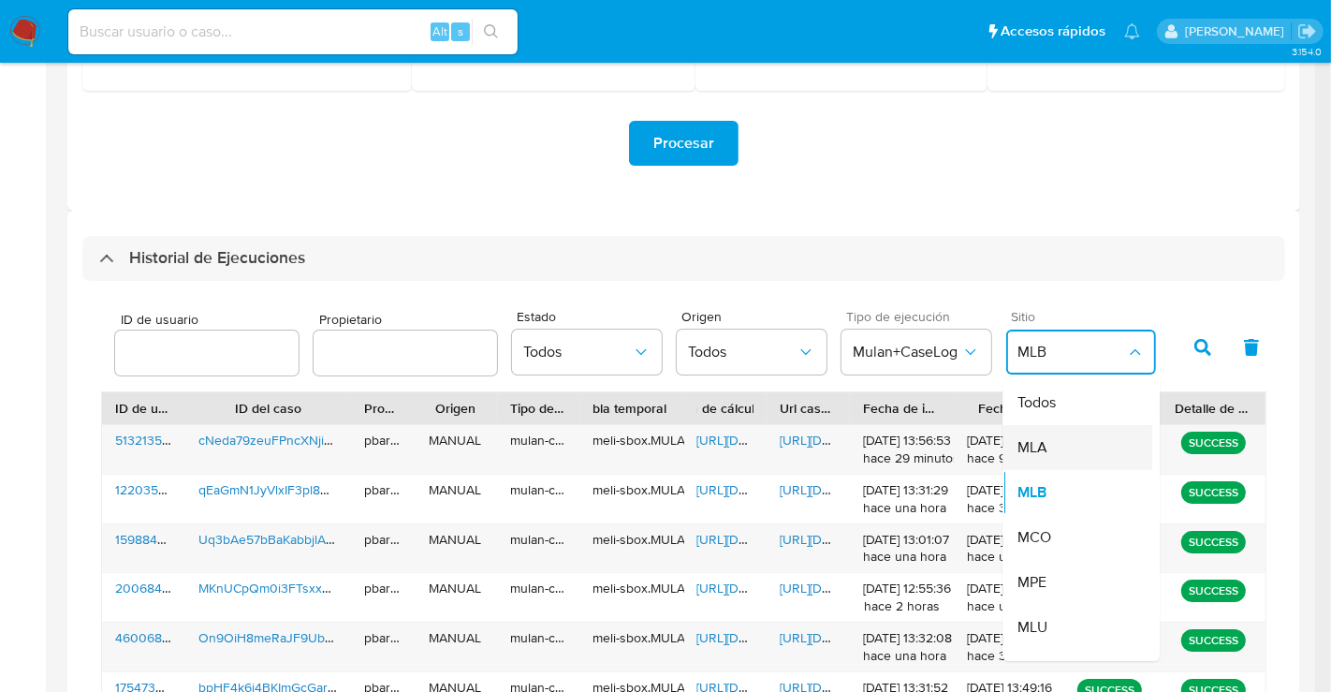
click at [1036, 452] on span "MLA" at bounding box center [1032, 447] width 30 height 19
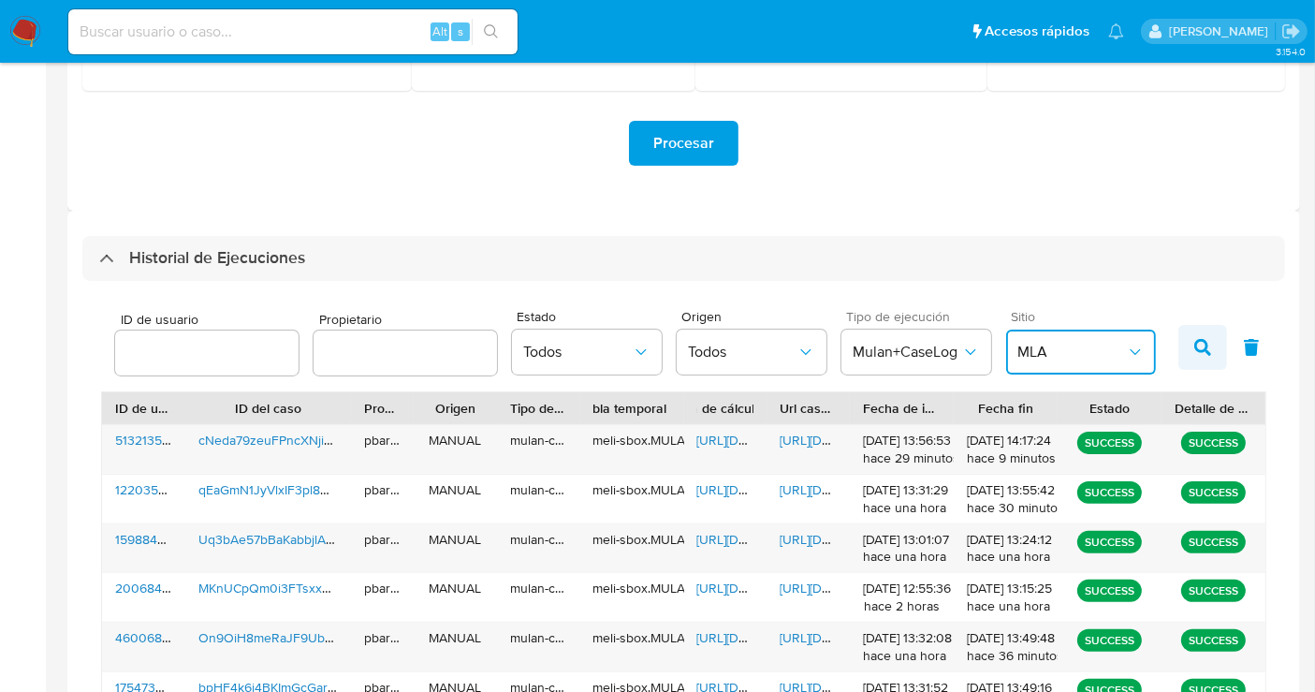
click at [1197, 335] on button "button" at bounding box center [1202, 347] width 49 height 45
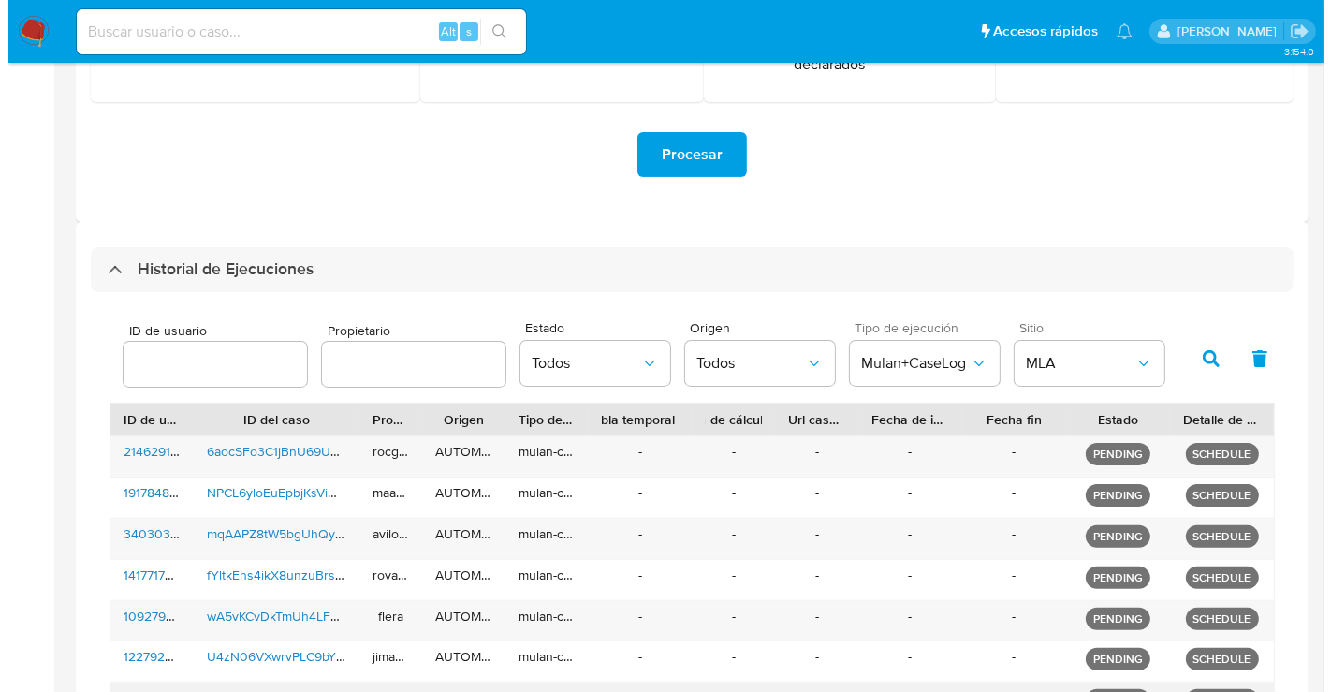
scroll to position [636, 0]
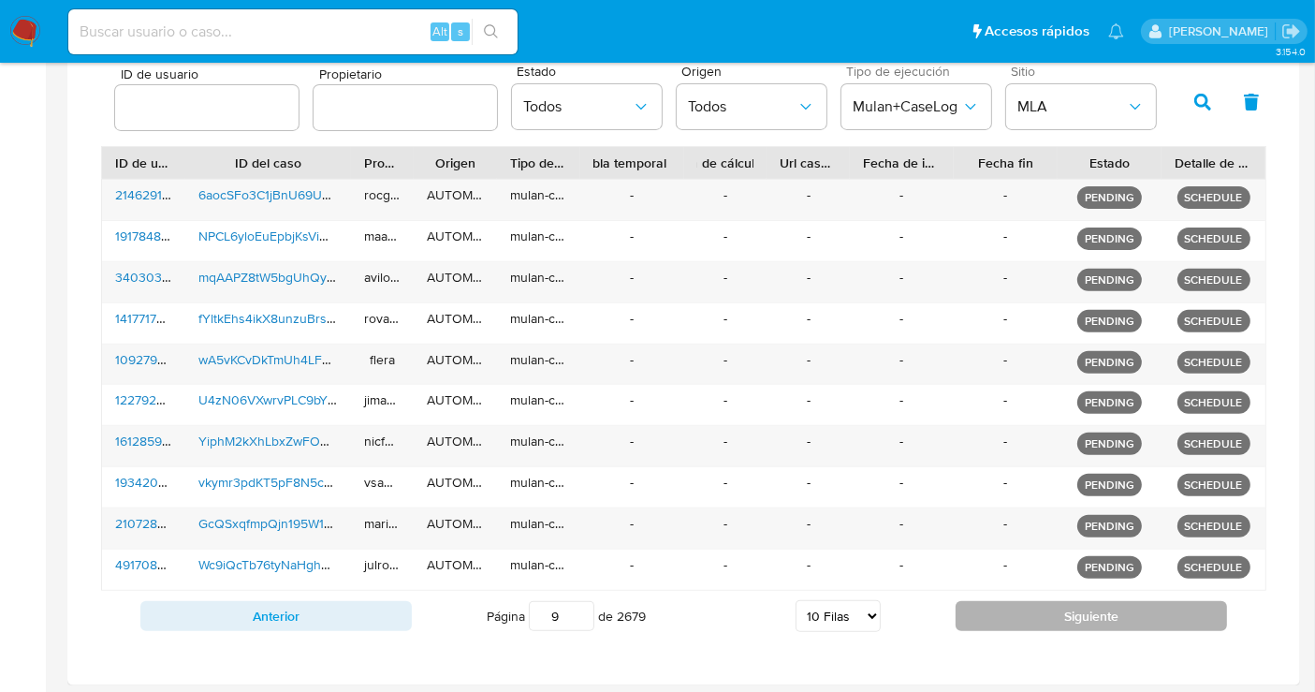
click at [1069, 604] on button "Siguiente" at bounding box center [1091, 616] width 271 height 30
click at [580, 95] on button "Todos" at bounding box center [587, 106] width 150 height 45
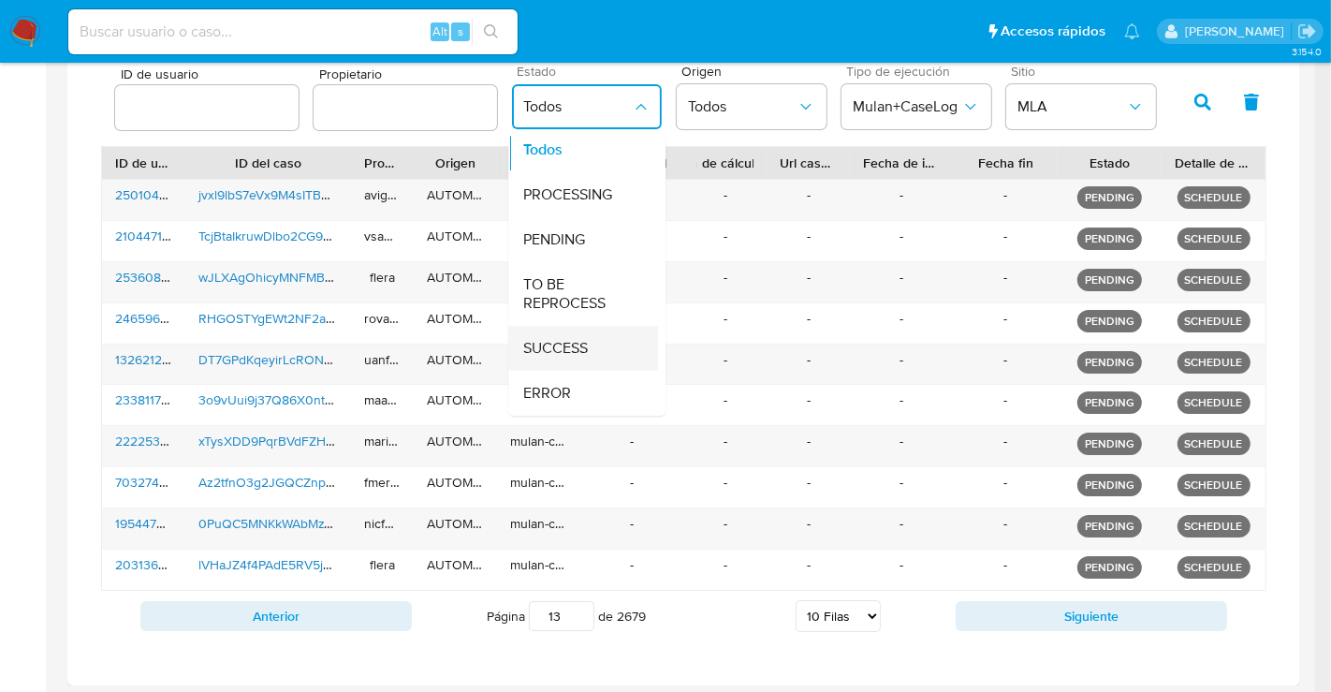
scroll to position [23, 0]
click at [580, 326] on div "SUCCESS" at bounding box center [577, 348] width 109 height 45
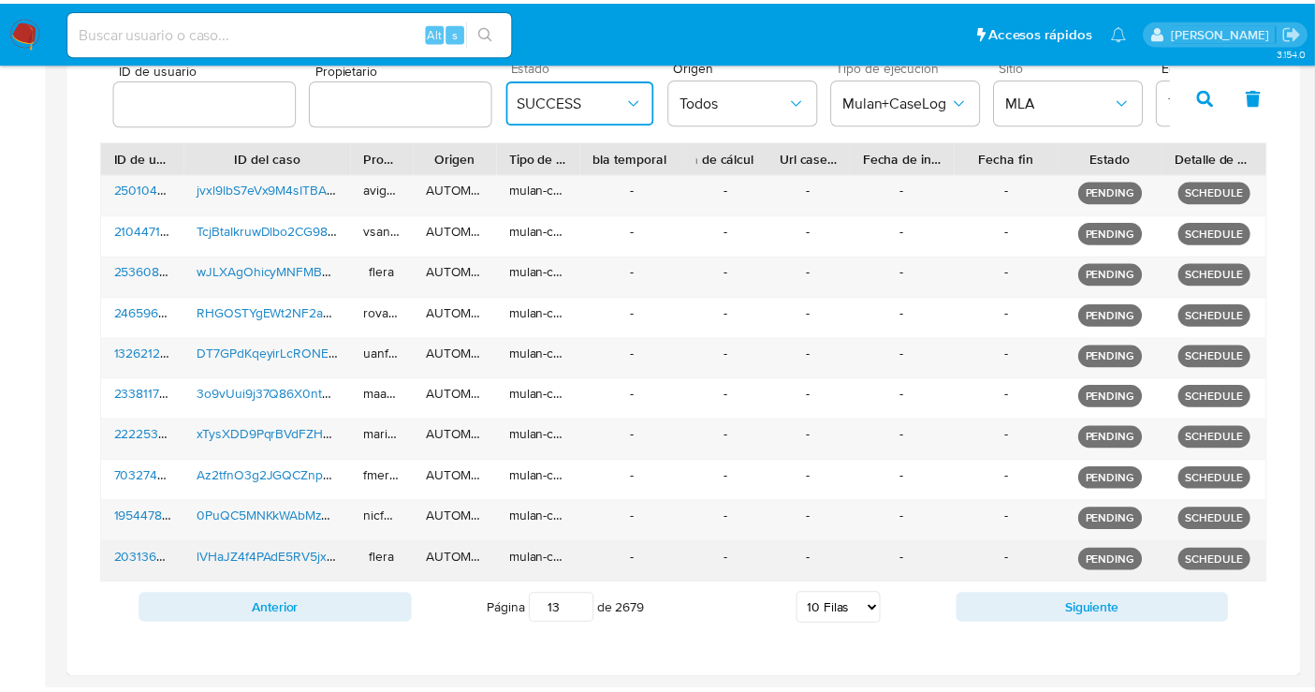
scroll to position [617, 0]
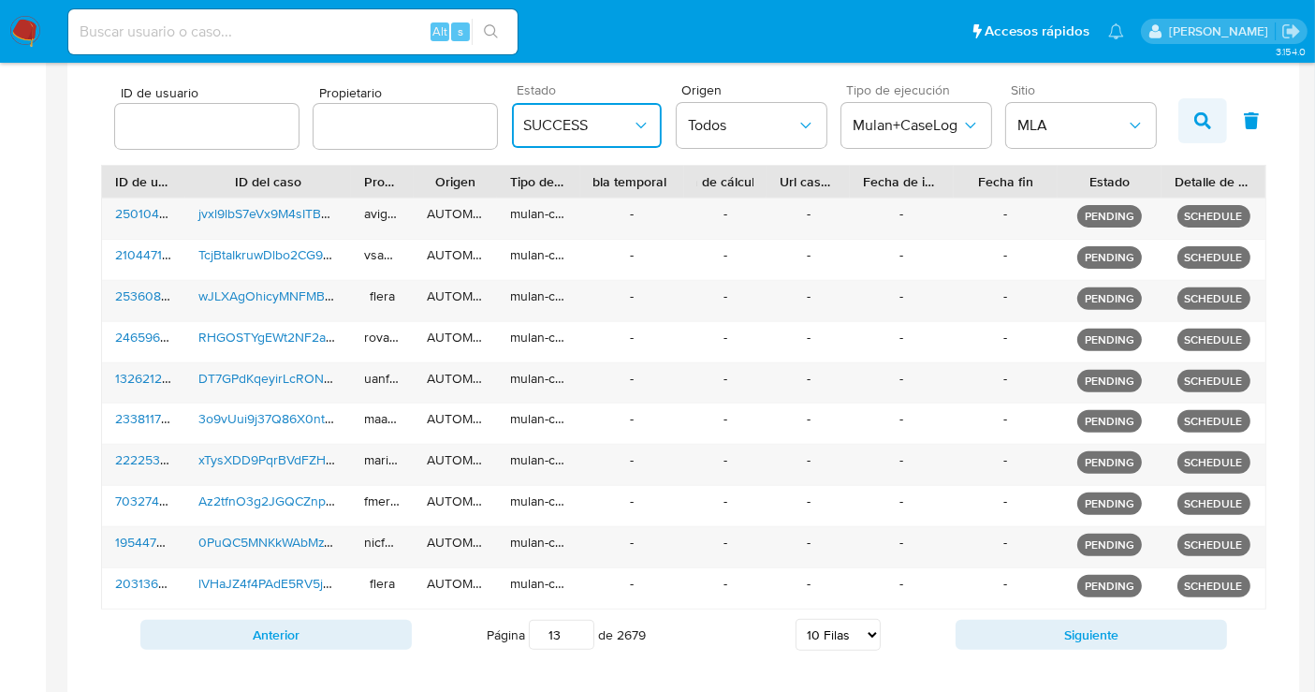
click at [1211, 119] on button "button" at bounding box center [1202, 120] width 49 height 45
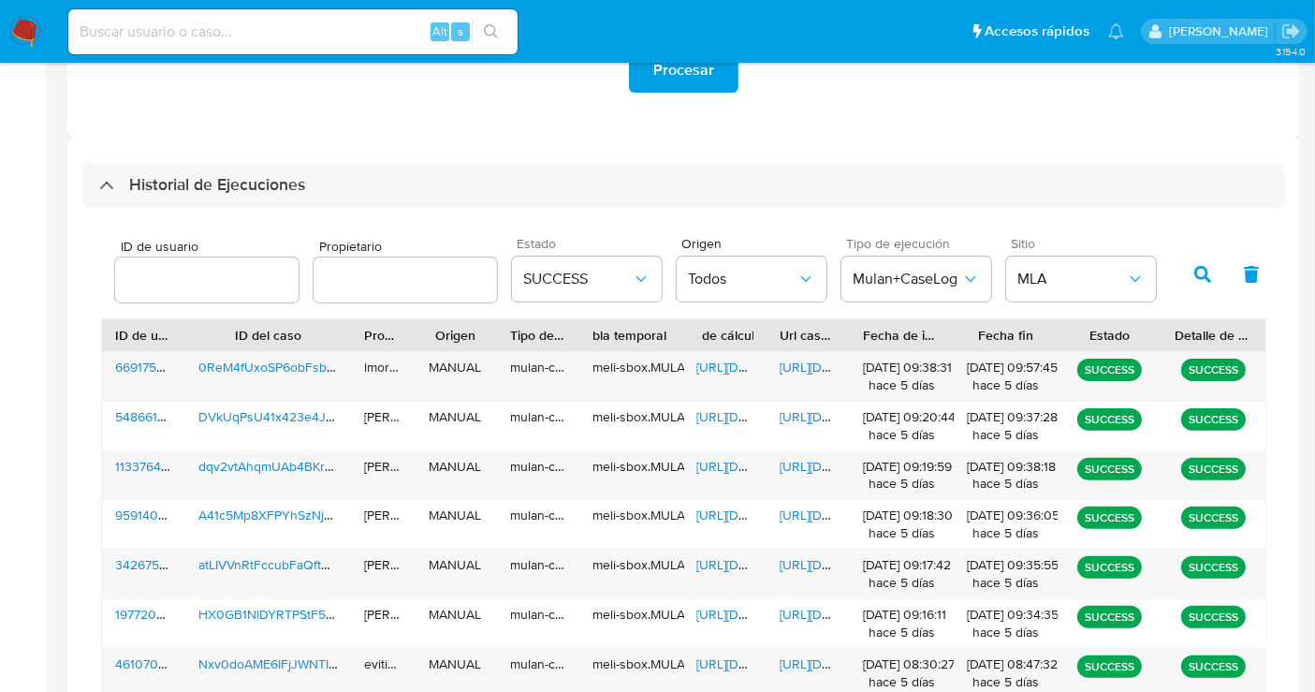
scroll to position [719, 0]
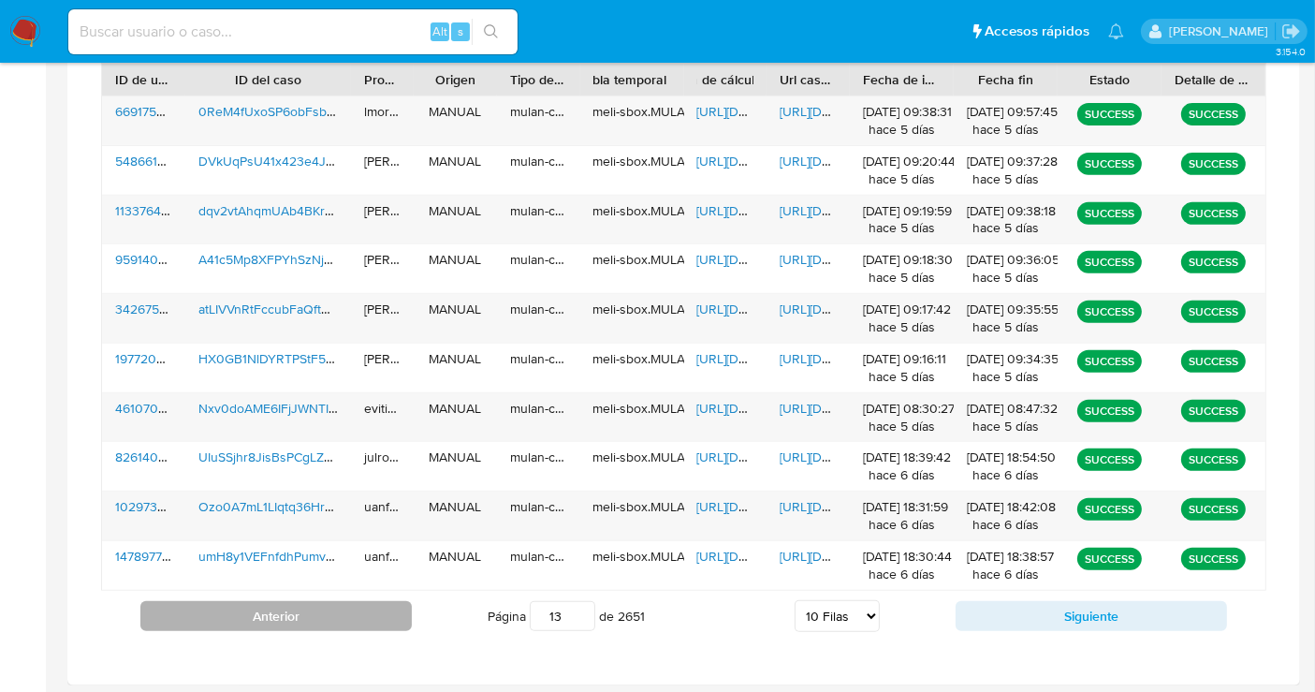
click at [344, 613] on button "Anterior" at bounding box center [275, 616] width 271 height 30
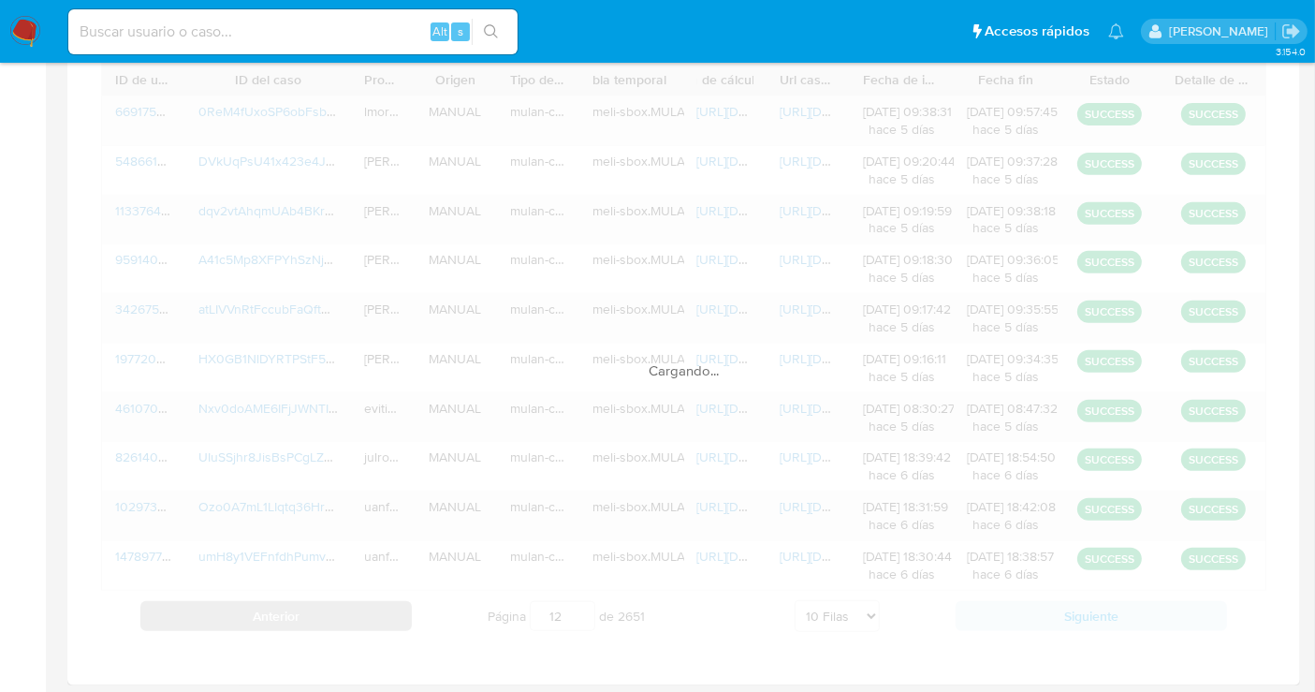
click at [344, 613] on div "Cargando..." at bounding box center [683, 352] width 1165 height 578
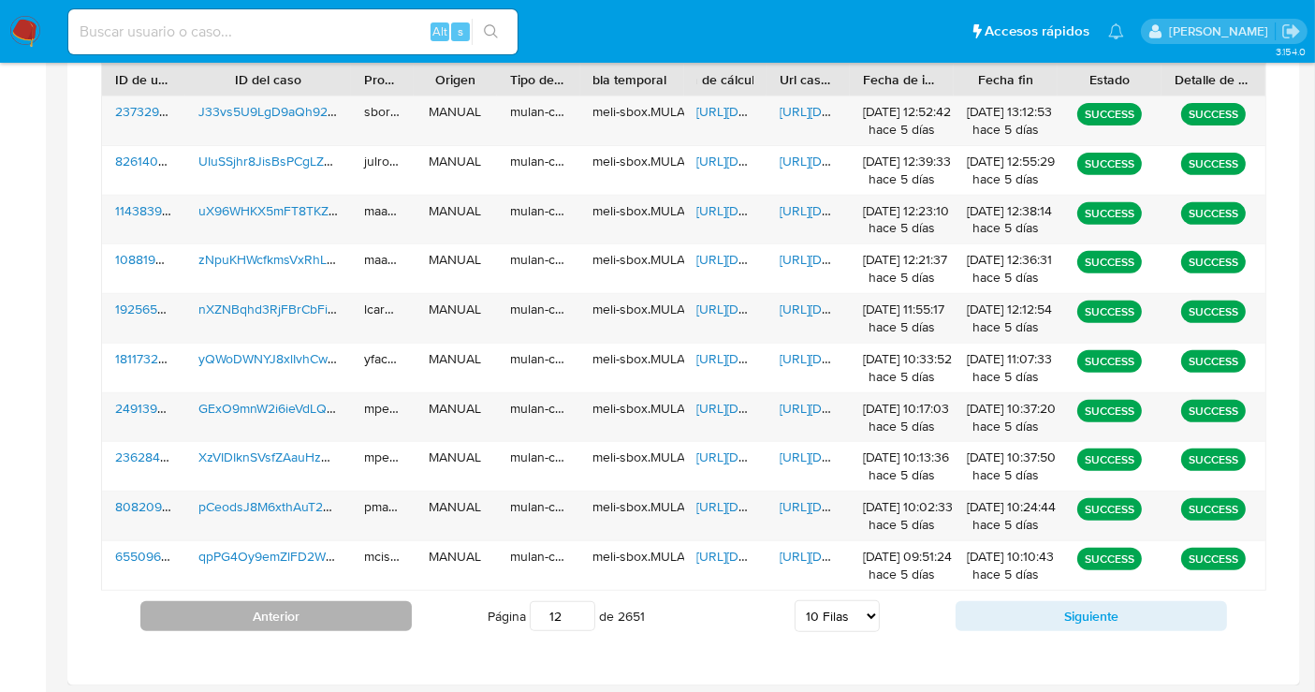
click at [344, 613] on button "Anterior" at bounding box center [275, 616] width 271 height 30
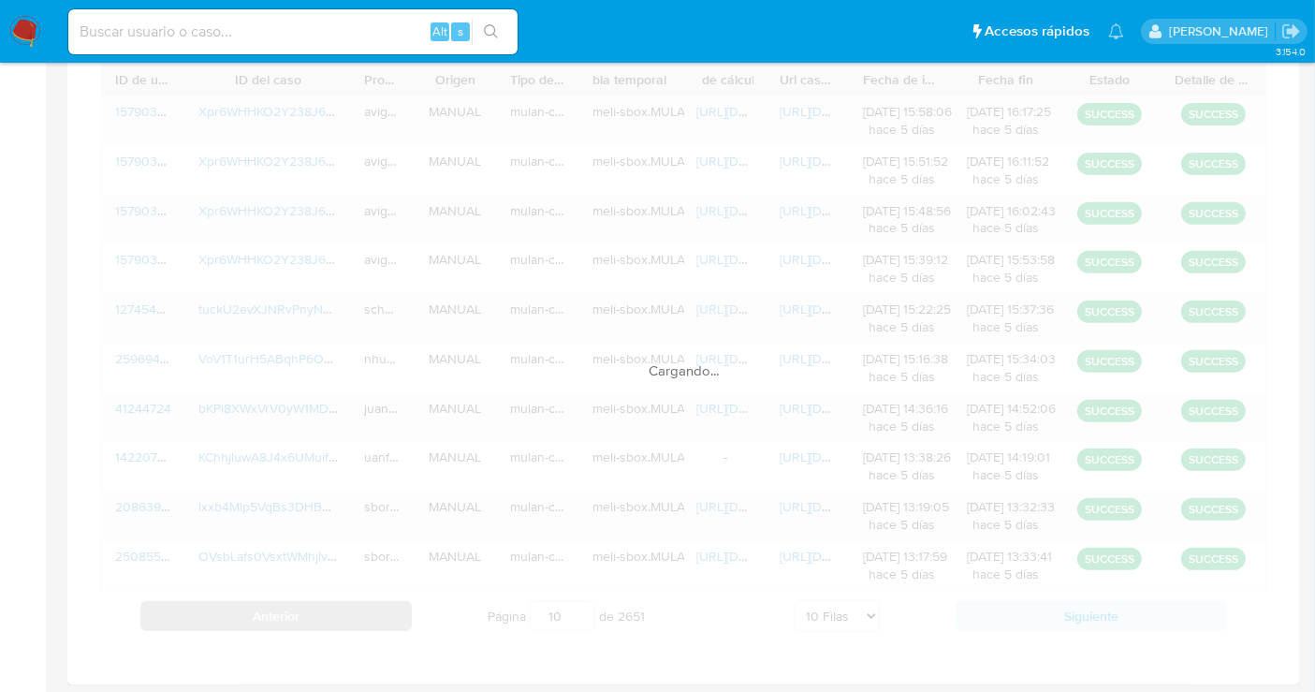
click at [344, 613] on div "Cargando..." at bounding box center [683, 352] width 1165 height 578
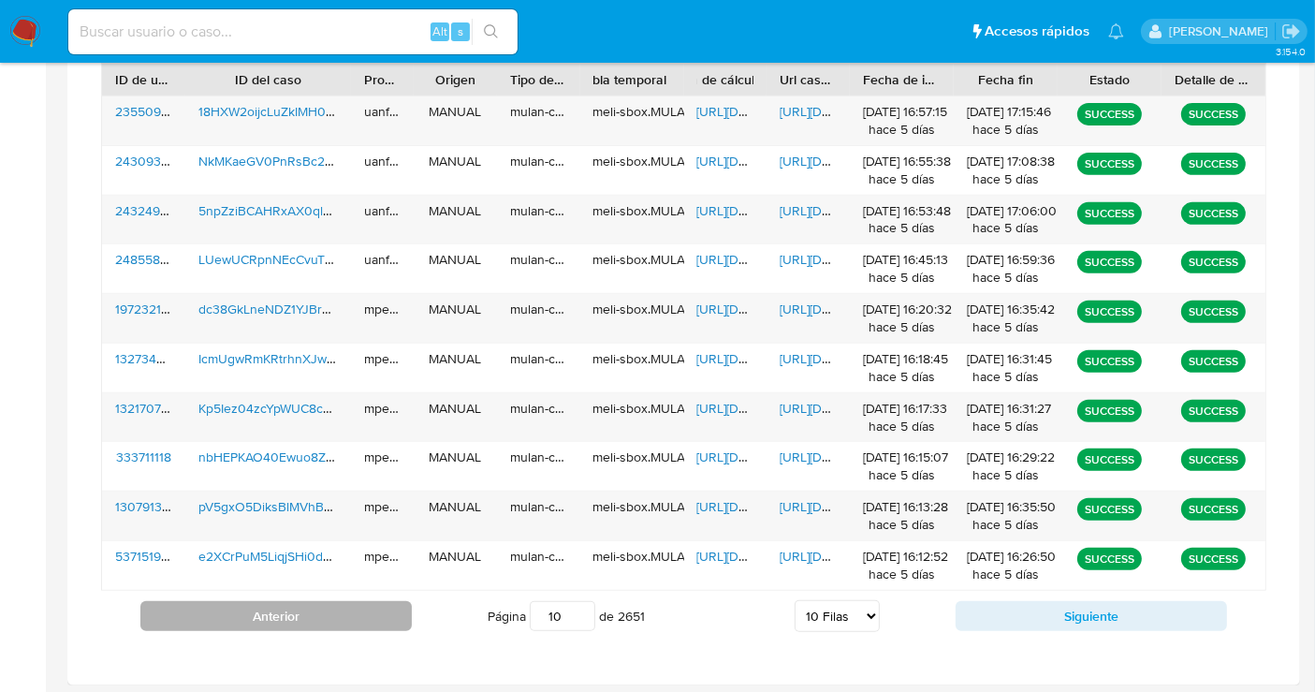
click at [344, 613] on div "ID de usuario ID del caso Propietario Origen Tipo de ejecución Tabla temporal D…" at bounding box center [683, 352] width 1165 height 578
drag, startPoint x: 562, startPoint y: 613, endPoint x: 509, endPoint y: 597, distance: 54.8
click at [509, 601] on span "Página 10 de 2651" at bounding box center [566, 616] width 157 height 30
type input "1"
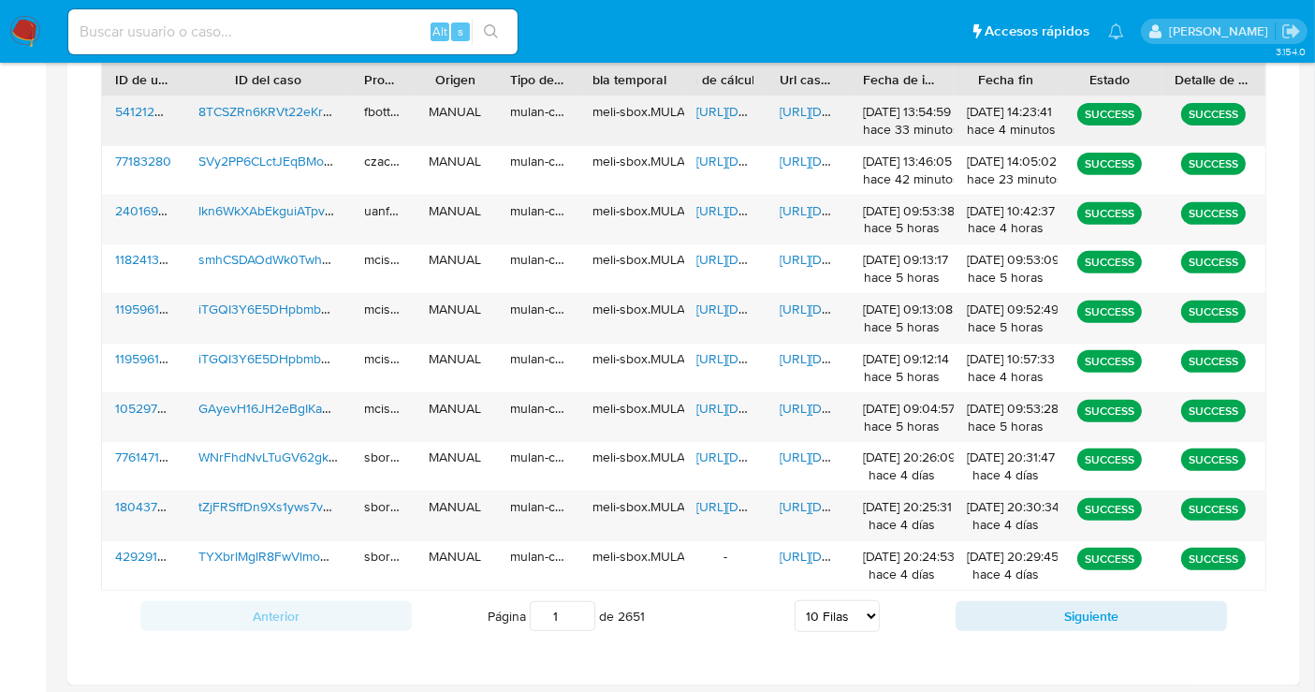
click at [793, 112] on span "https://docs.google.com/document/d/1DGNvNJ5Dnh-0ko0SPBV0uc8sHH4cXlF2LS474_-4x-g…" at bounding box center [844, 111] width 129 height 19
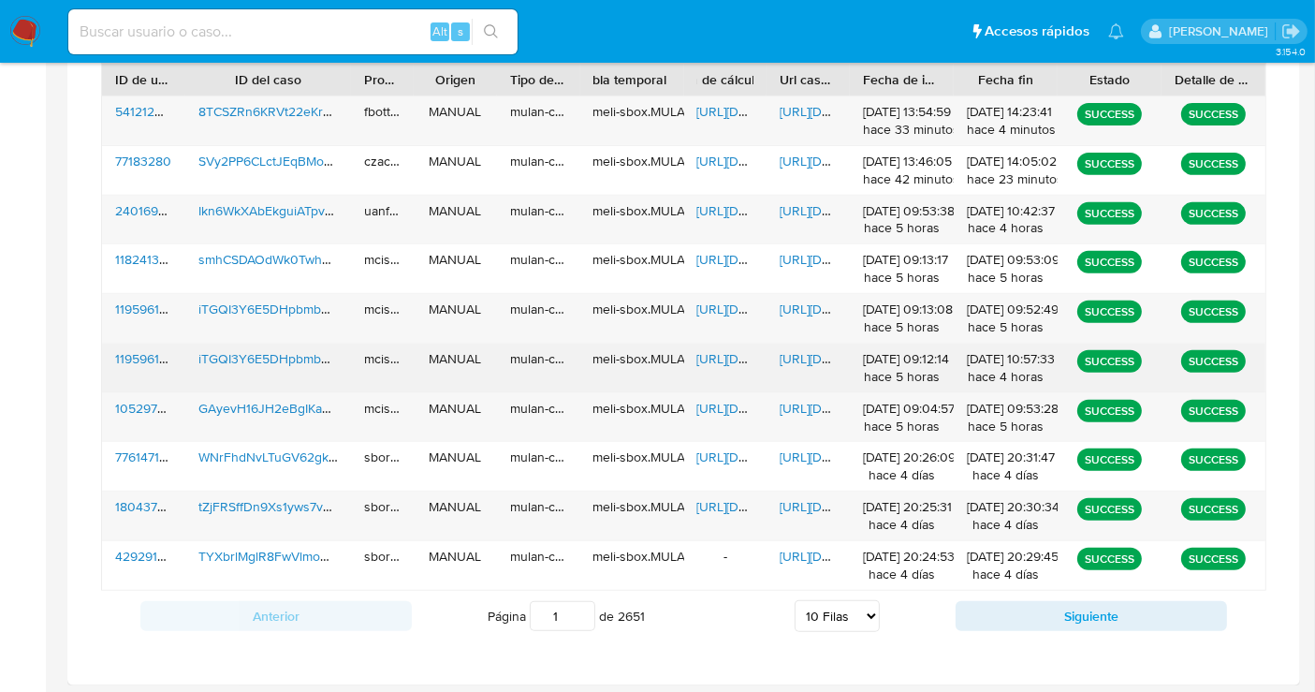
scroll to position [0, 0]
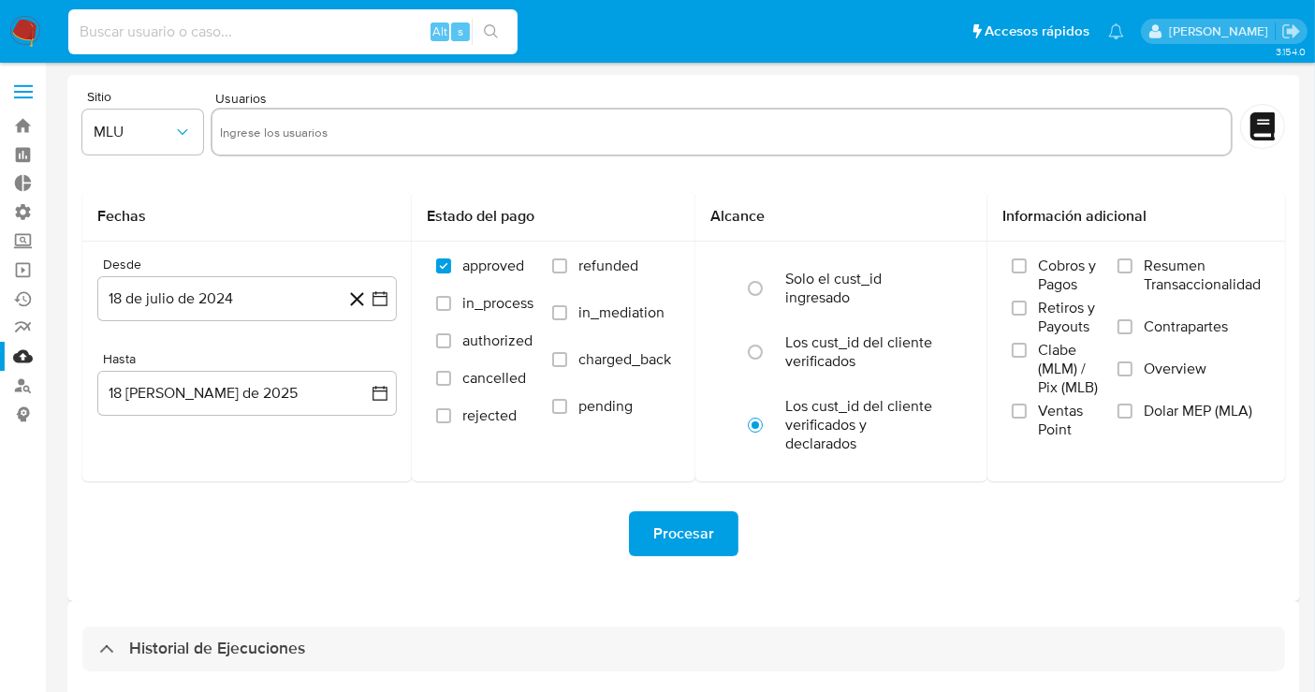
click at [325, 20] on input at bounding box center [292, 32] width 449 height 24
paste input "360512927 88cf13ac-8bd3-4949-a595-fcb40c4b4c36"
type input "360512927 88cf13ac-8bd3-4949-a595-fcb40c4b4c36"
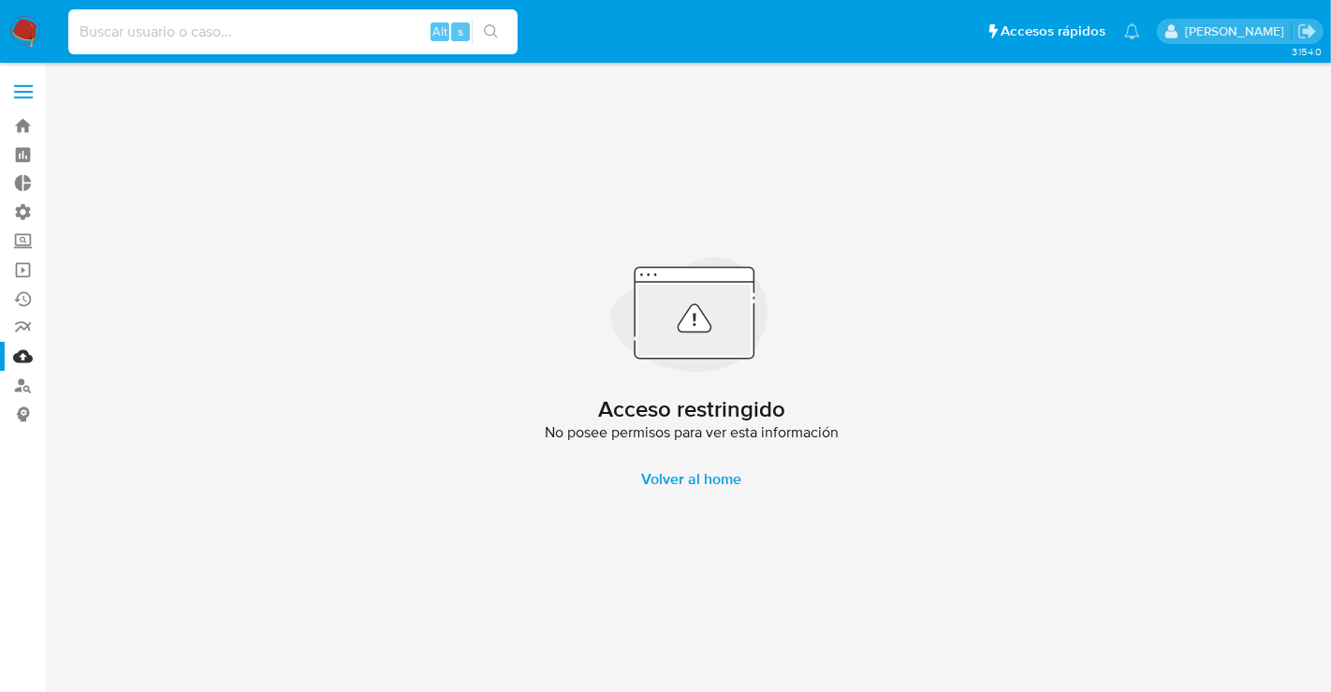
click at [268, 37] on input at bounding box center [292, 32] width 449 height 24
paste input "360512927 88cf13ac-8bd3-4949-a595-fcb40c4b4c36"
type input "360512927 88cf13ac-8bd3-4949-a595-fcb40c4b4c36"
click at [278, 31] on input "360512927 88cf13ac-8bd3-4949-a595-fcb40c4b4c36" at bounding box center [292, 32] width 449 height 24
drag, startPoint x: 80, startPoint y: 28, endPoint x: 651, endPoint y: 28, distance: 571.0
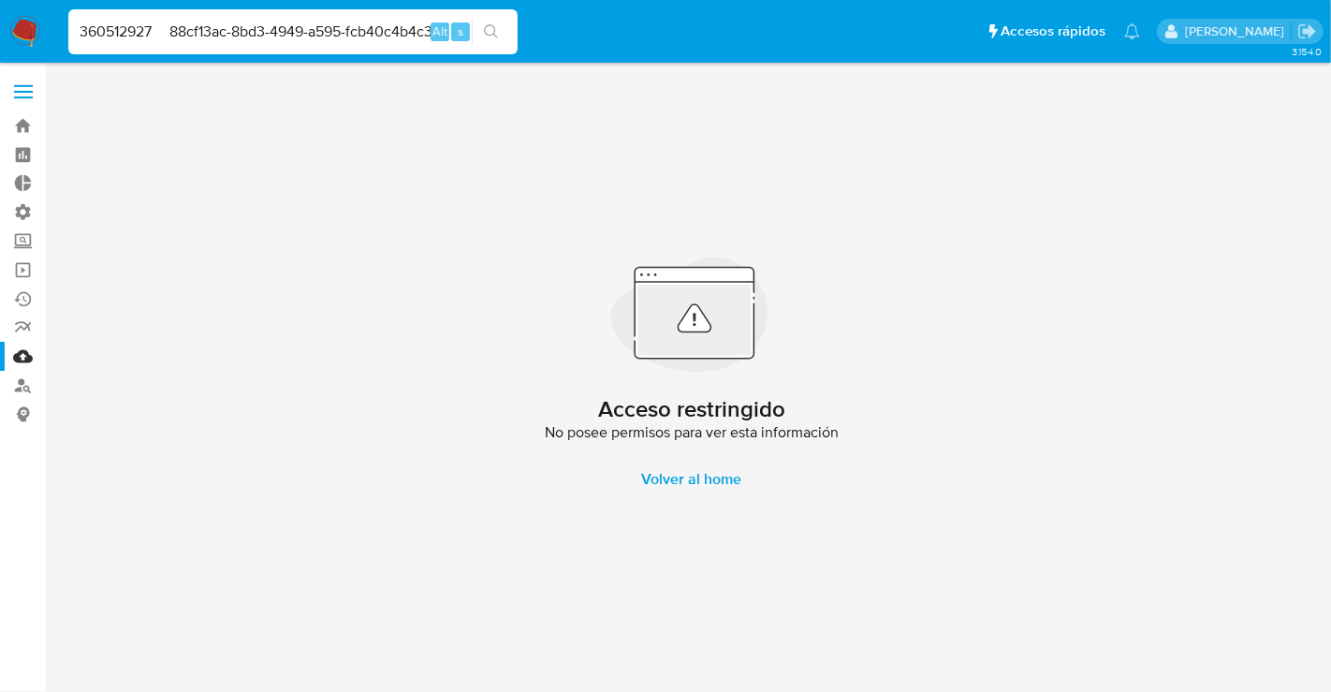
click at [651, 28] on ul "Pausado Ver notificaciones 360512927 88cf13ac-8bd3-4949-a595-fcb40c4b4c36 Alt s…" at bounding box center [604, 30] width 1090 height 47
paste input "360512927 88cf13ac-8bd3-4949-a595-fcb40c4b4c36"
type input "360512927"
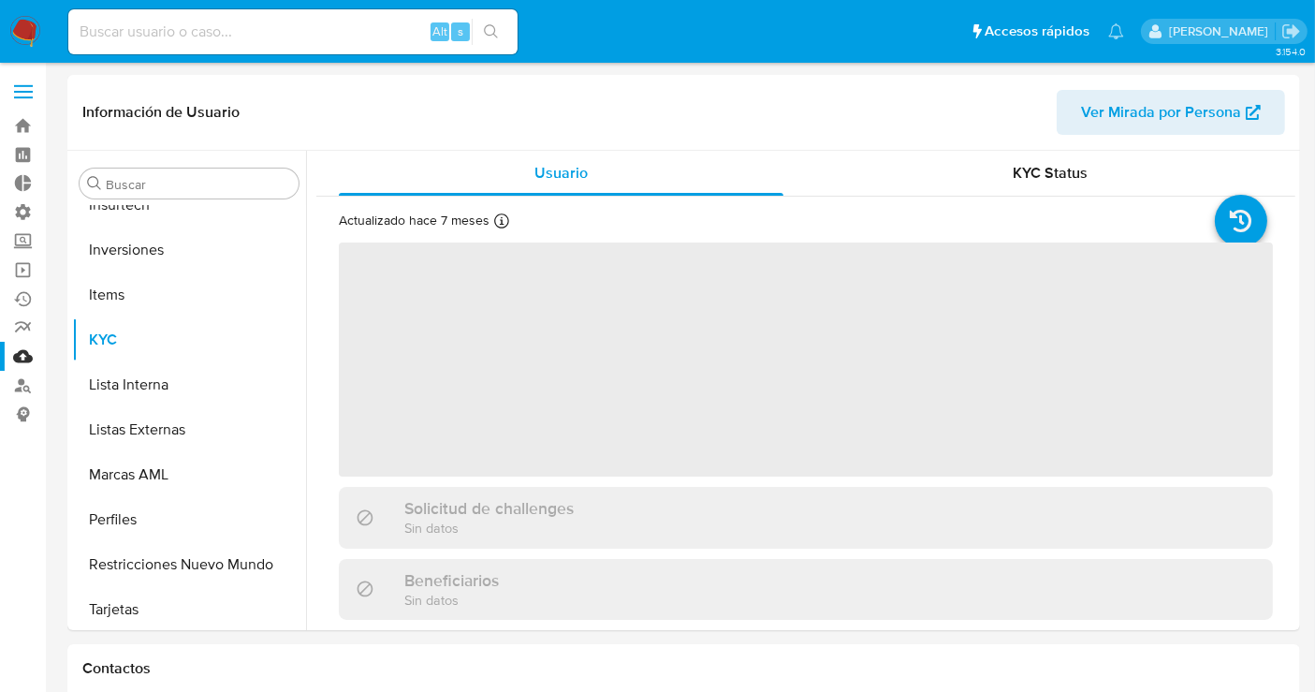
scroll to position [925, 0]
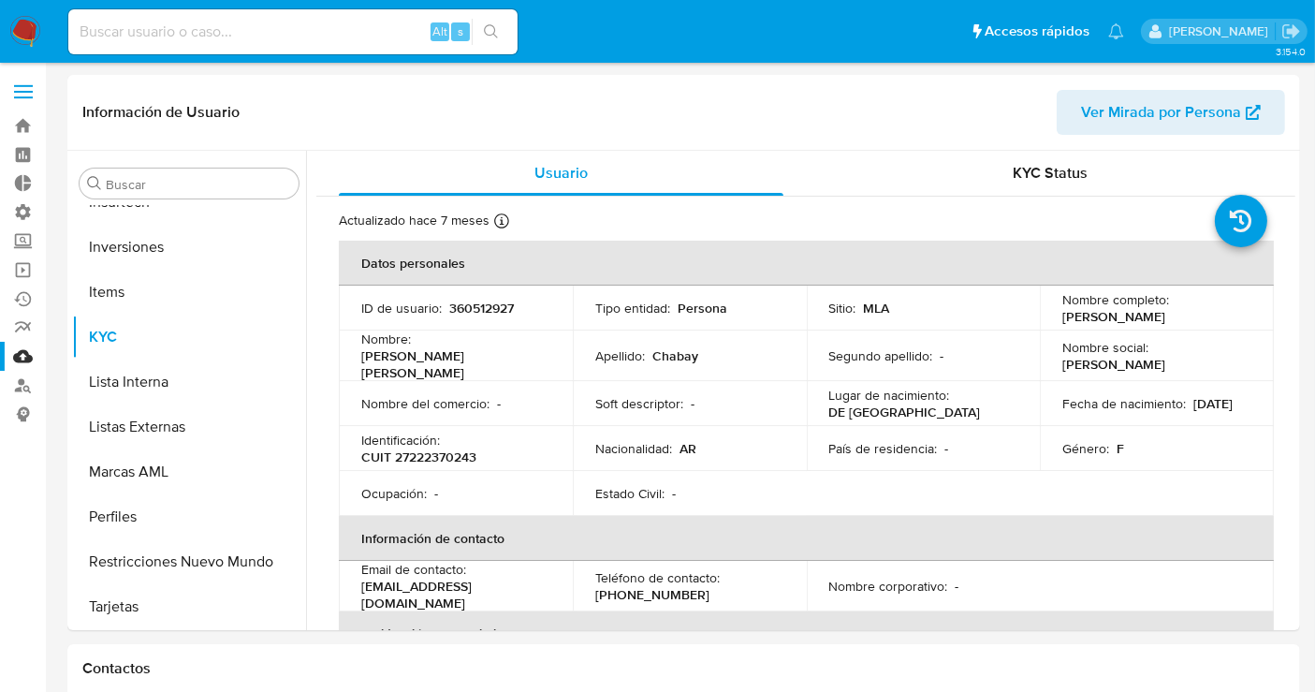
select select "10"
click at [160, 244] on button "Inversiones" at bounding box center [181, 247] width 219 height 45
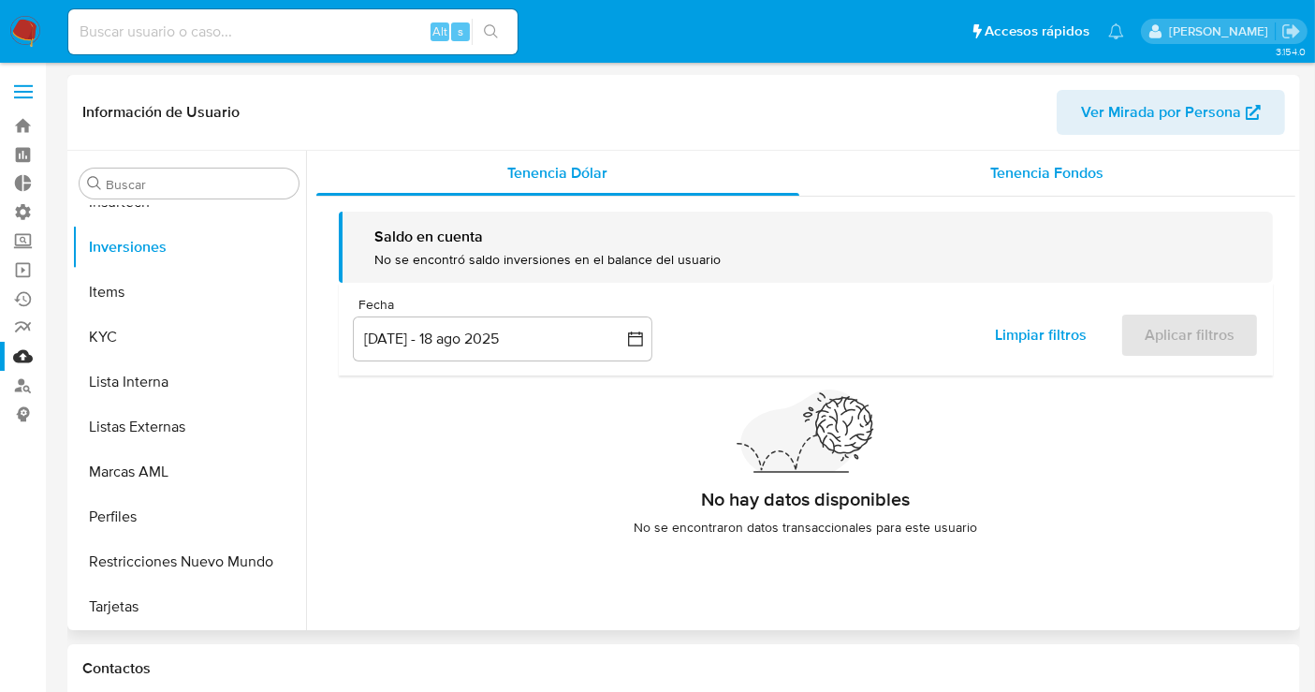
click at [1020, 183] on span "Tenencia Fondos" at bounding box center [1047, 173] width 113 height 22
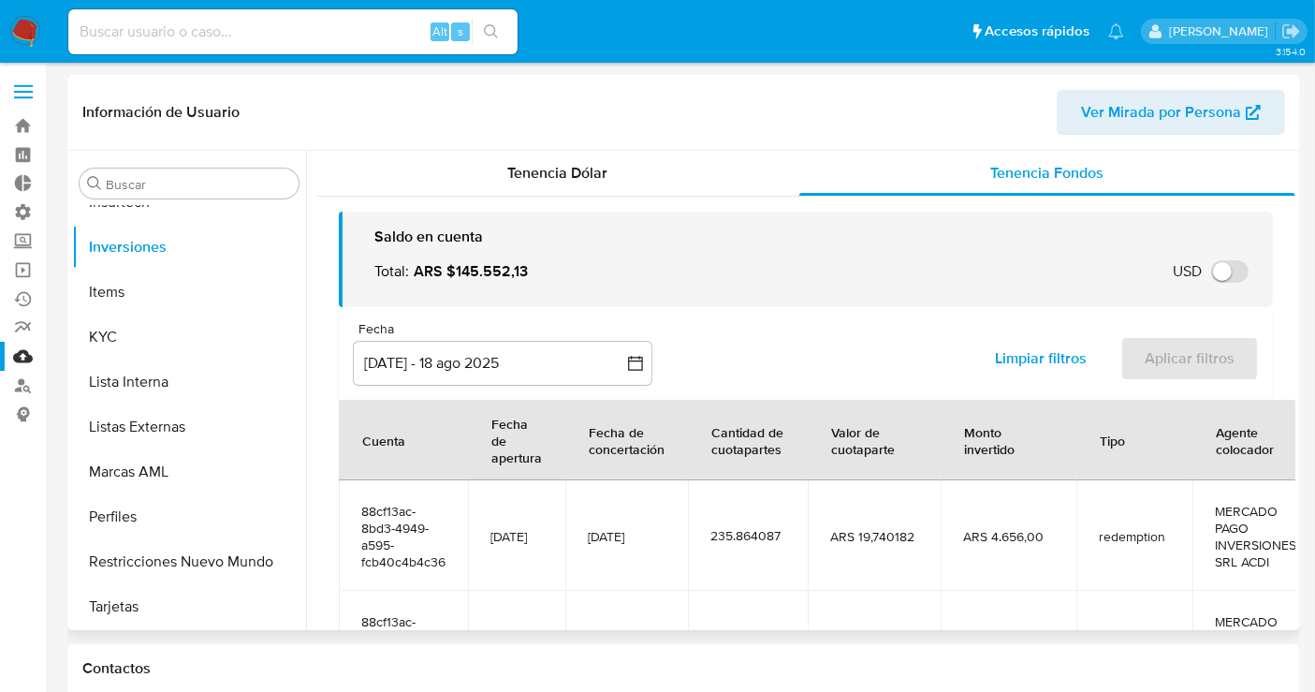
scroll to position [208, 0]
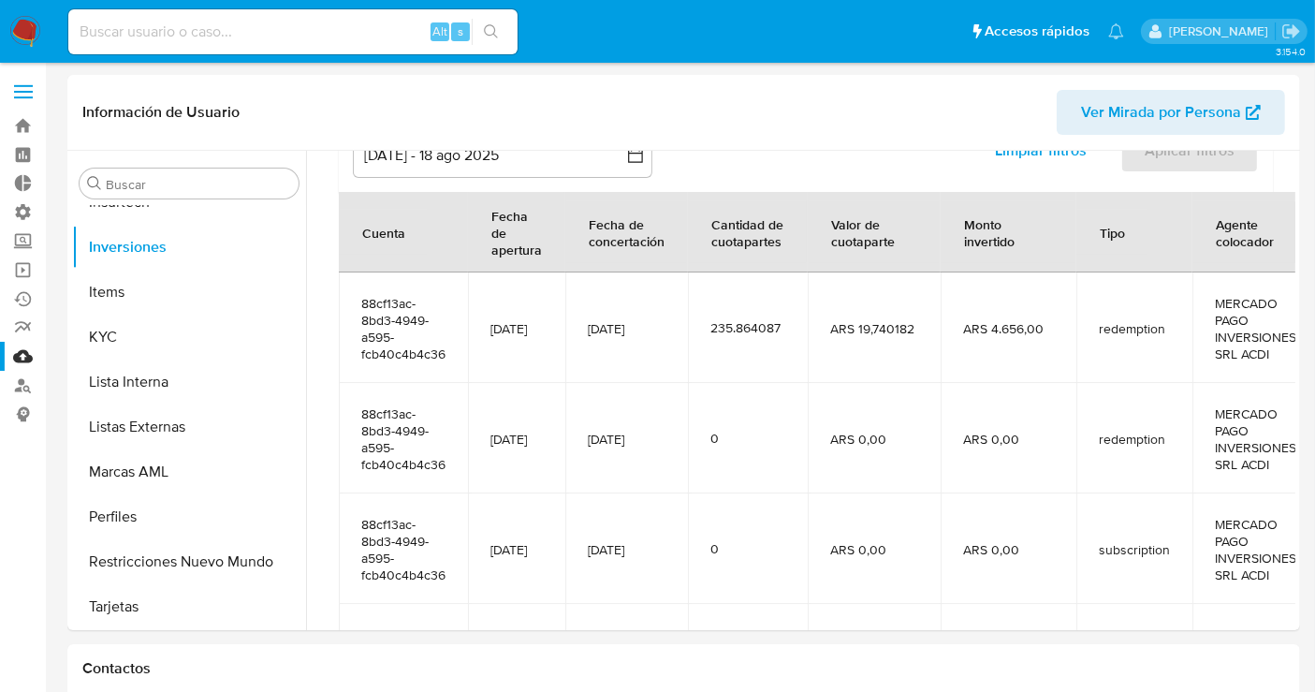
drag, startPoint x: 896, startPoint y: 640, endPoint x: 999, endPoint y: 636, distance: 103.0
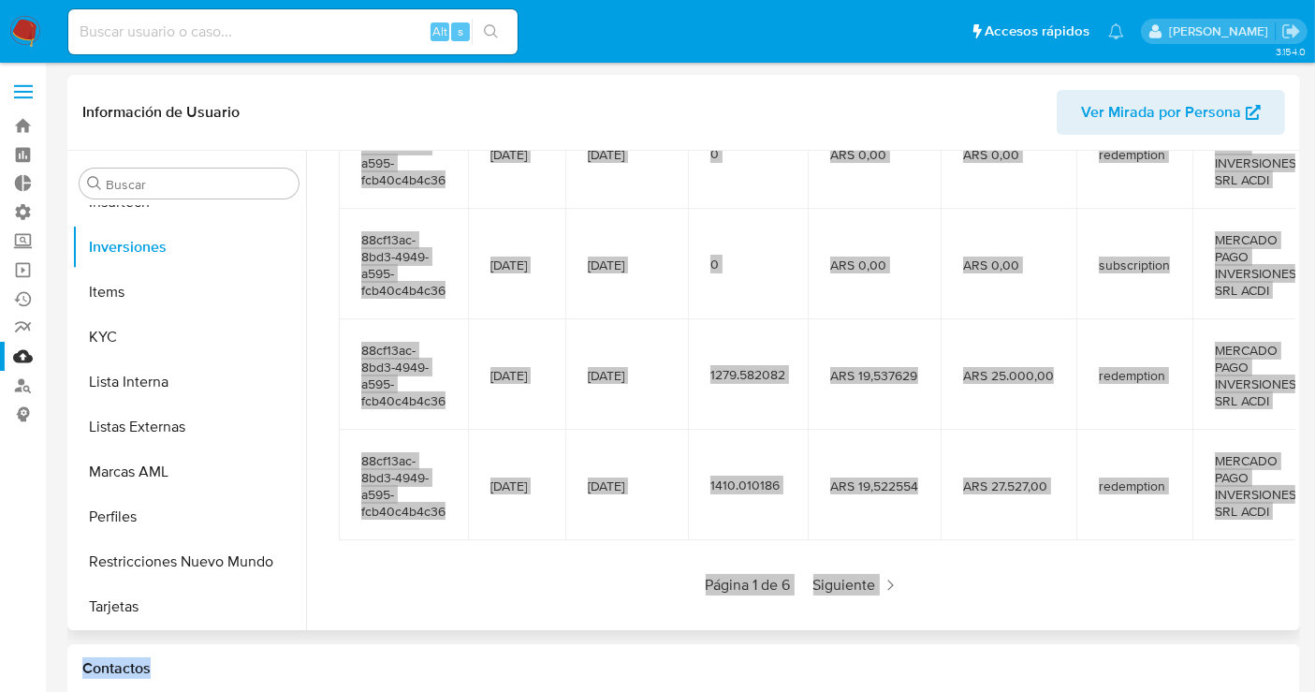
scroll to position [499, 0]
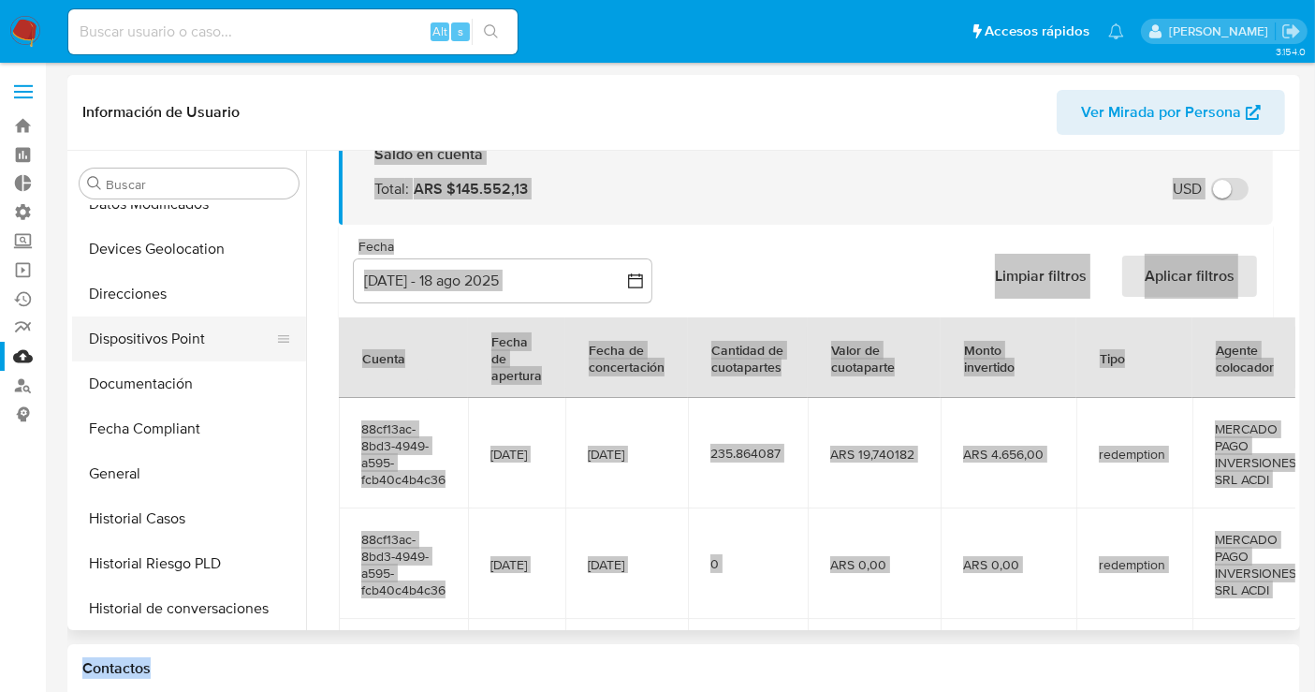
scroll to position [416, 0]
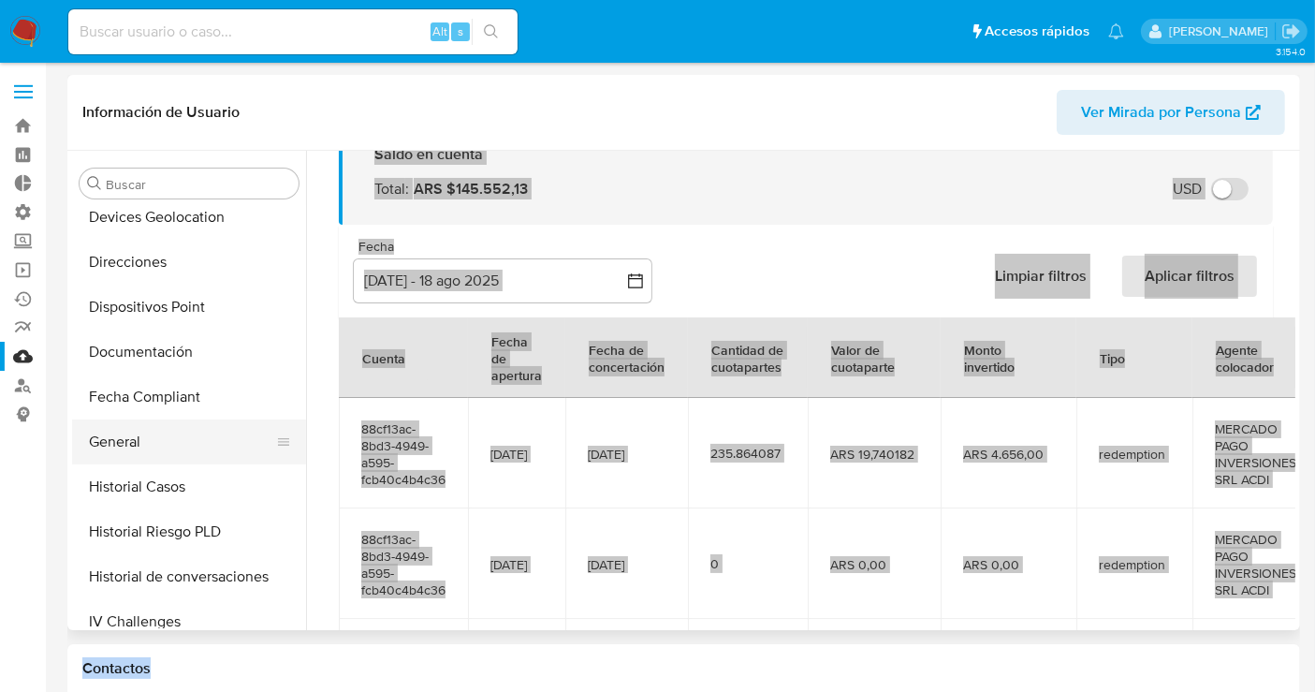
click at [171, 442] on button "General" at bounding box center [181, 441] width 219 height 45
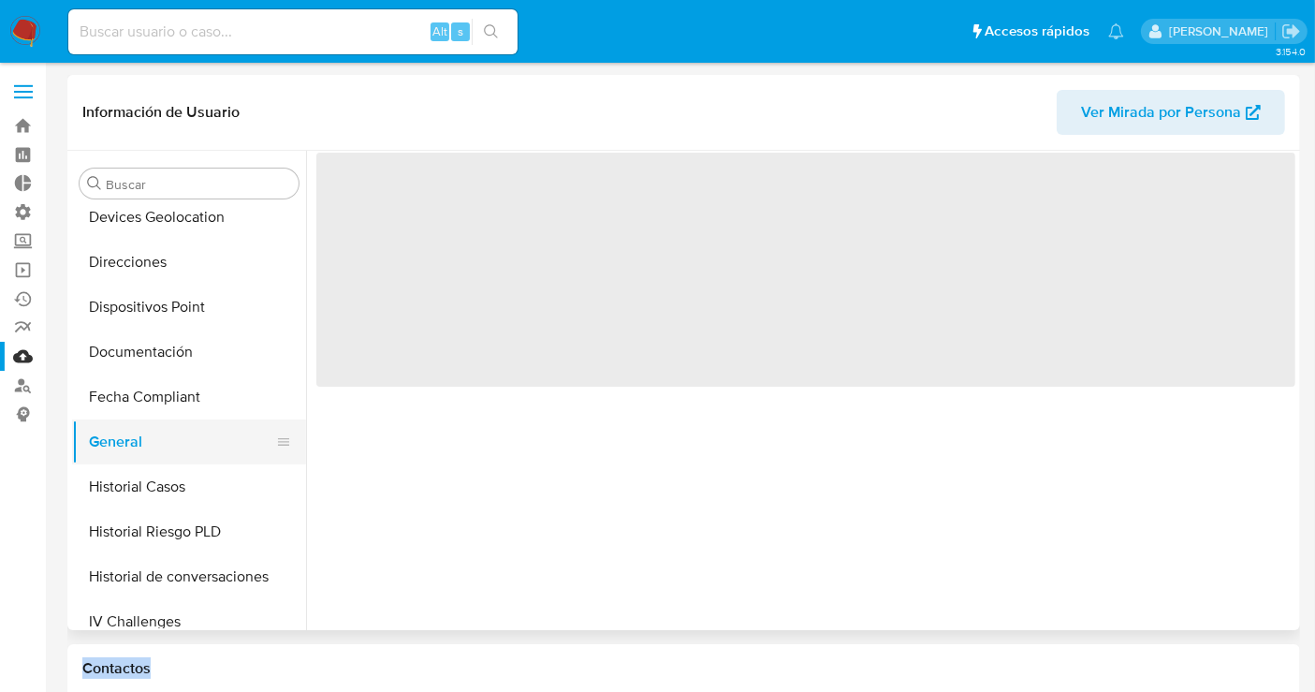
scroll to position [0, 0]
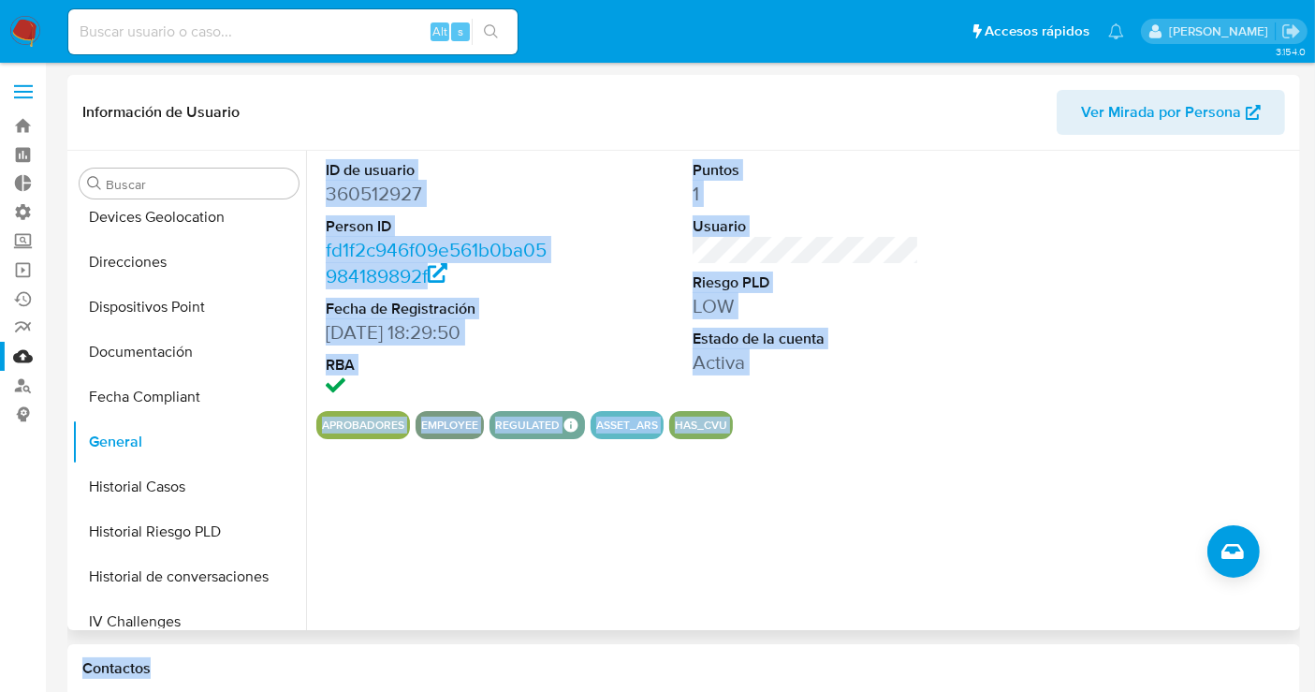
click at [987, 403] on div "ID de usuario 360512927 Person ID fd1f2c946f09e561b0ba05984189892f Fecha de Reg…" at bounding box center [805, 281] width 979 height 260
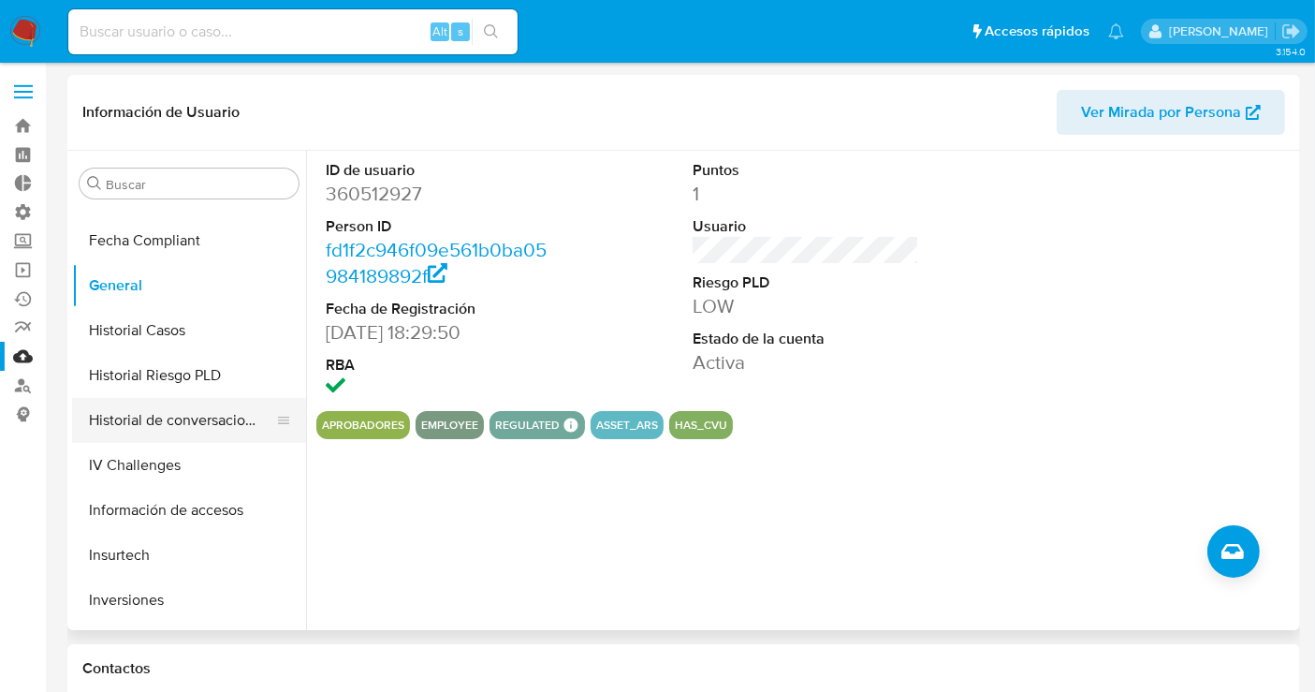
scroll to position [727, 0]
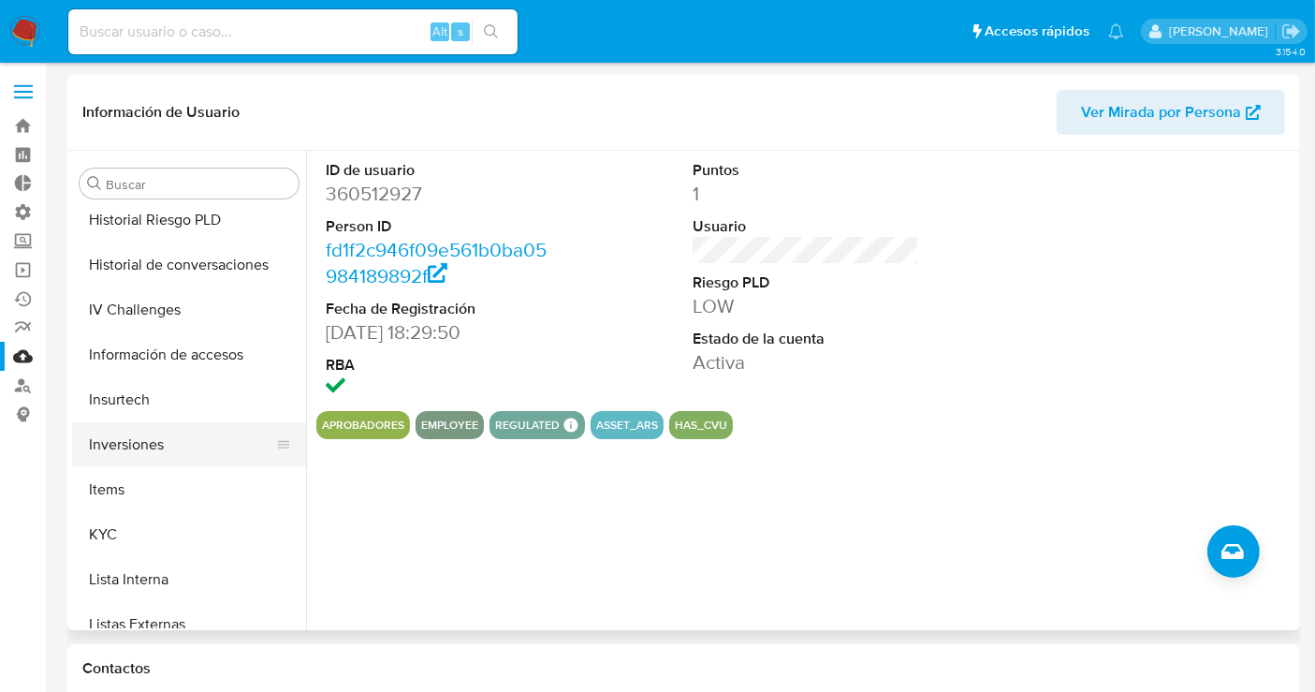
click at [211, 459] on button "Inversiones" at bounding box center [181, 444] width 219 height 45
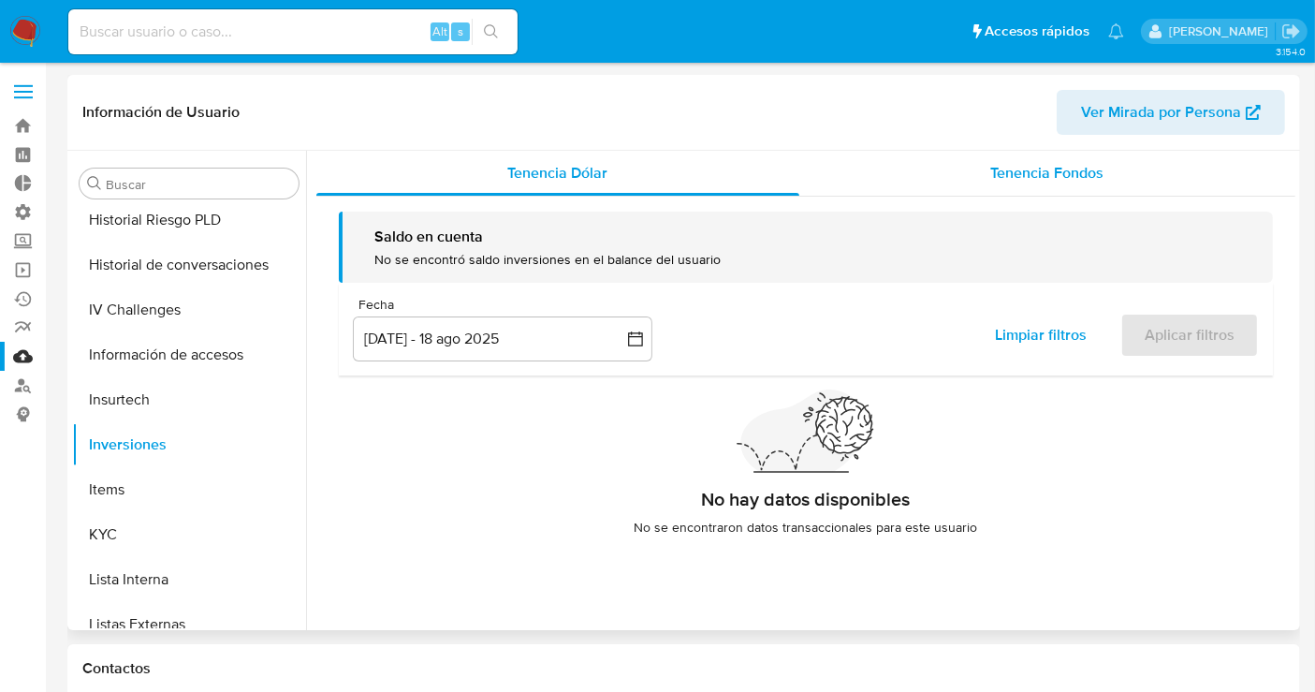
click at [1055, 183] on div "Tenencia Fondos" at bounding box center [1047, 173] width 496 height 45
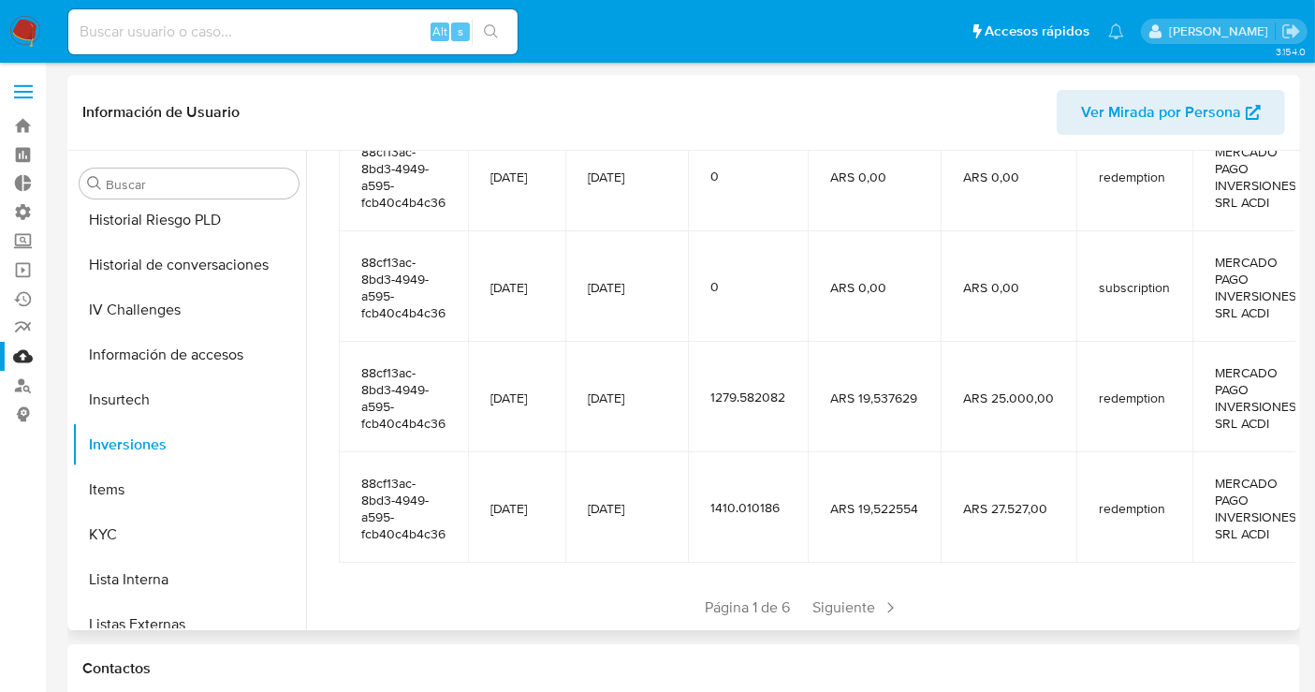
scroll to position [499, 0]
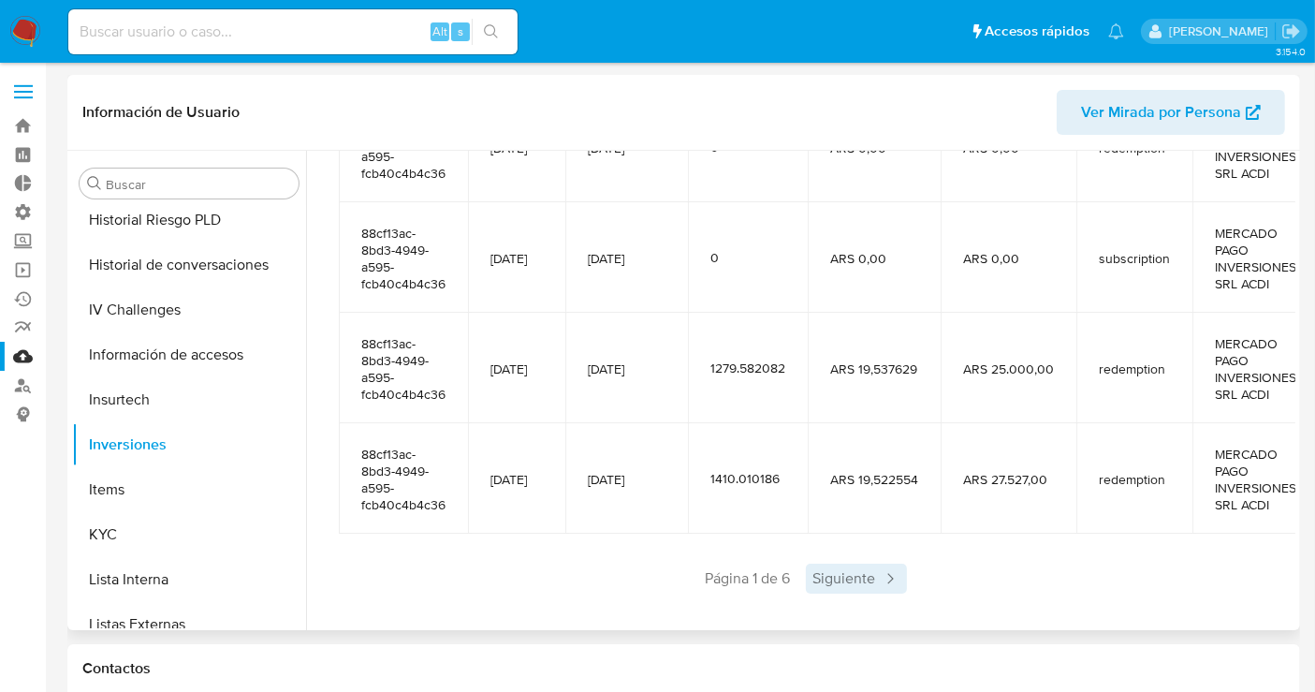
click at [866, 563] on span "Siguiente" at bounding box center [856, 578] width 101 height 30
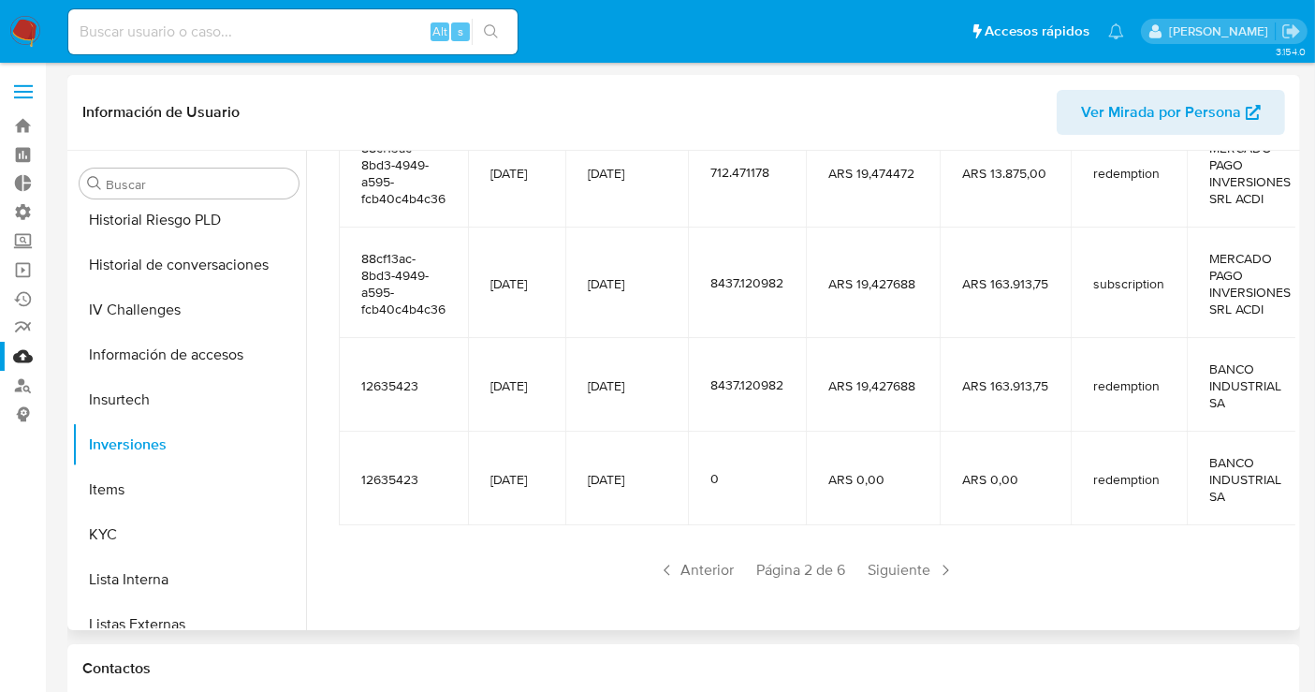
scroll to position [482, 0]
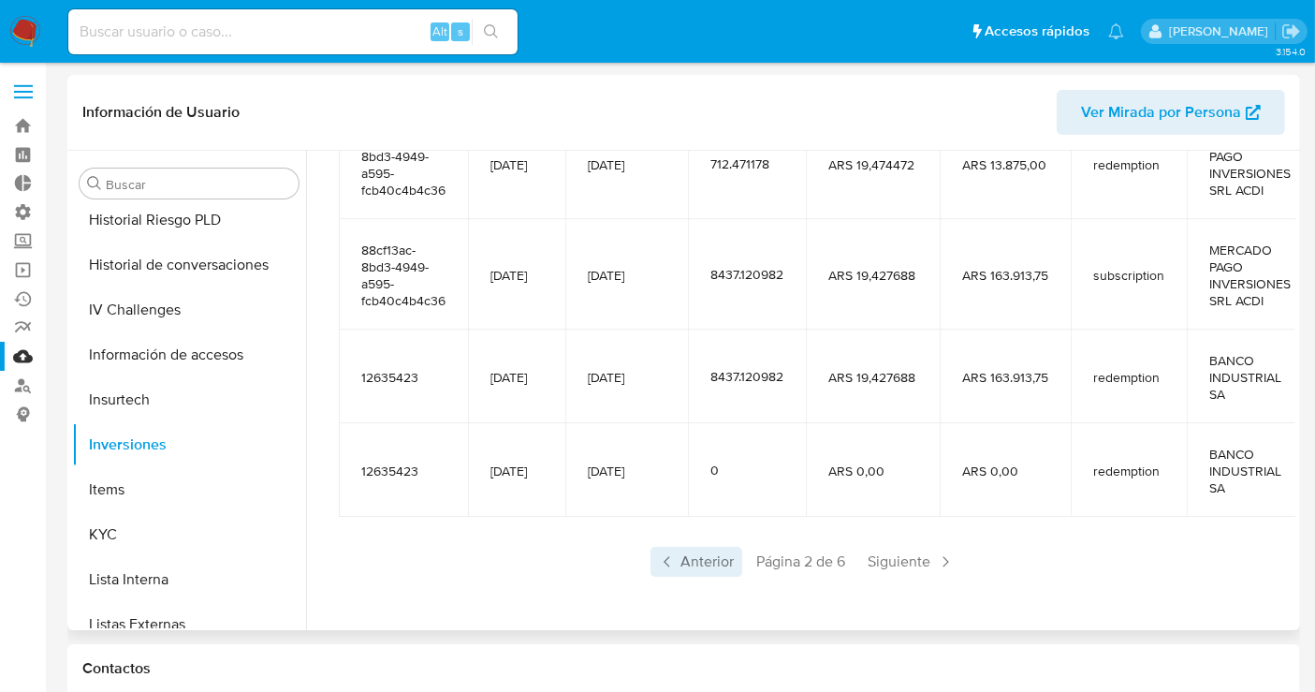
click at [711, 563] on span "Anterior" at bounding box center [697, 562] width 92 height 30
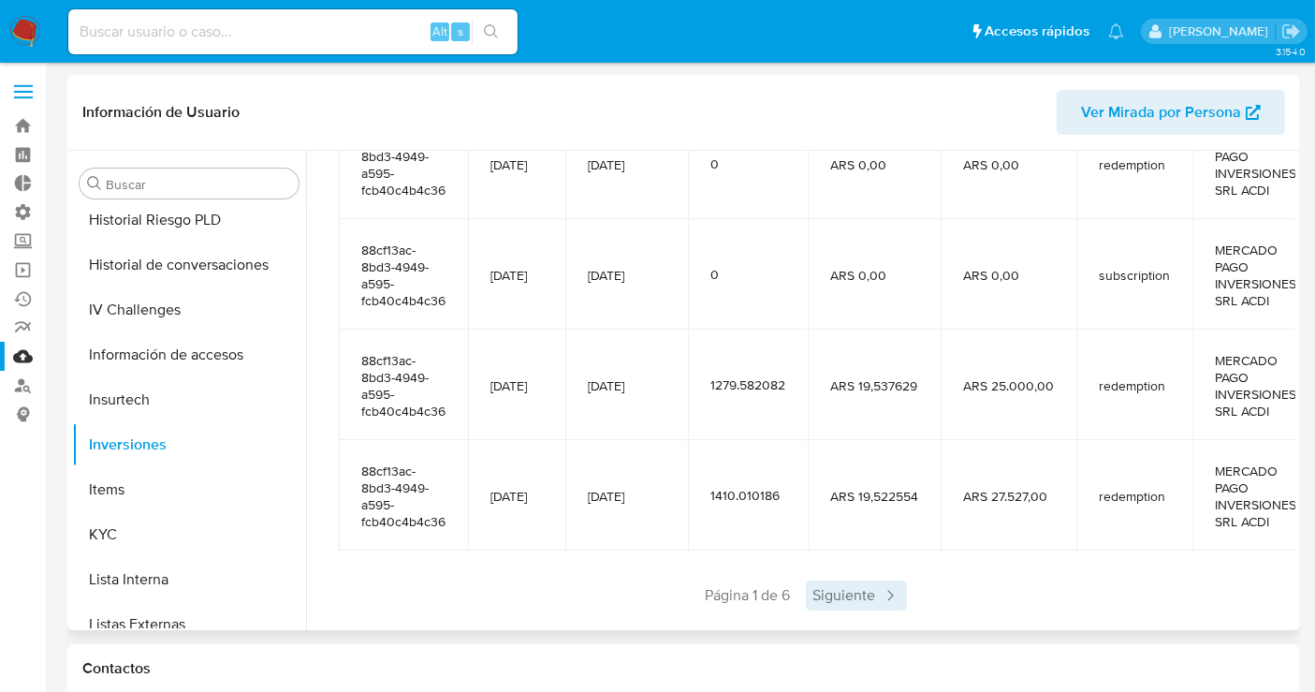
click at [842, 580] on span "Siguiente" at bounding box center [856, 595] width 101 height 30
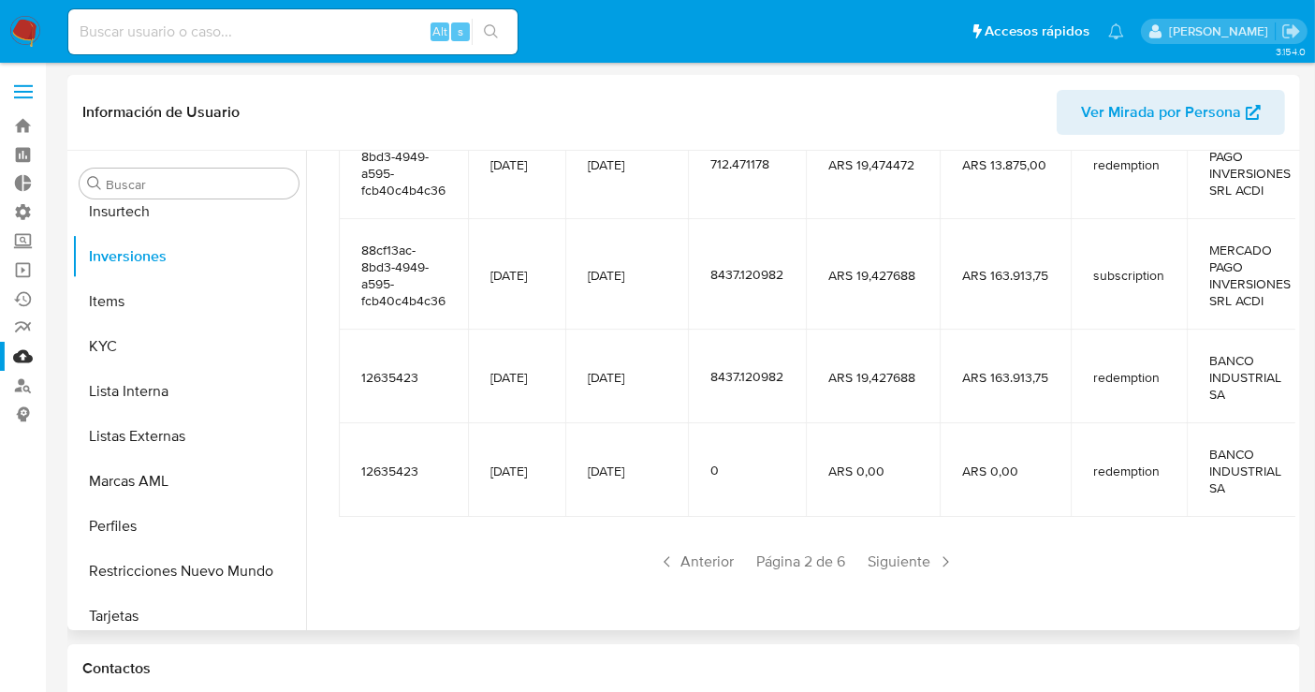
scroll to position [925, 0]
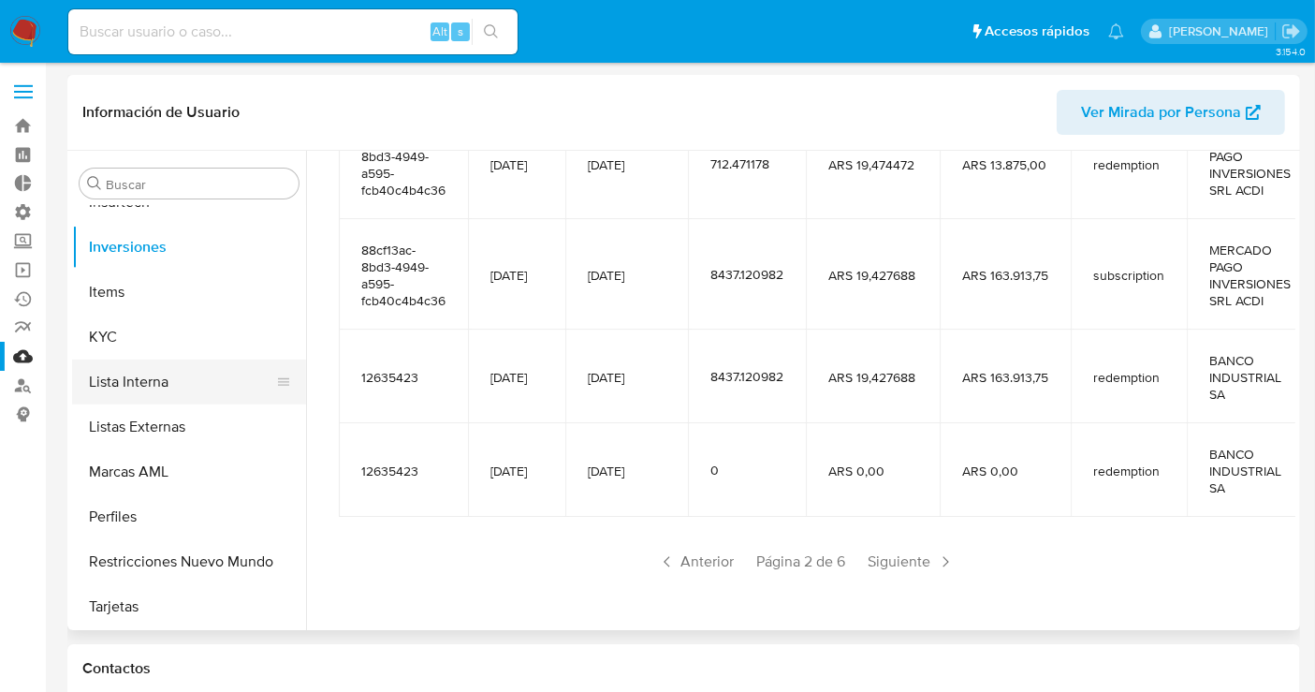
click at [203, 361] on button "Lista Interna" at bounding box center [181, 381] width 219 height 45
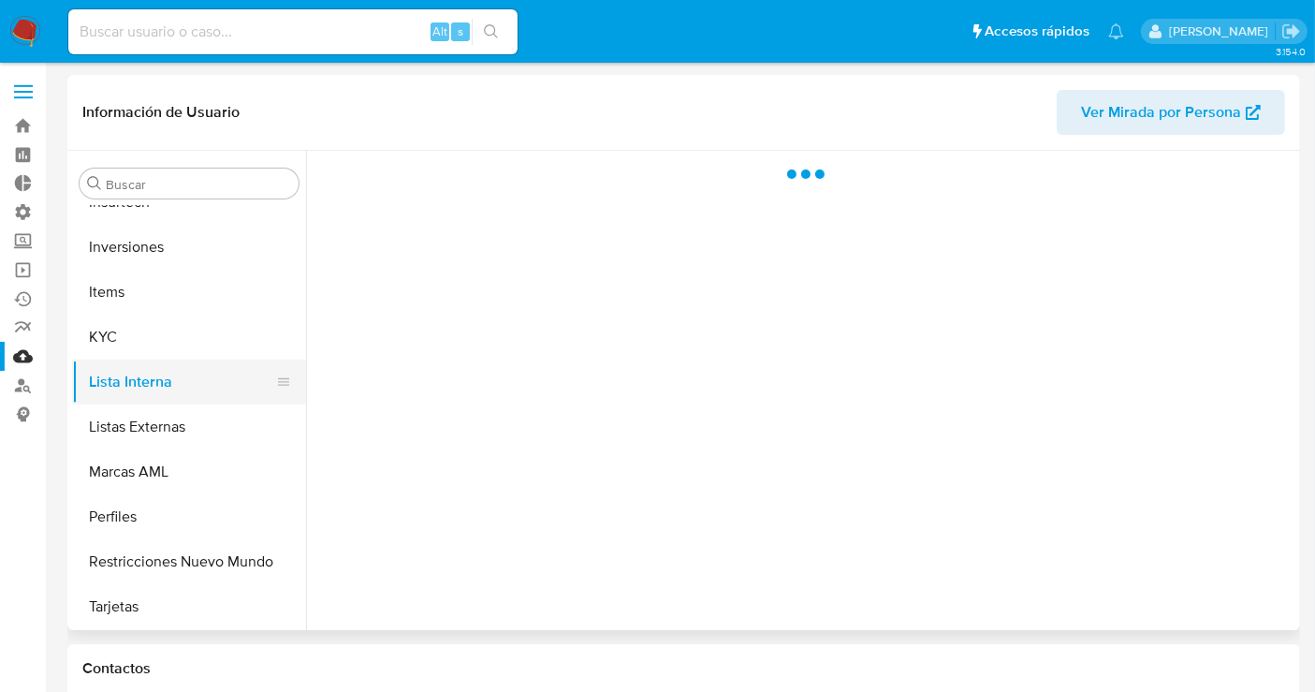
scroll to position [0, 0]
click at [200, 348] on button "KYC" at bounding box center [181, 337] width 219 height 45
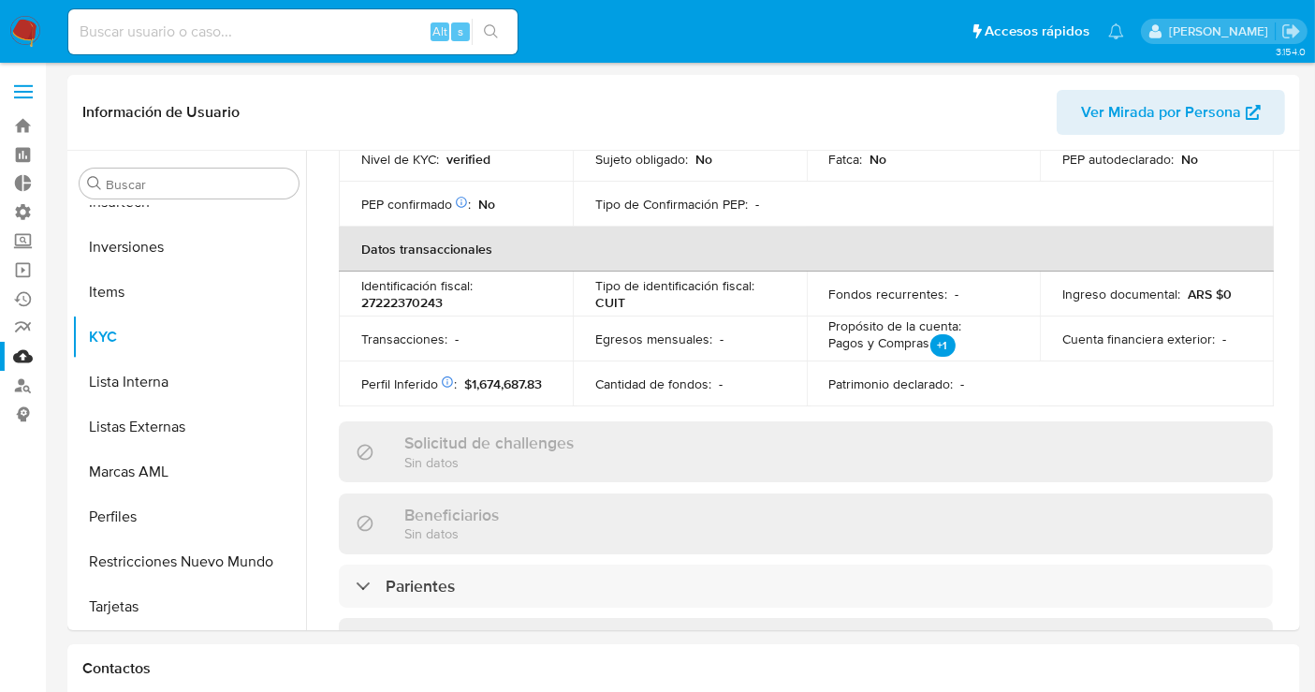
scroll to position [936, 0]
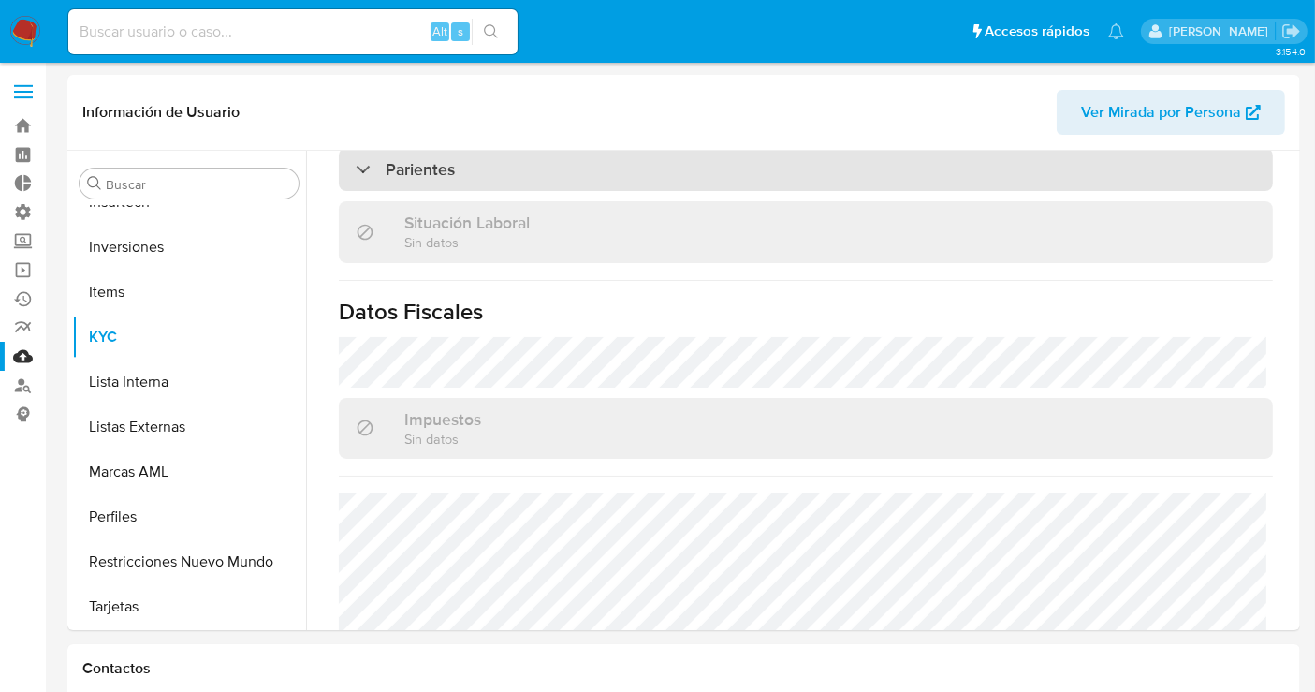
click at [472, 164] on div "Parientes" at bounding box center [806, 169] width 934 height 43
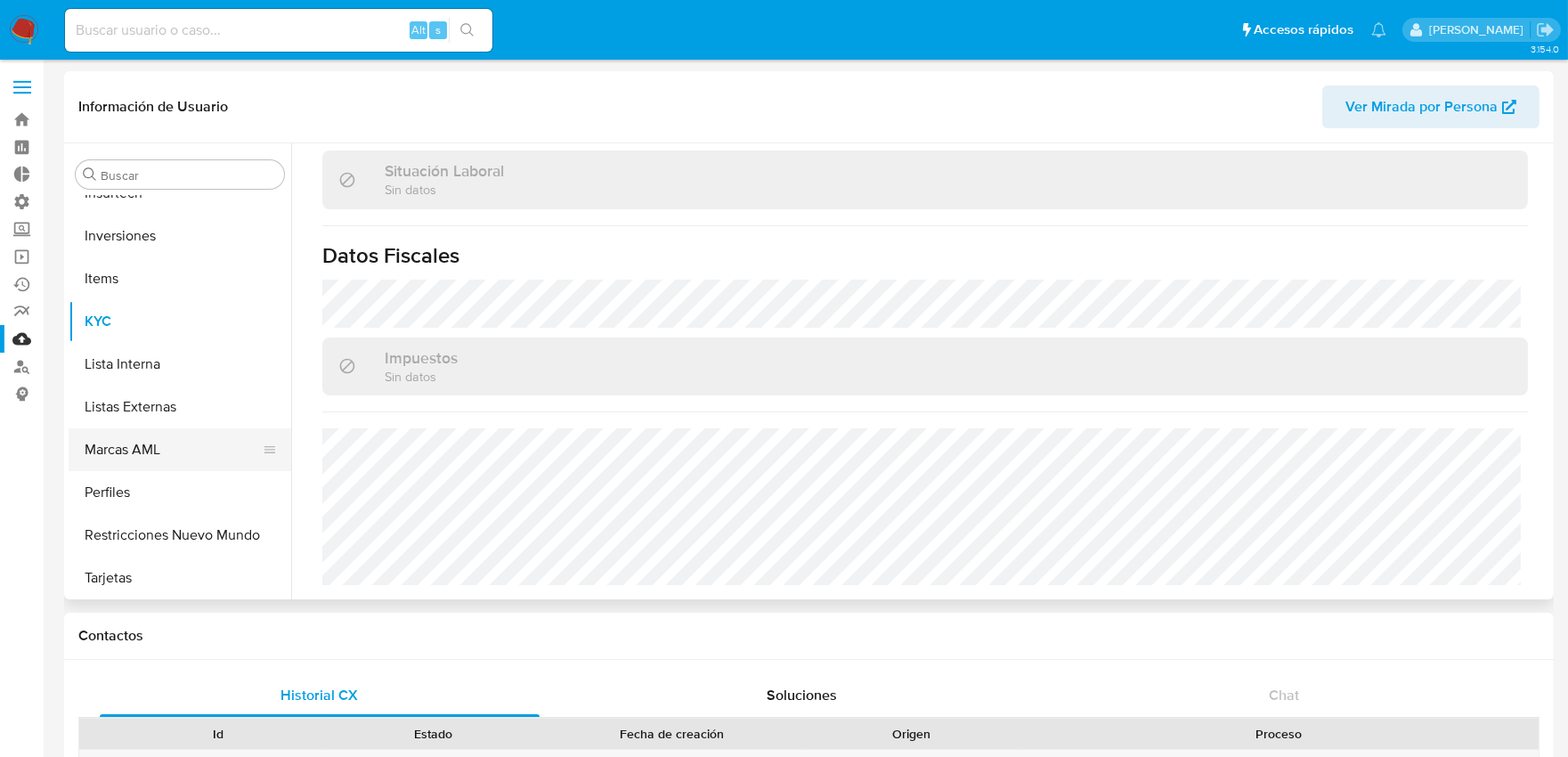
scroll to position [681, 0]
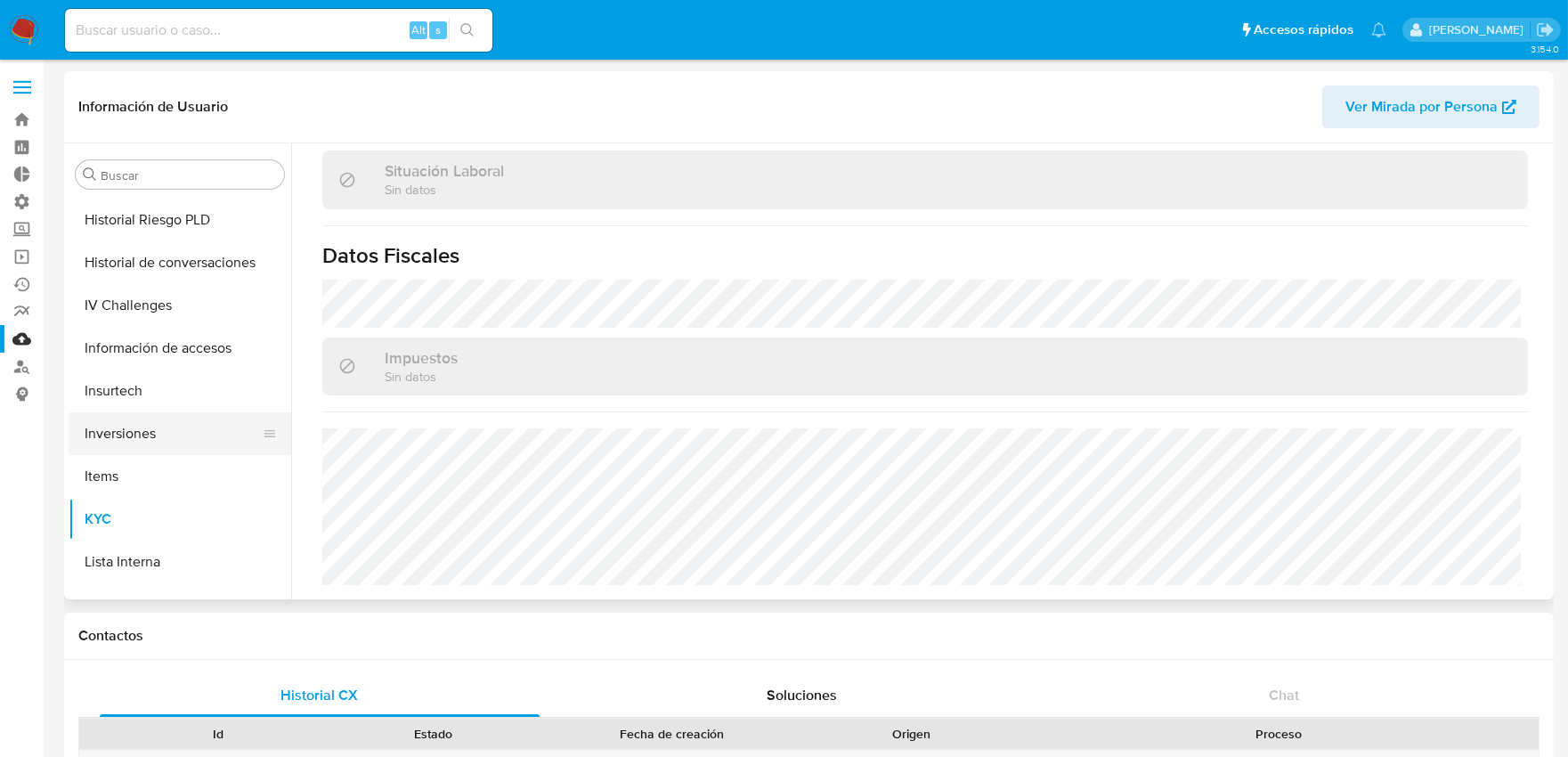
click at [135, 430] on button "Inversiones" at bounding box center [172, 433] width 208 height 43
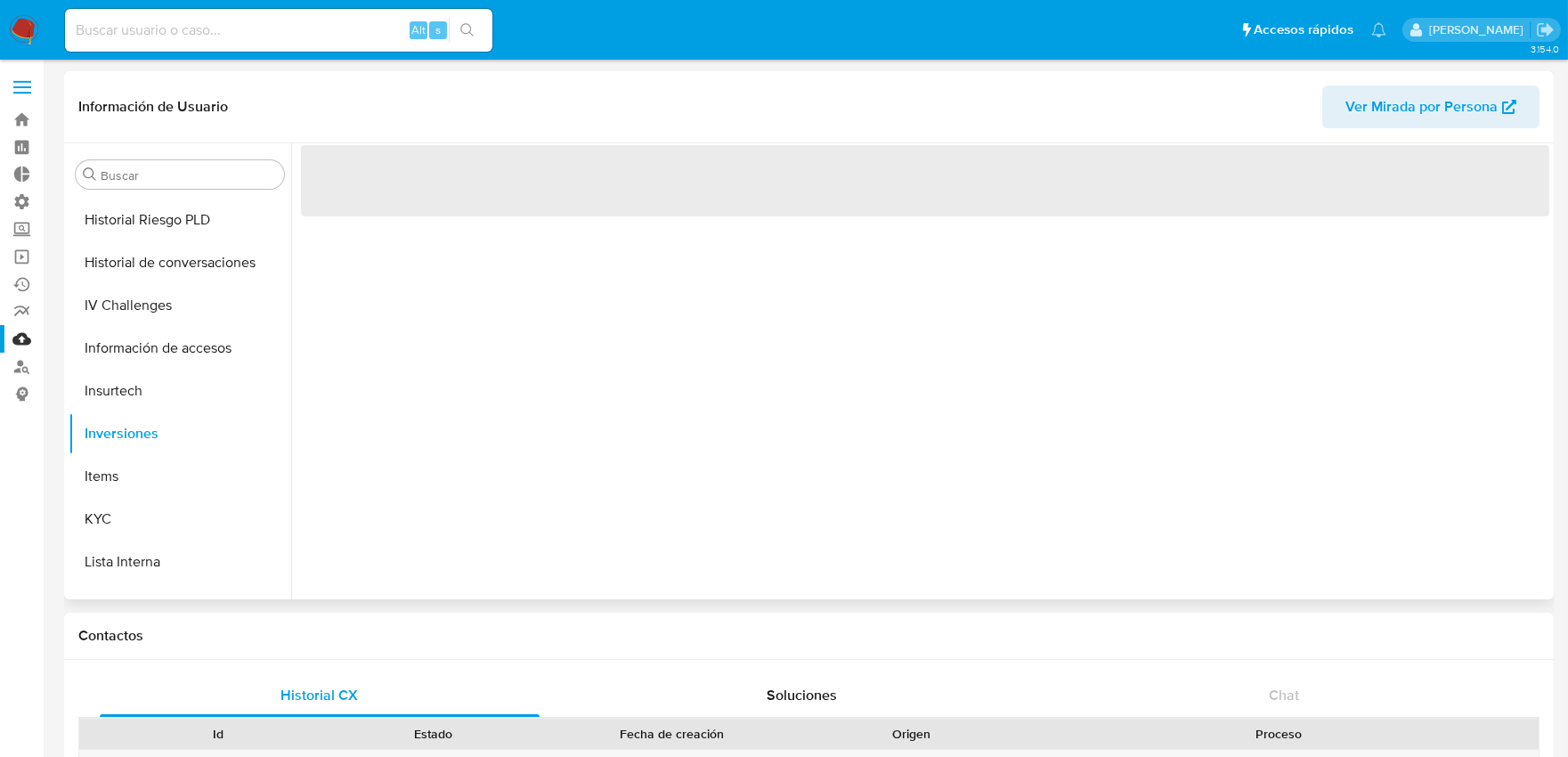
scroll to position [0, 0]
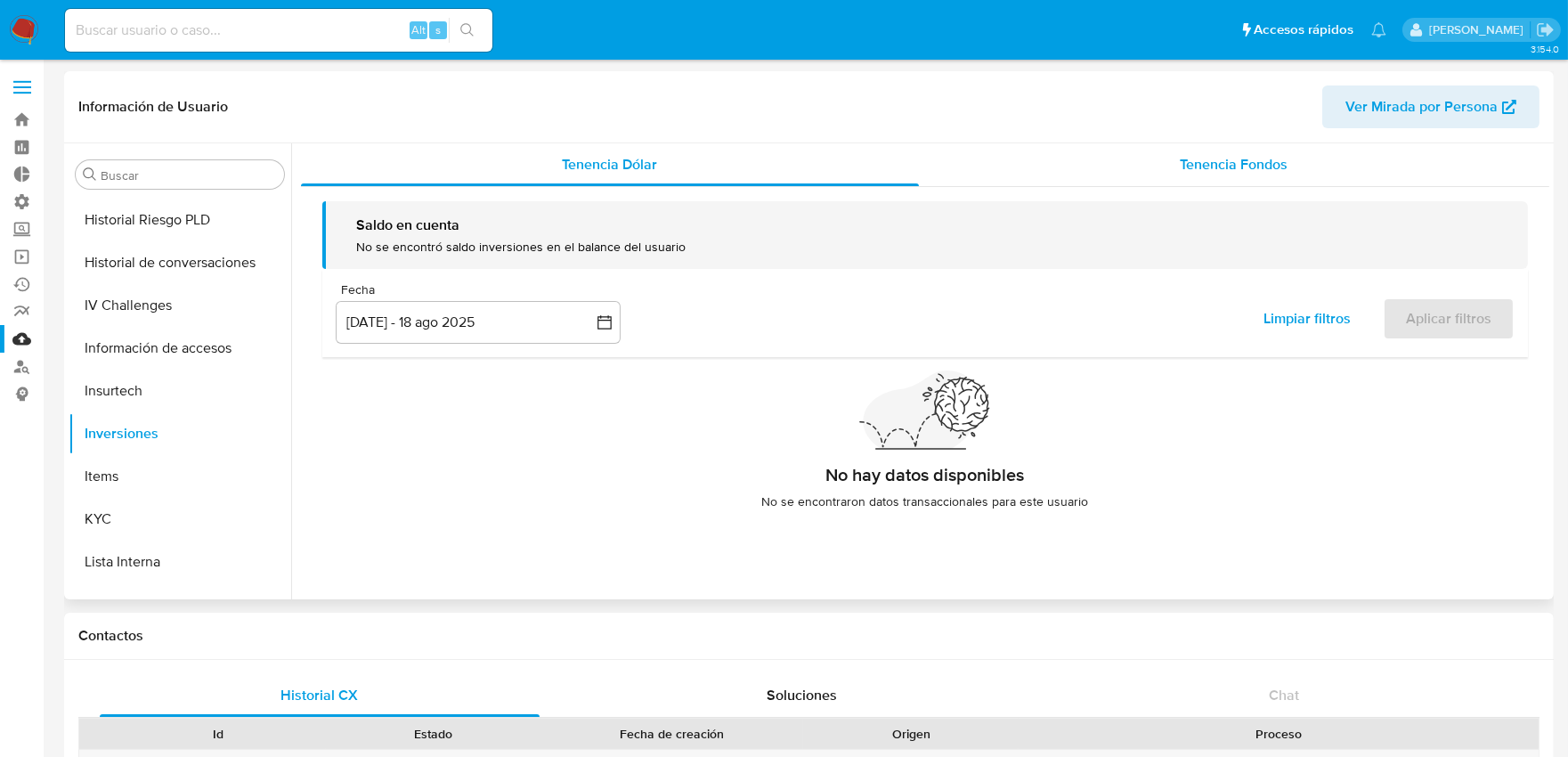
click at [1265, 173] on span "Tenencia Fondos" at bounding box center [1234, 165] width 108 height 21
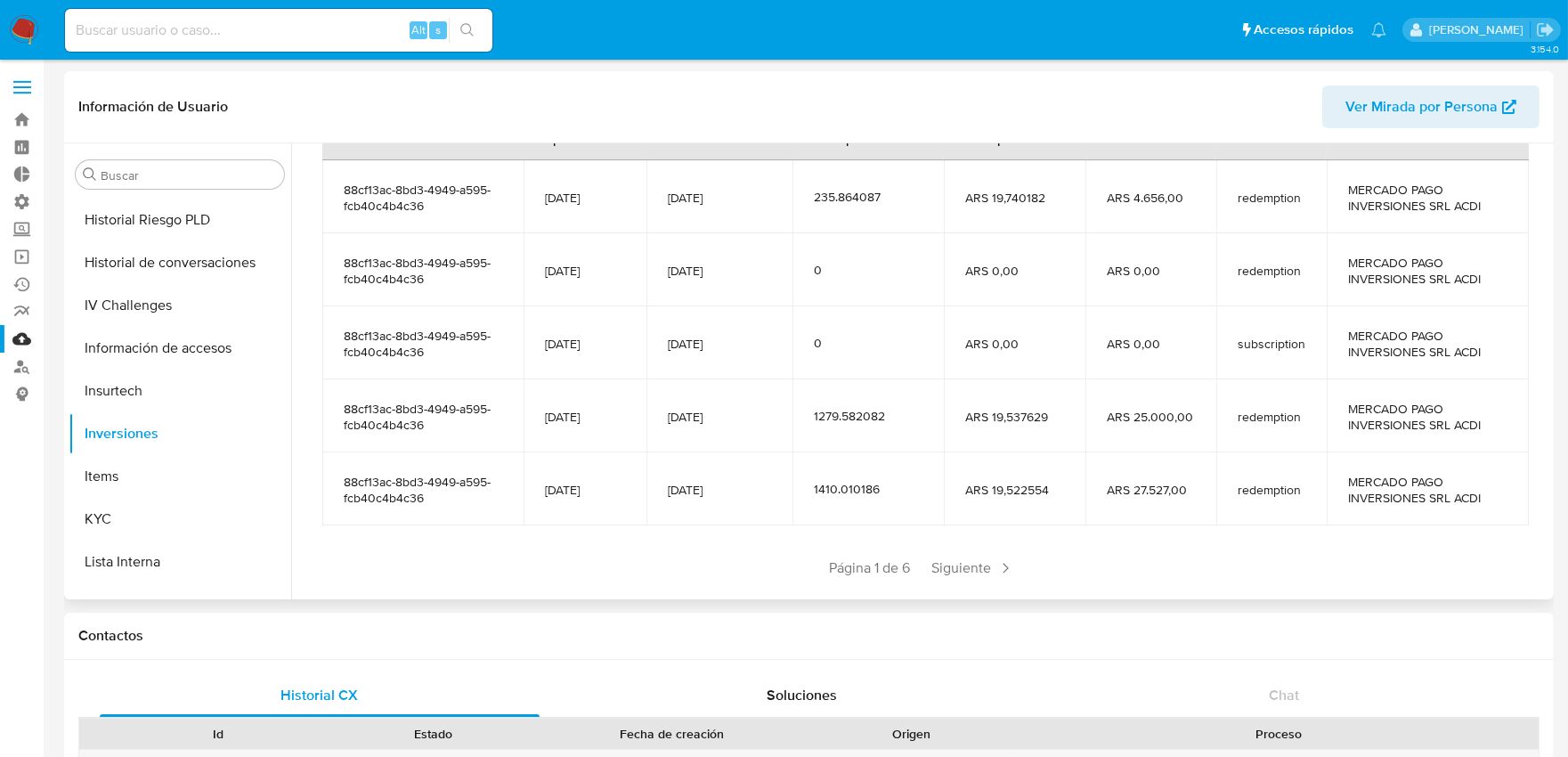
scroll to position [314, 0]
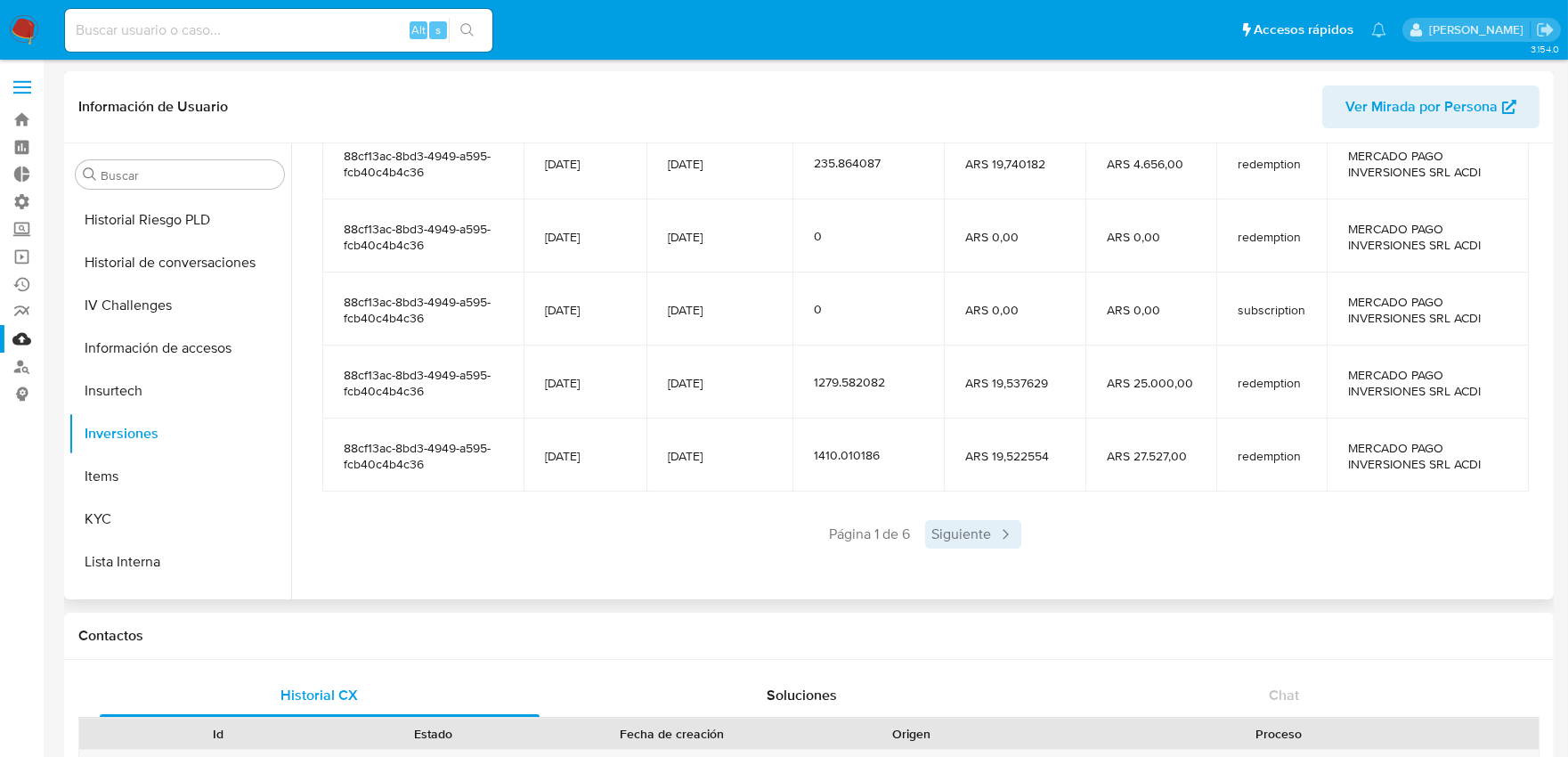
click at [990, 526] on span "Siguiente" at bounding box center [973, 534] width 96 height 29
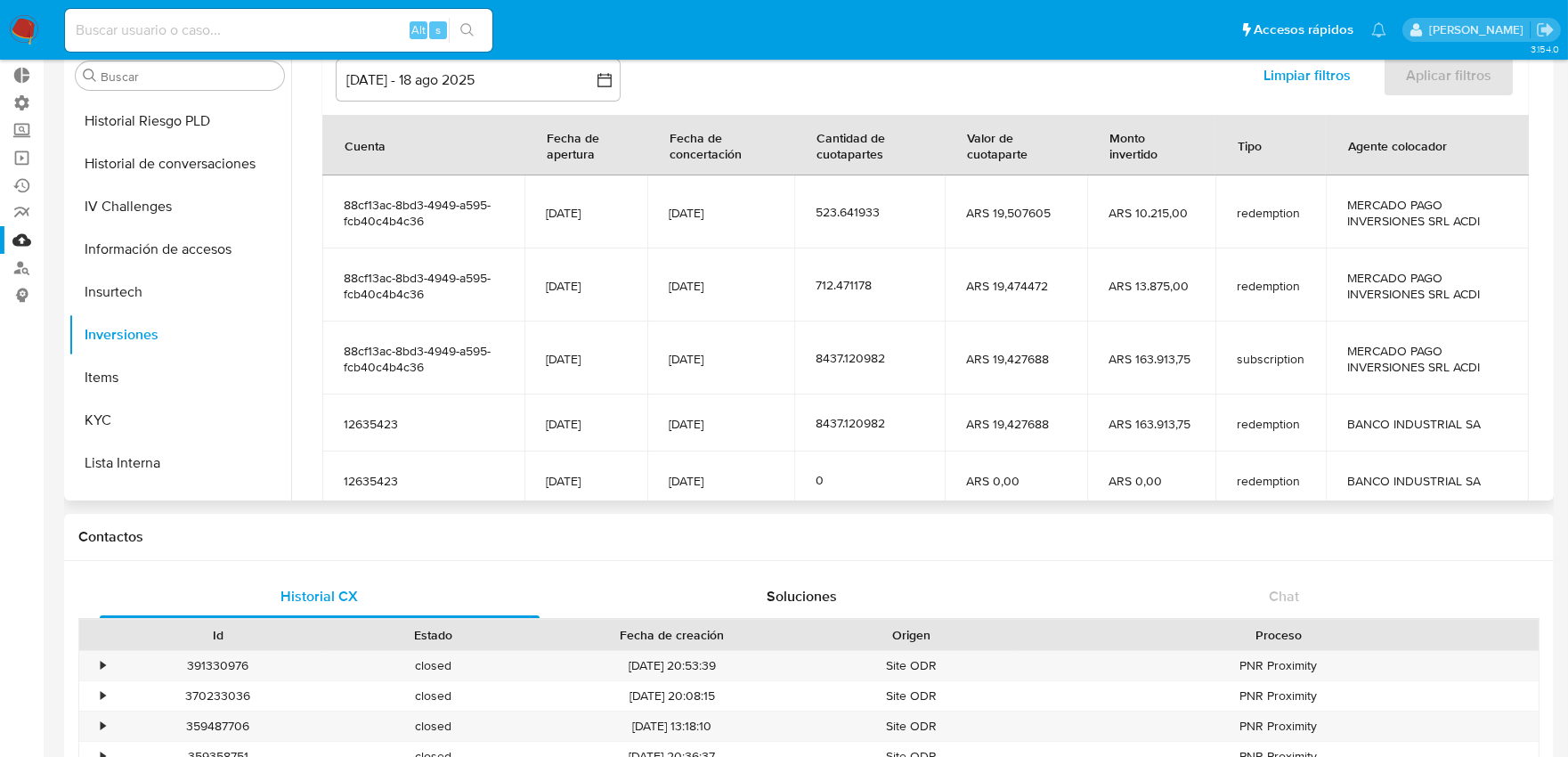
scroll to position [281, 0]
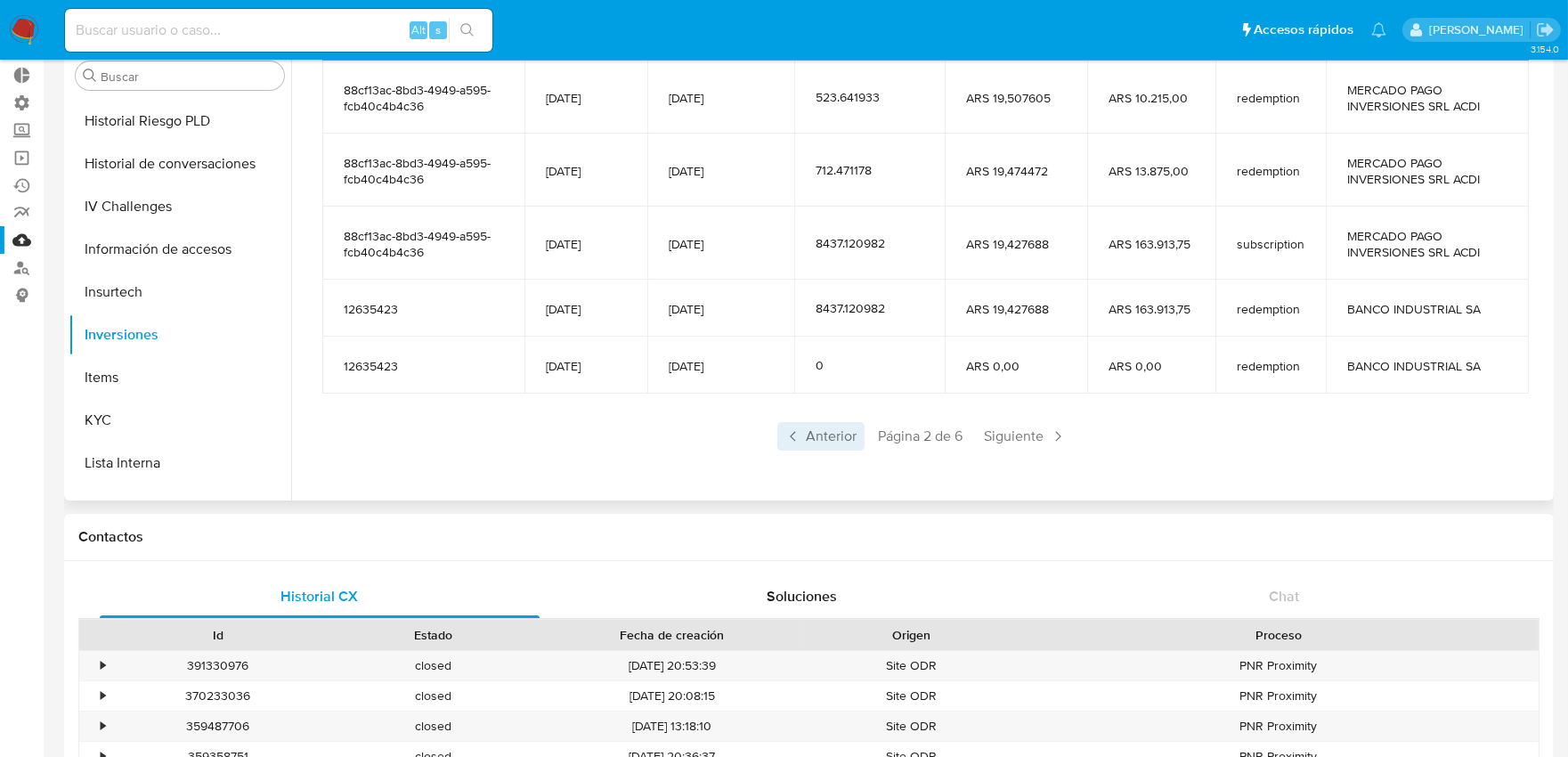
click at [838, 433] on span "Anterior" at bounding box center [821, 437] width 88 height 29
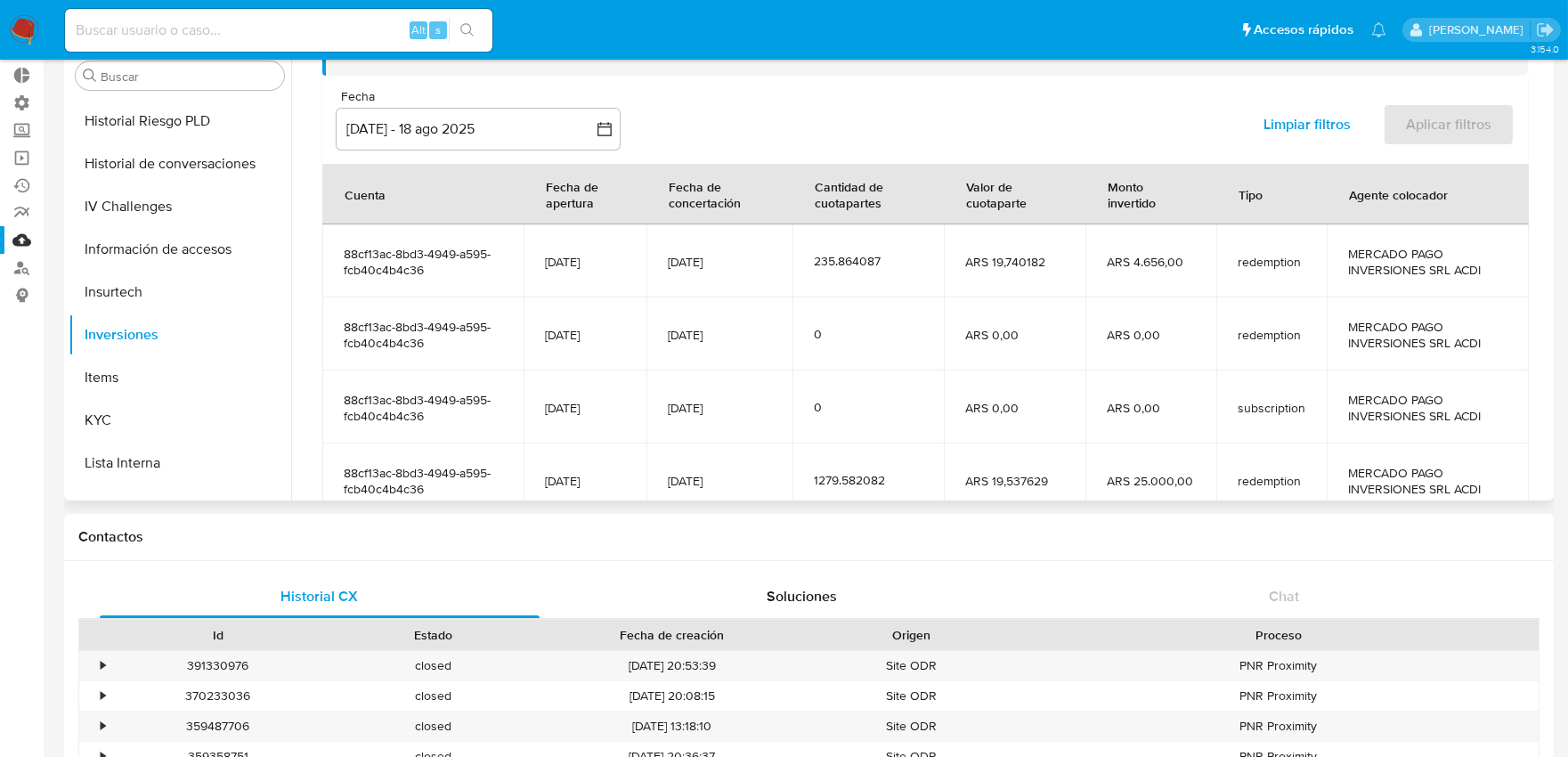
scroll to position [117, 0]
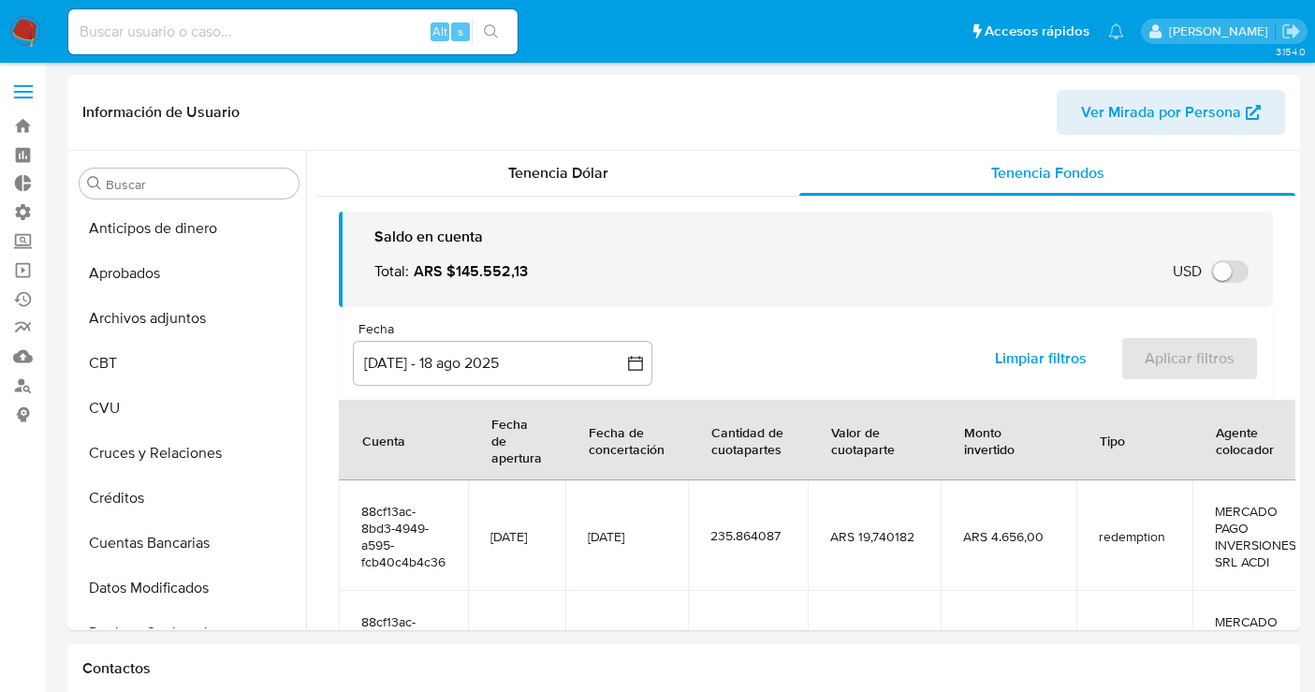
select select "10"
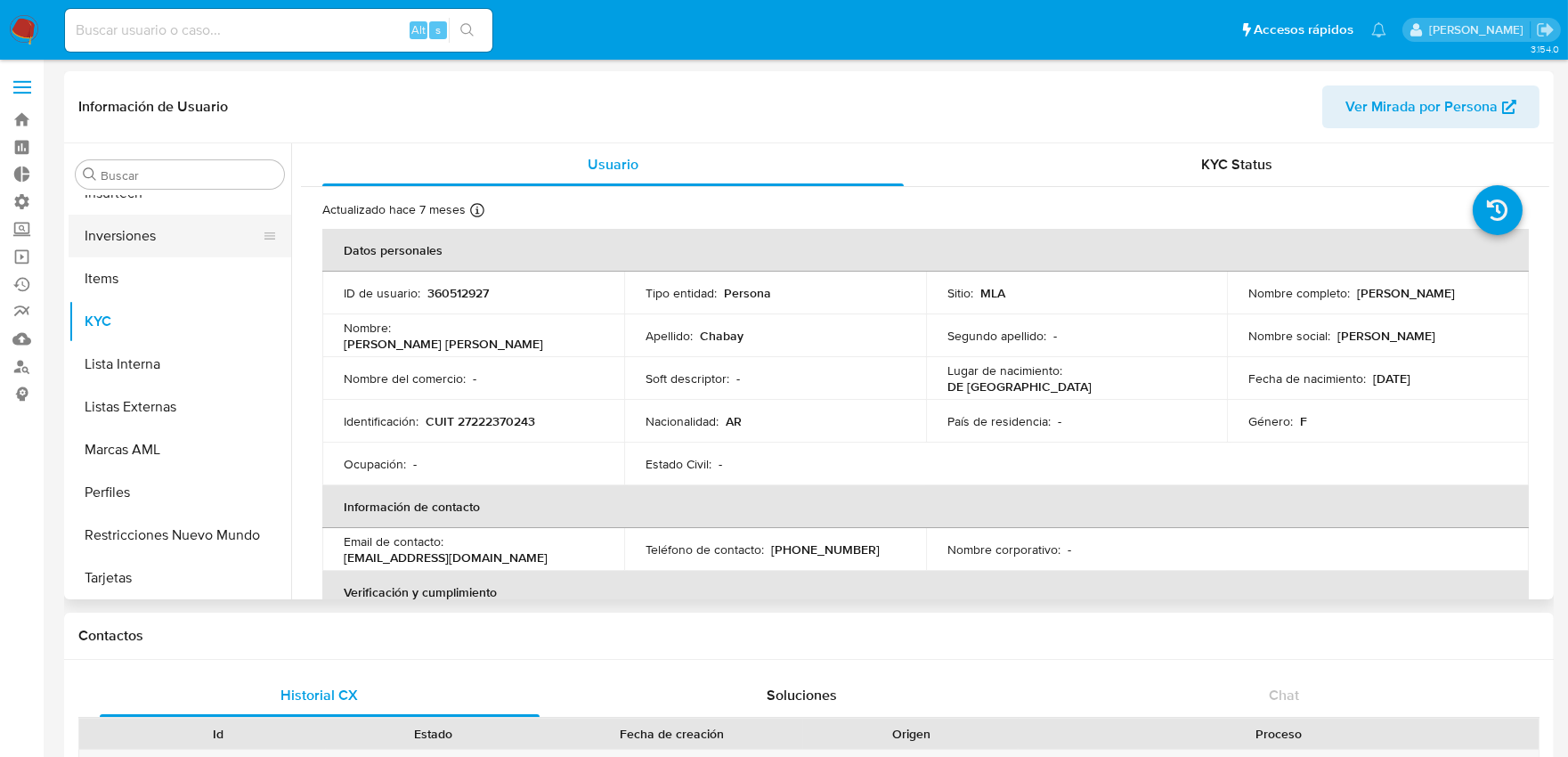
click at [158, 233] on button "Inversiones" at bounding box center [172, 236] width 208 height 43
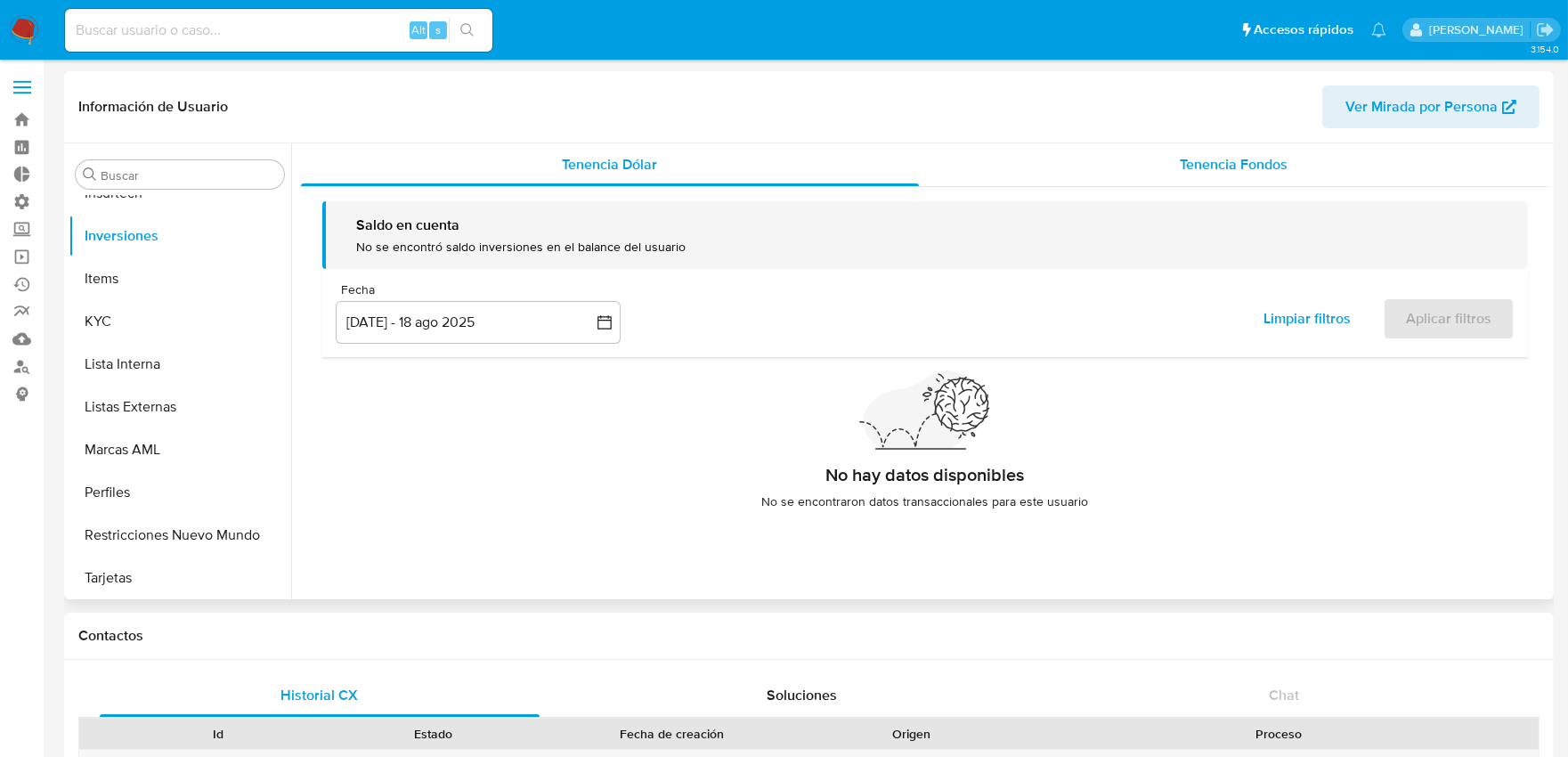
click at [1211, 166] on span "Tenencia Fondos" at bounding box center [1234, 165] width 108 height 21
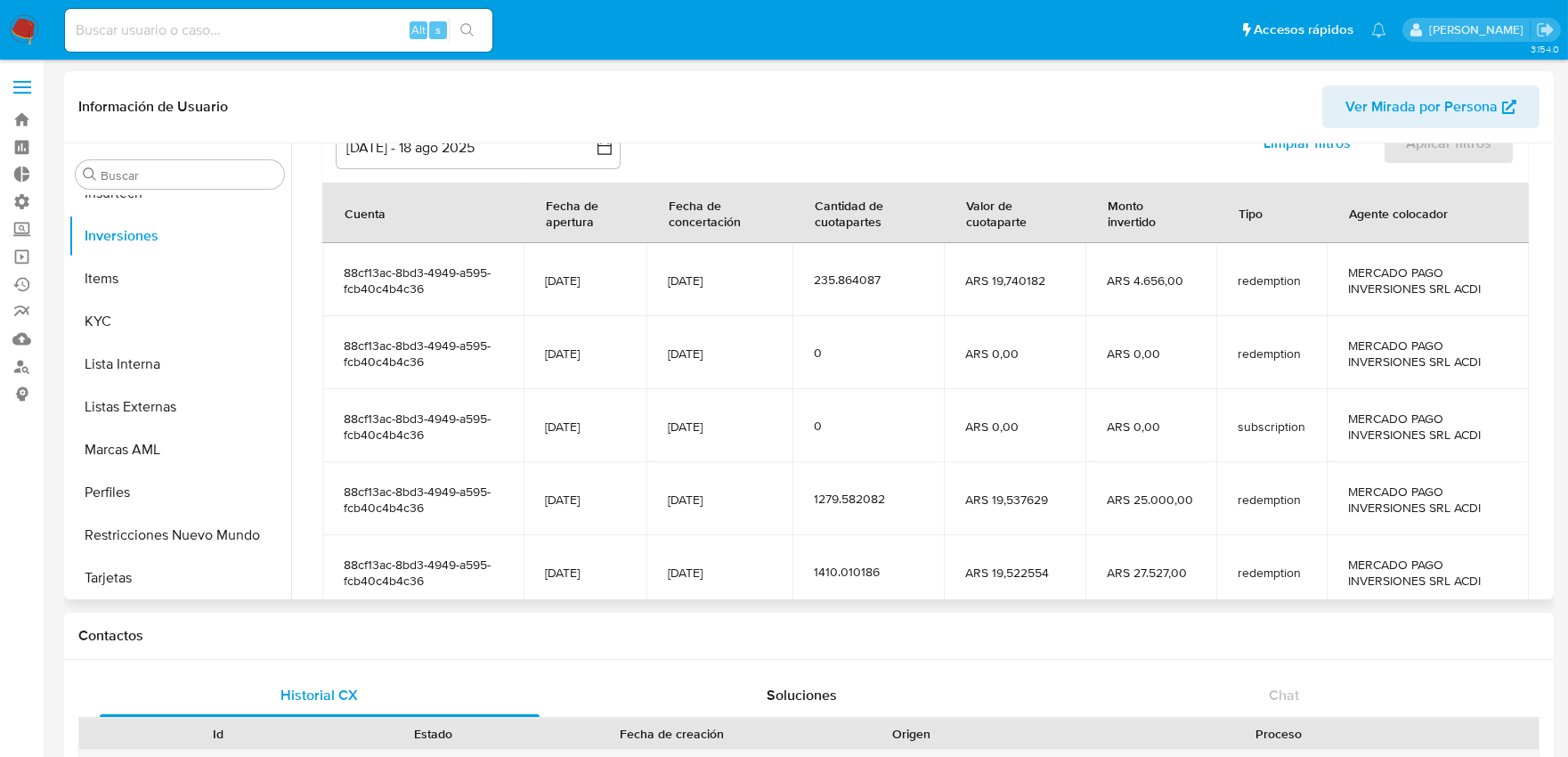
scroll to position [297, 0]
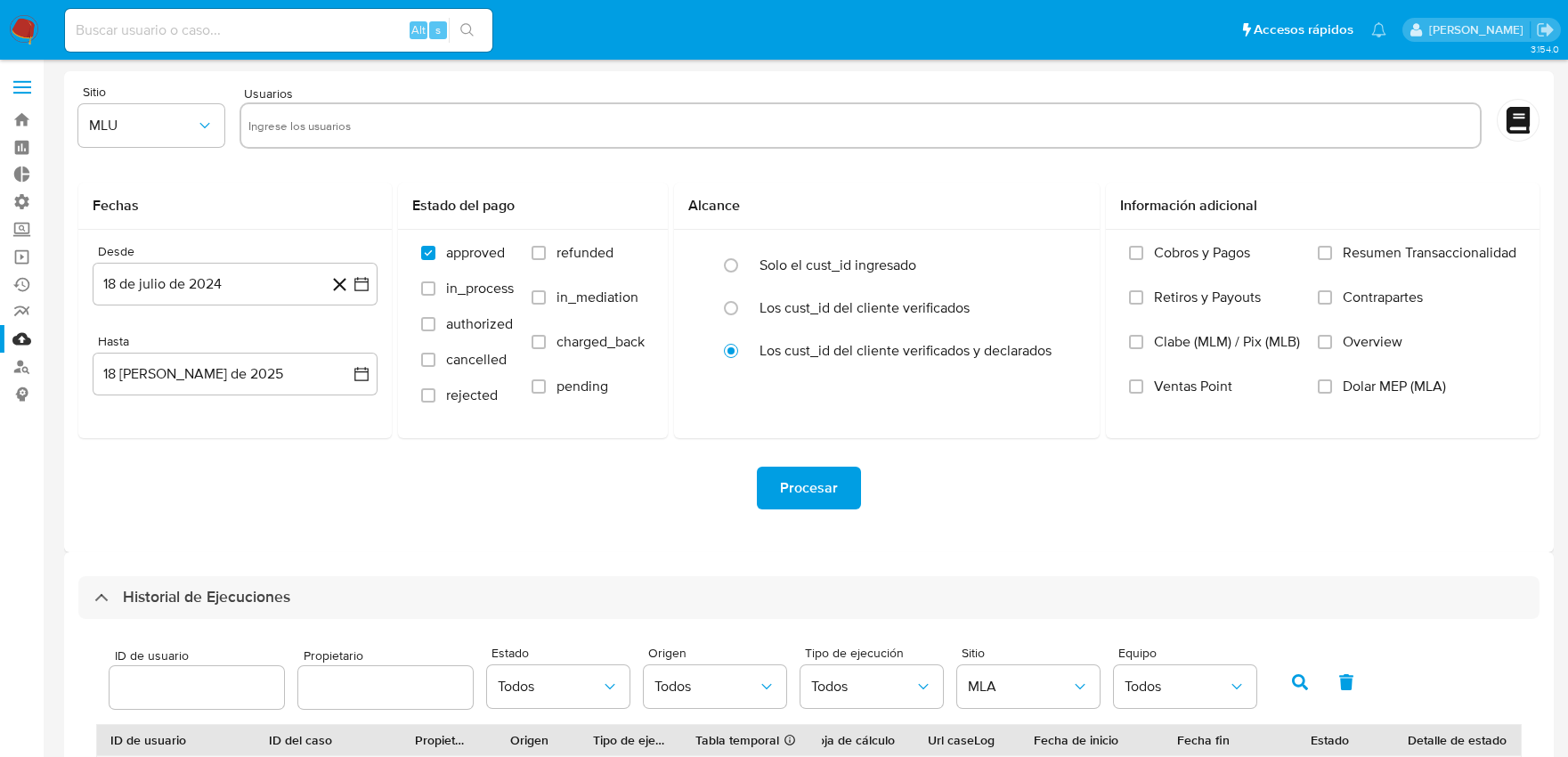
select select "10"
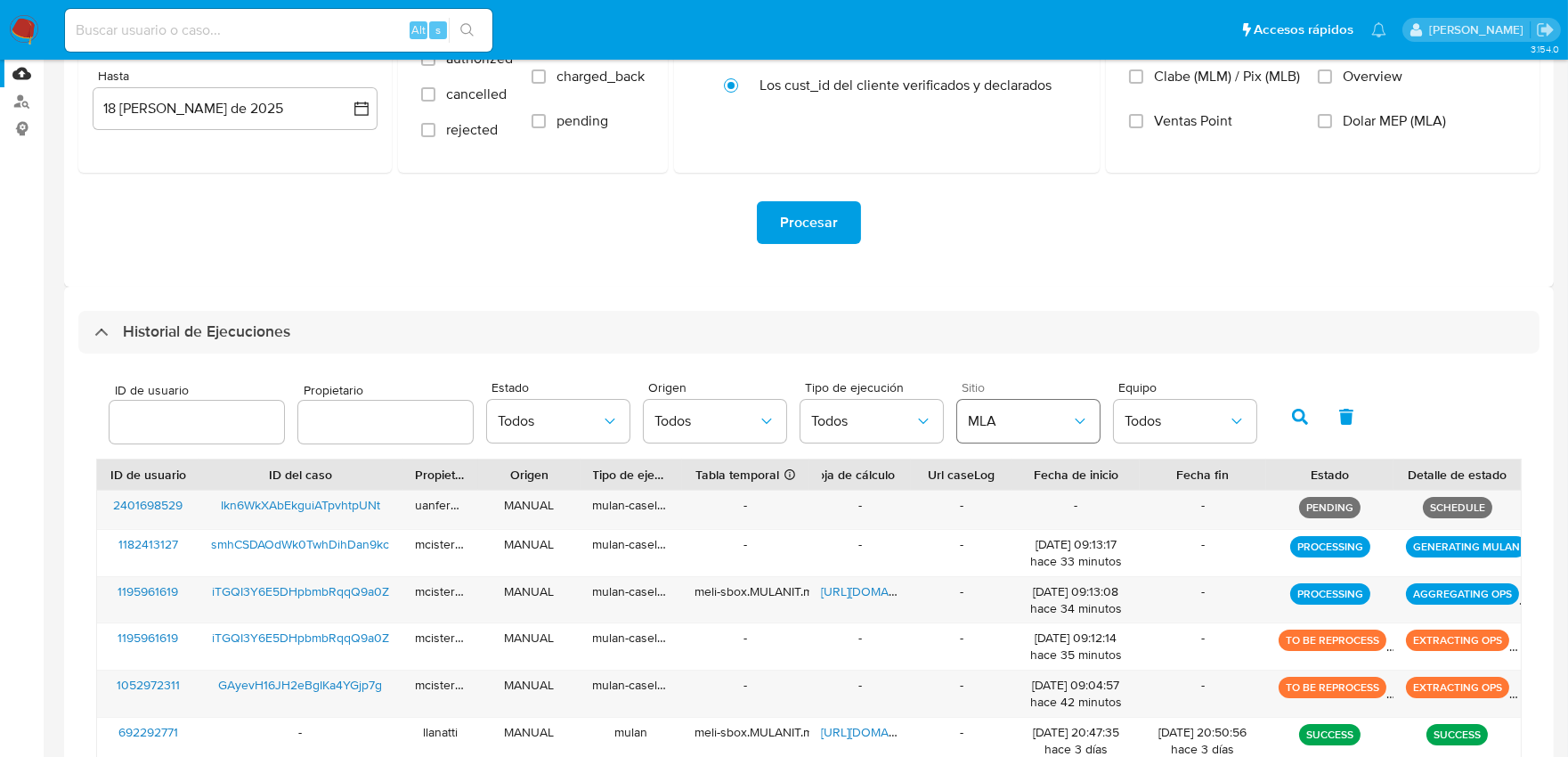
click at [1074, 422] on icon "button" at bounding box center [1080, 420] width 18 height 18
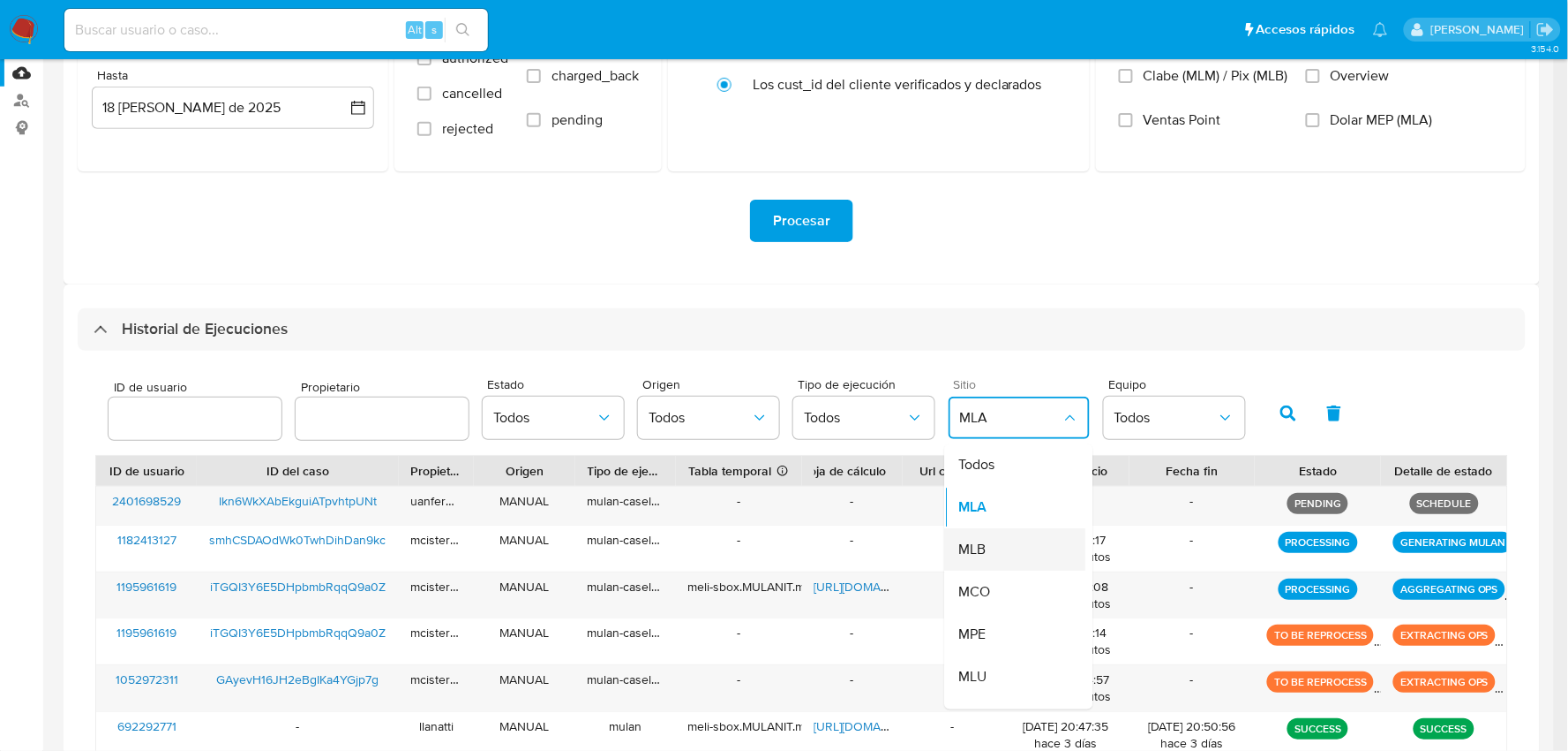
click at [1008, 541] on div "MLB" at bounding box center [1010, 550] width 103 height 42
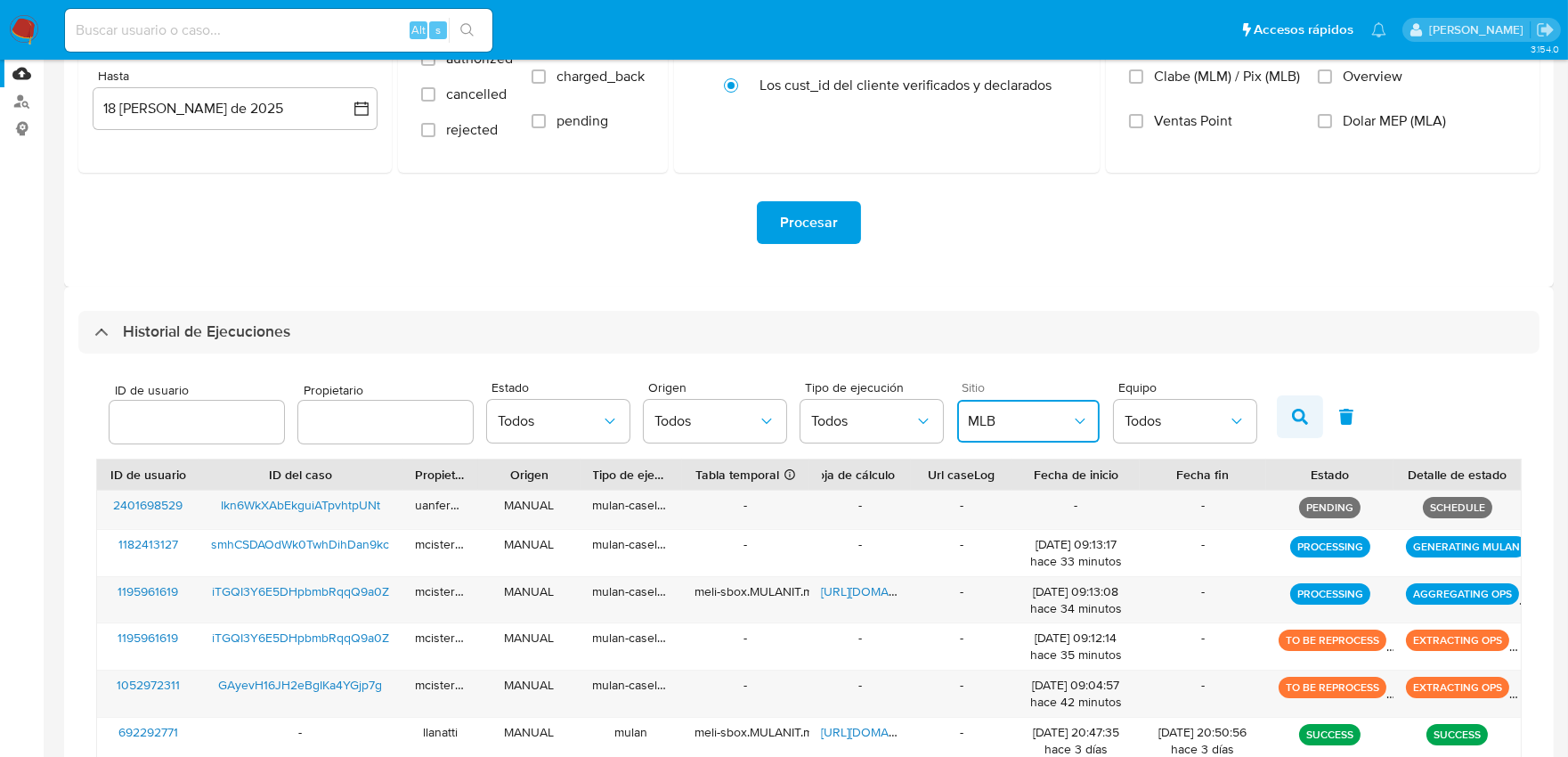
click at [1302, 424] on button "button" at bounding box center [1300, 417] width 47 height 43
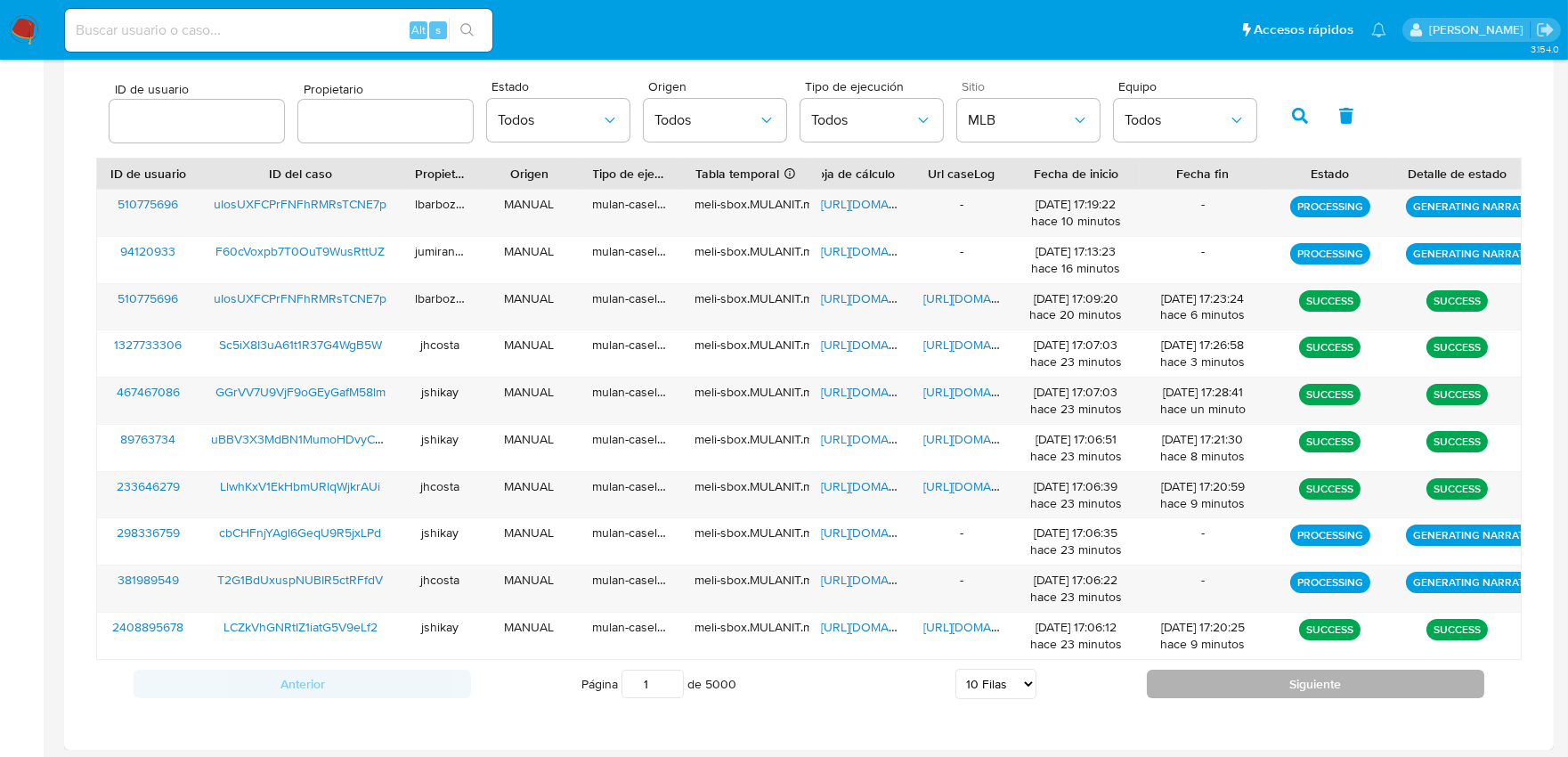
scroll to position [571, 0]
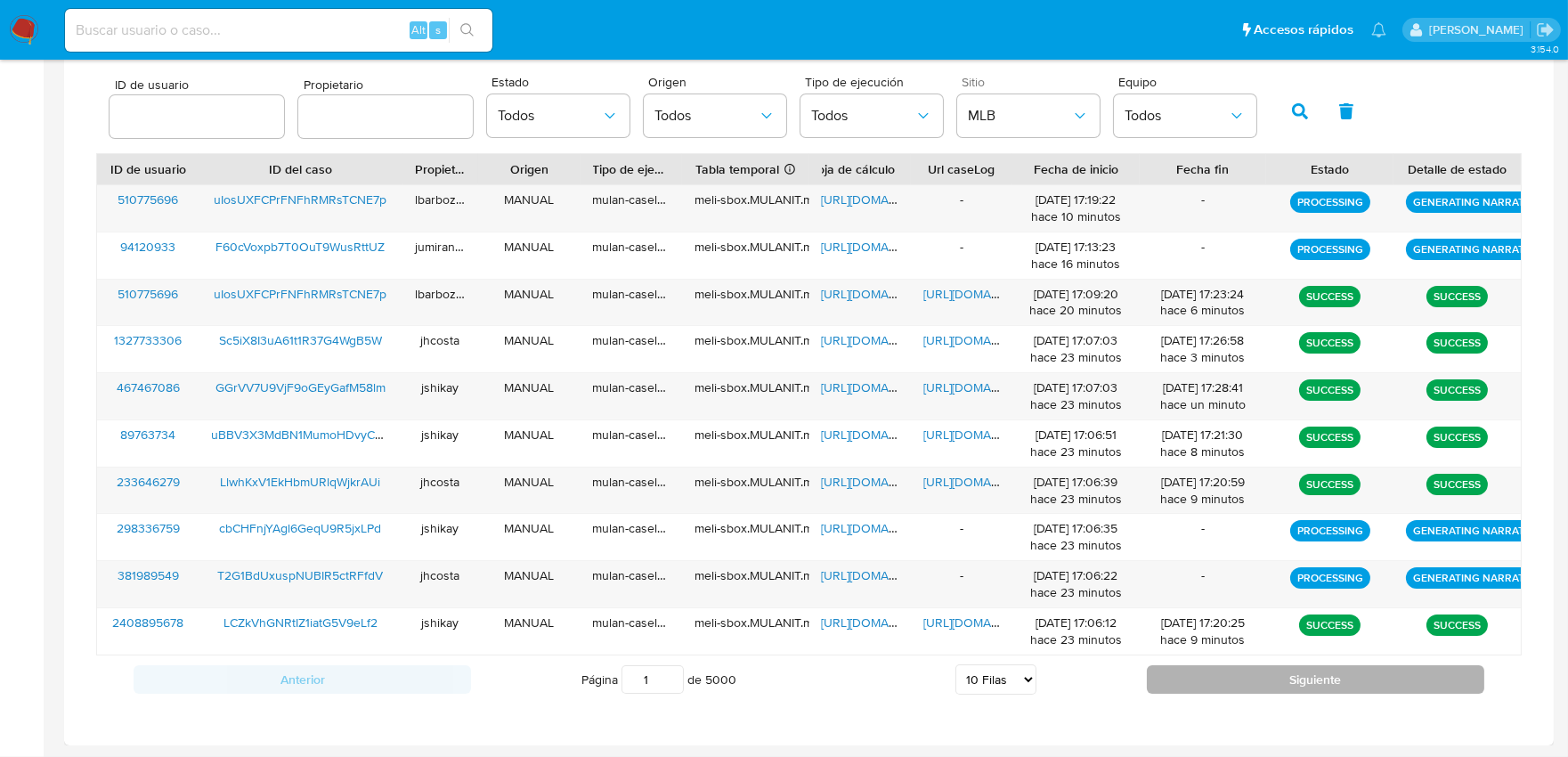
click at [1248, 689] on button "Siguiente" at bounding box center [1316, 679] width 338 height 29
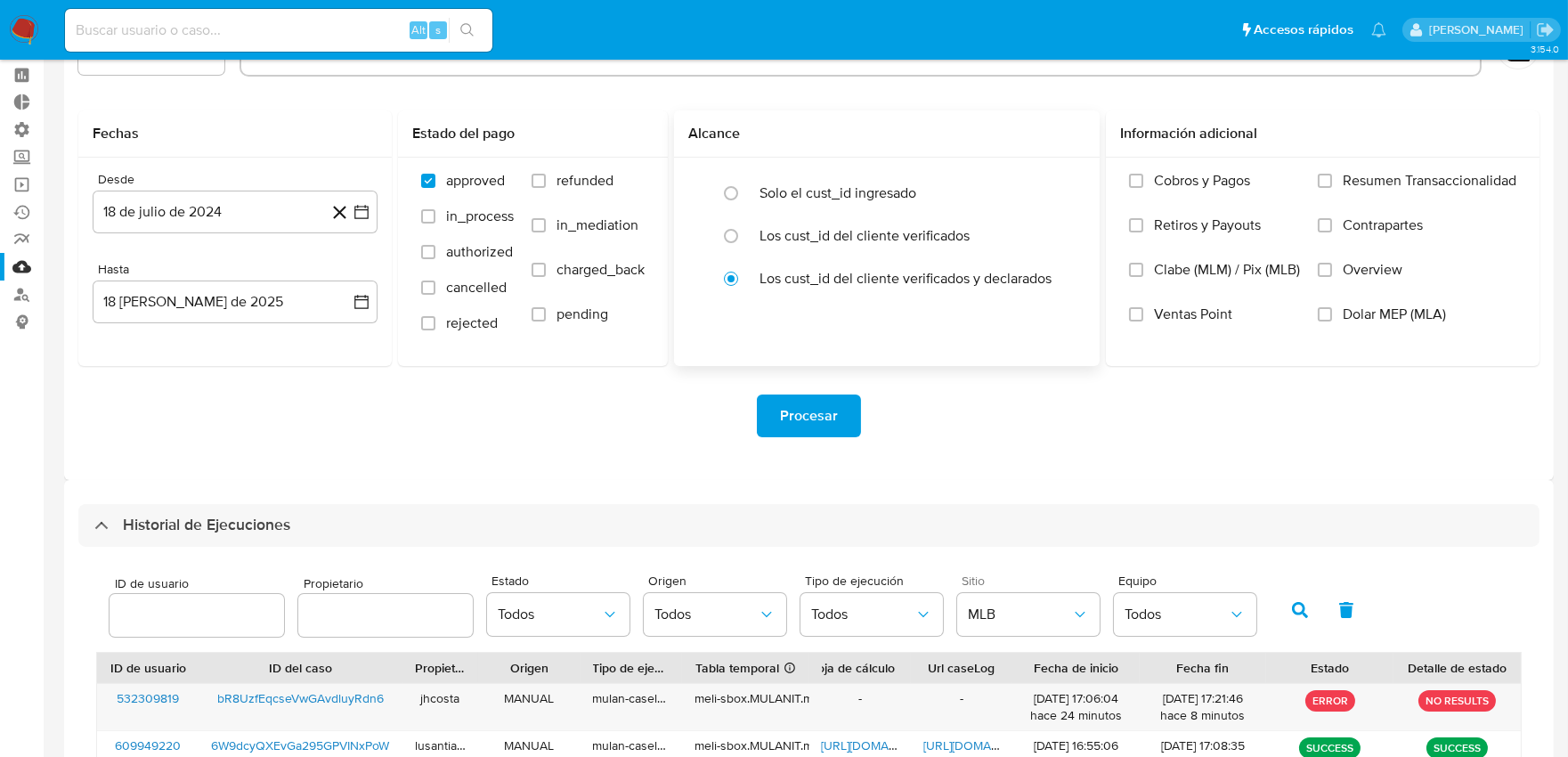
scroll to position [0, 0]
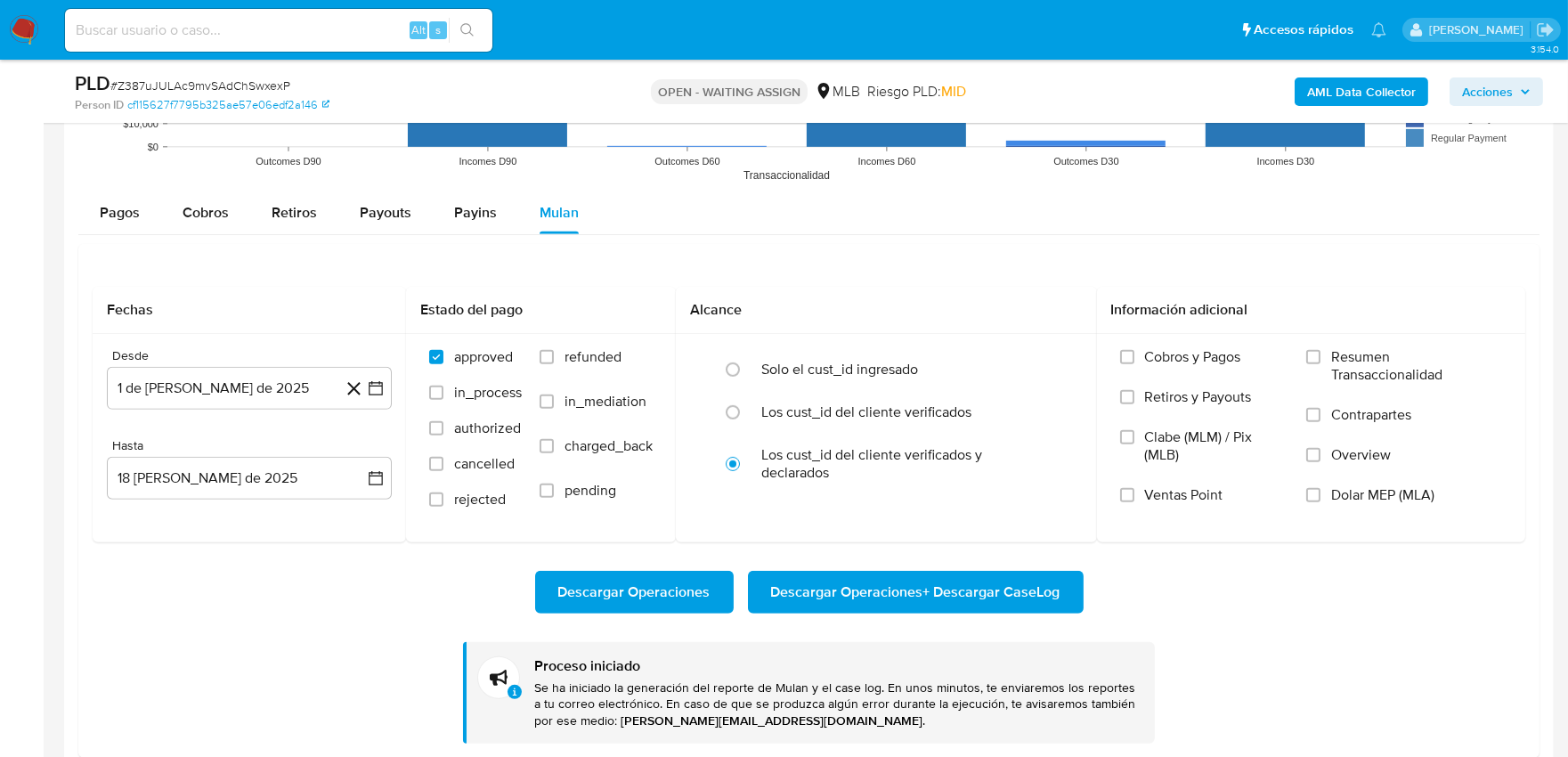
scroll to position [774, 0]
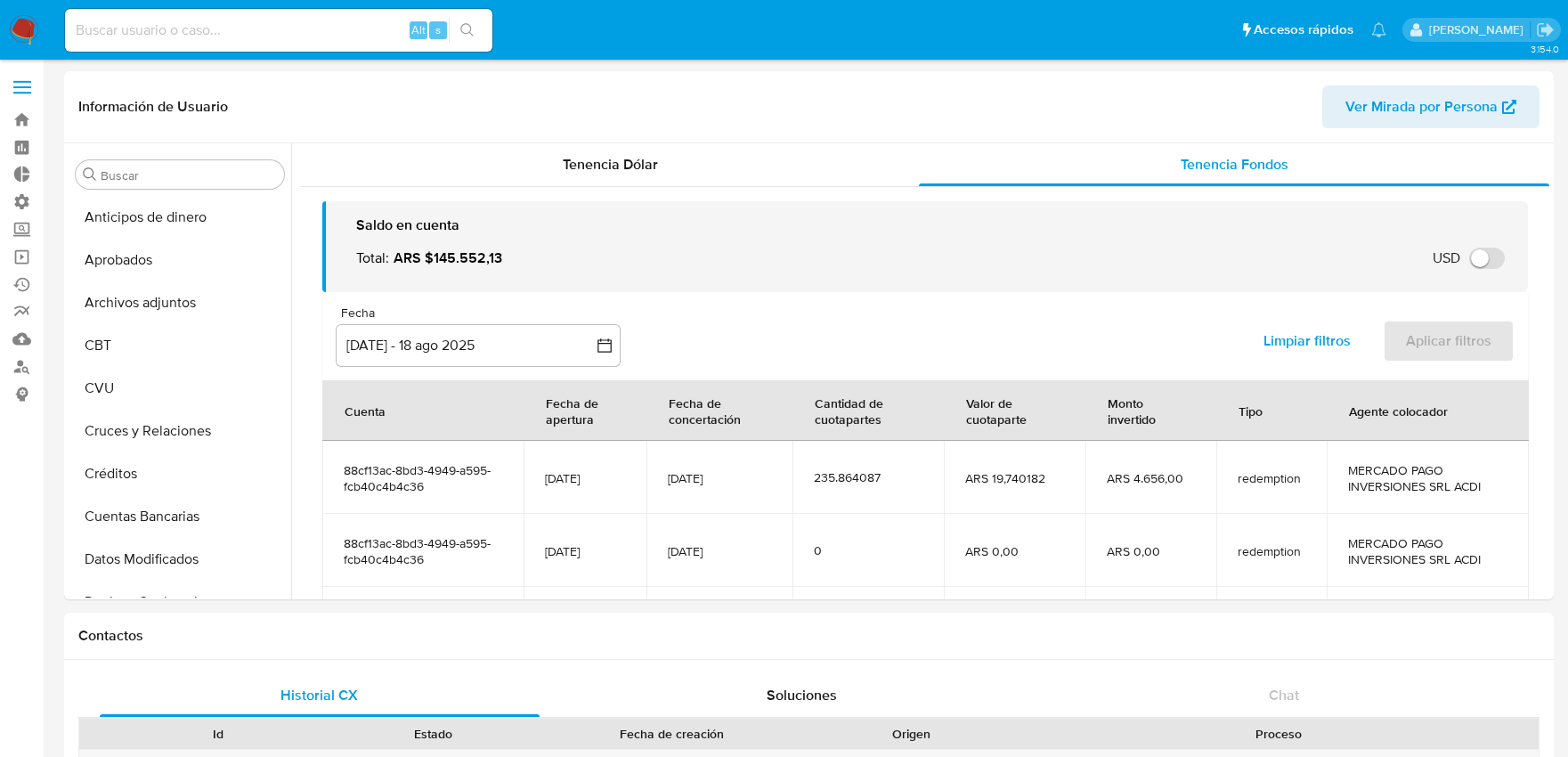
select select "10"
